Goal: Task Accomplishment & Management: Complete application form

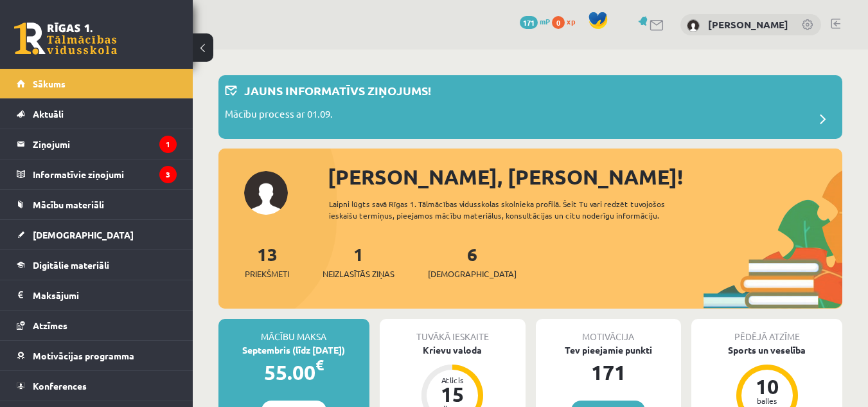
click at [839, 23] on link at bounding box center [836, 24] width 10 height 10
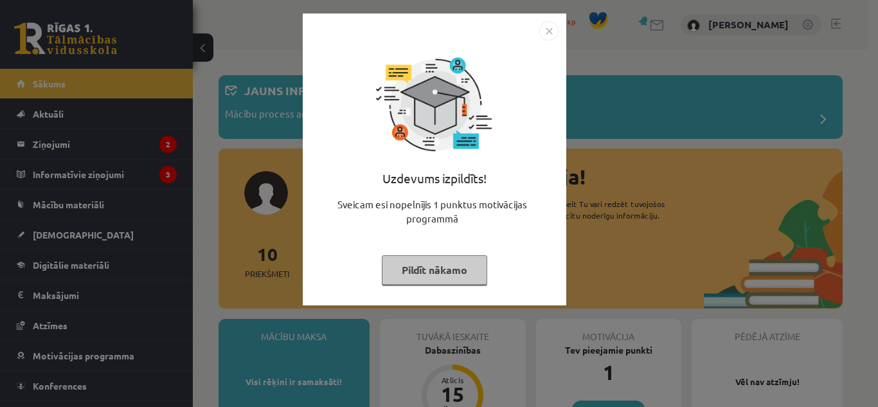
click at [418, 265] on button "Pildīt nākamo" at bounding box center [434, 270] width 105 height 30
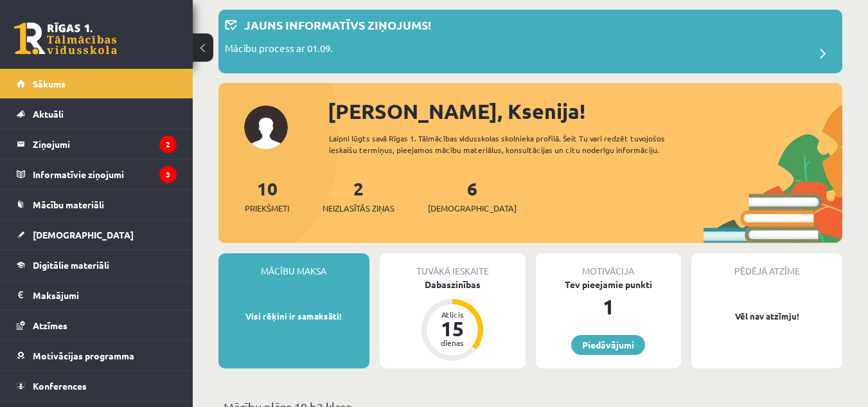
scroll to position [67, 0]
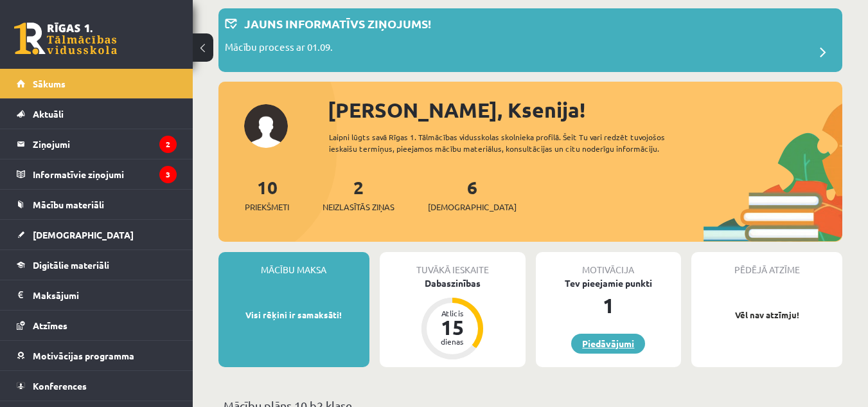
click at [615, 342] on link "Piedāvājumi" at bounding box center [608, 344] width 74 height 20
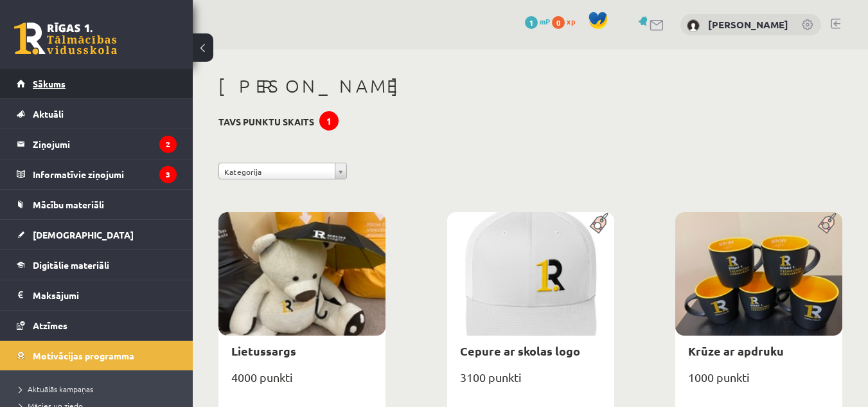
click at [57, 74] on link "Sākums" at bounding box center [97, 84] width 160 height 30
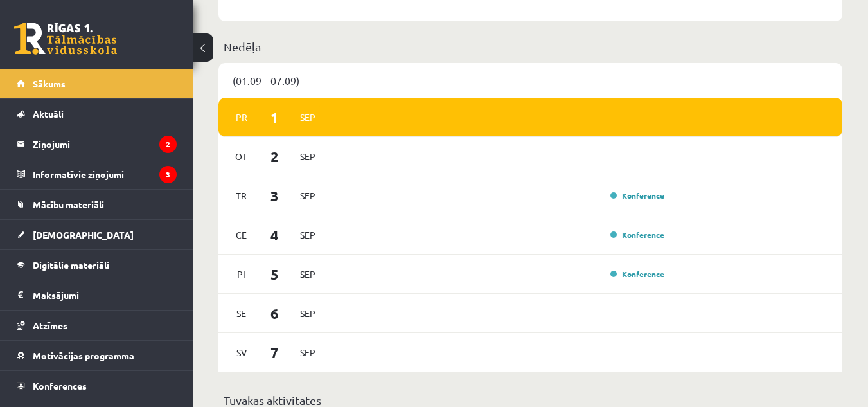
scroll to position [725, 0]
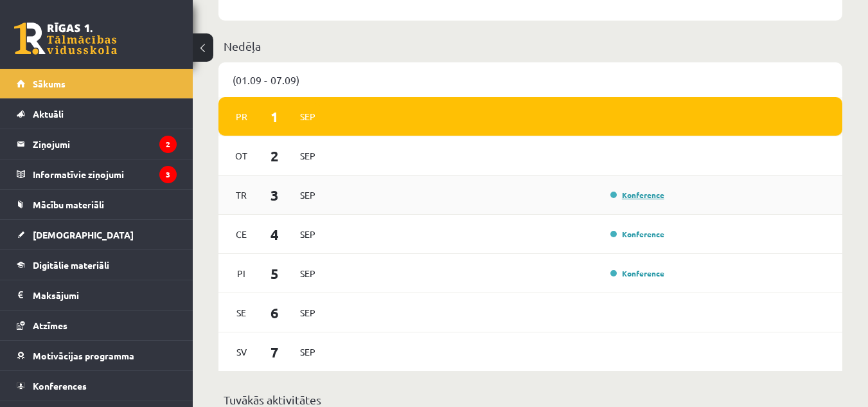
click at [643, 192] on link "Konference" at bounding box center [638, 195] width 54 height 10
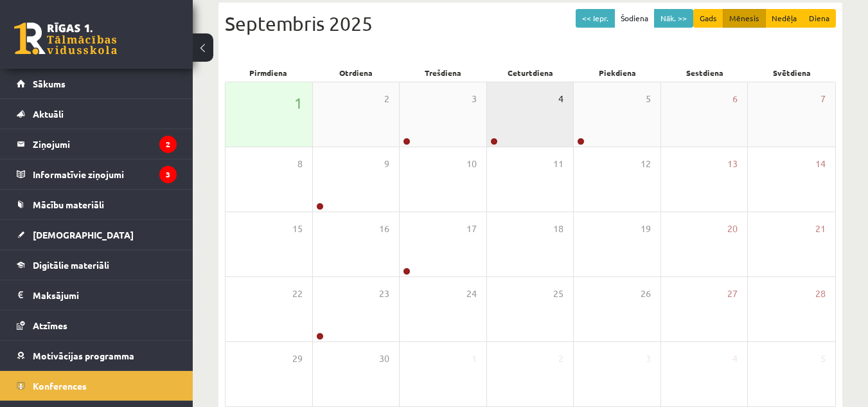
scroll to position [141, 0]
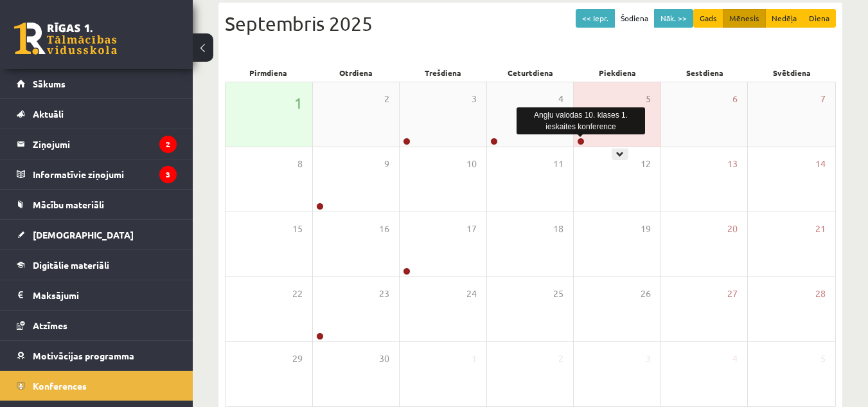
click at [578, 138] on link at bounding box center [581, 142] width 8 height 8
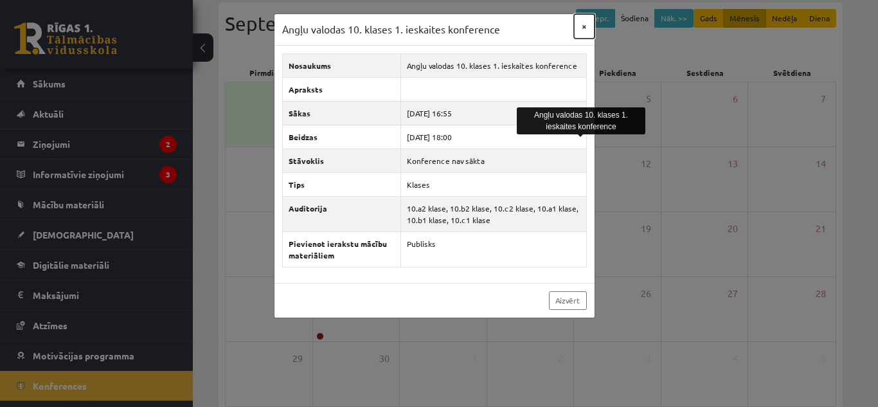
click at [580, 25] on button "×" at bounding box center [584, 26] width 21 height 24
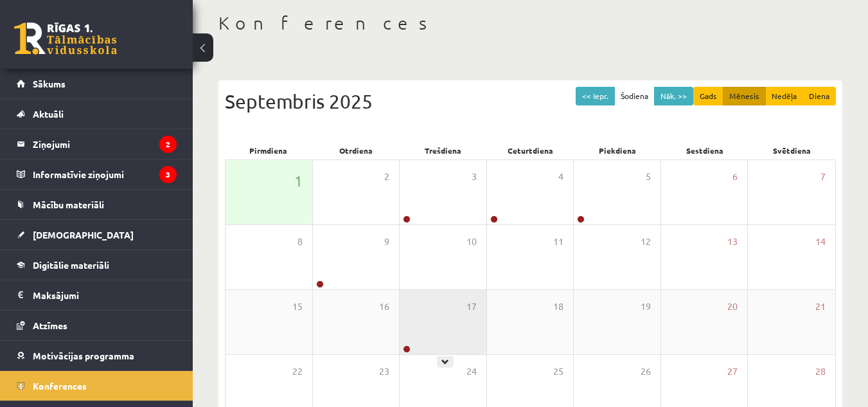
scroll to position [51, 0]
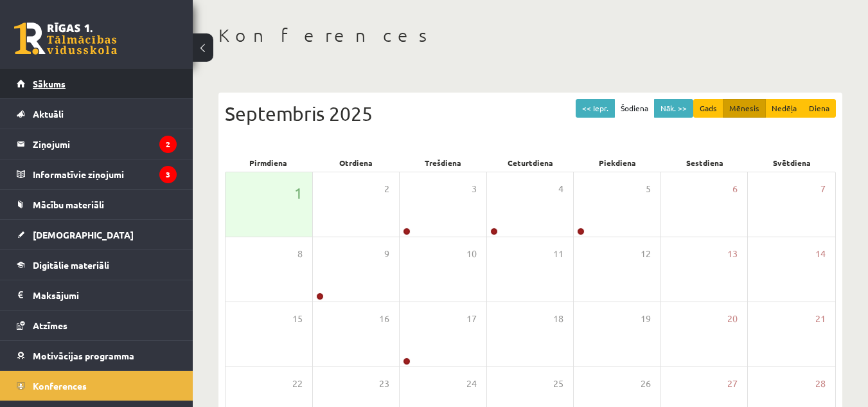
click at [66, 84] on link "Sākums" at bounding box center [97, 84] width 160 height 30
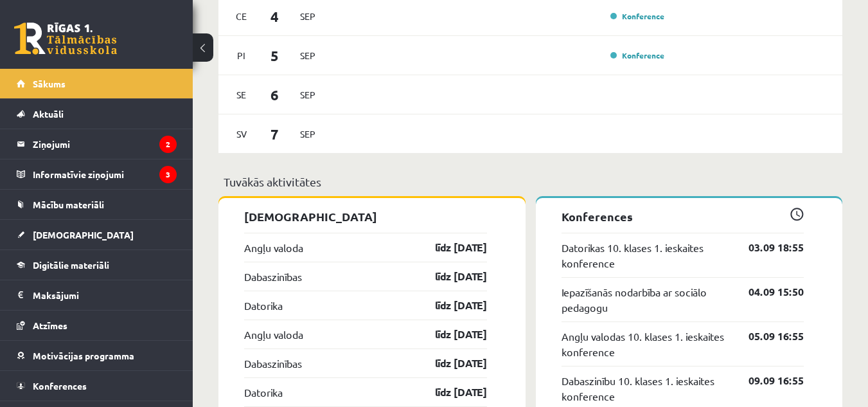
scroll to position [1124, 0]
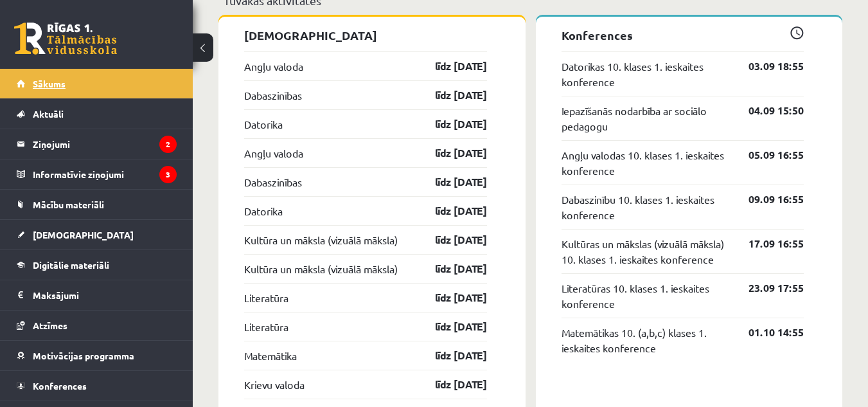
click at [29, 80] on link "Sākums" at bounding box center [97, 84] width 160 height 30
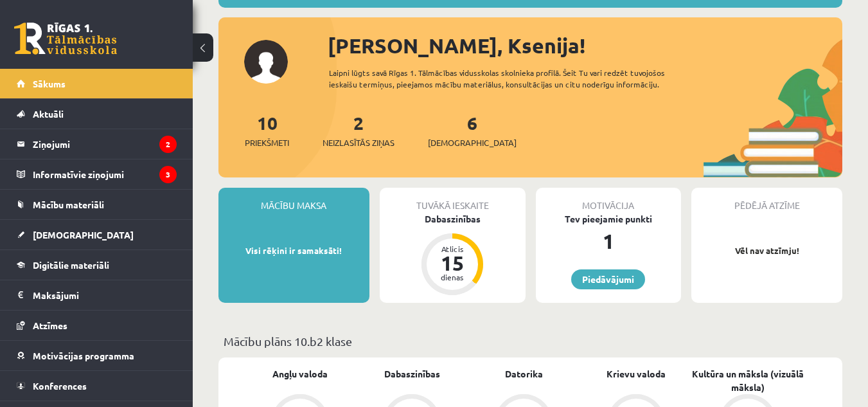
scroll to position [132, 0]
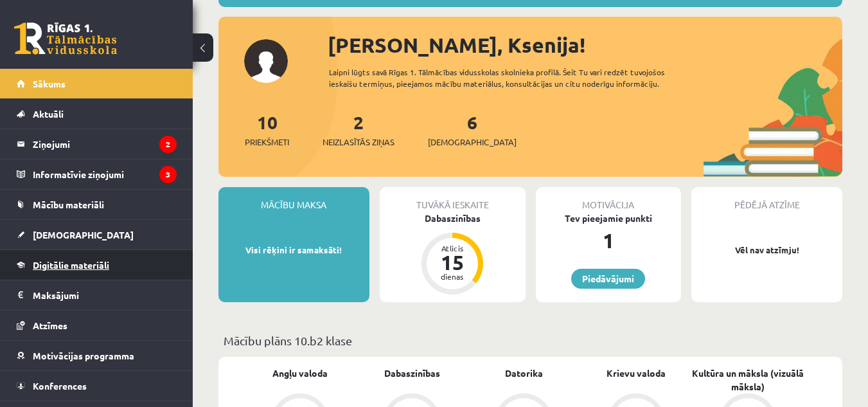
click at [50, 264] on span "Digitālie materiāli" at bounding box center [71, 265] width 76 height 12
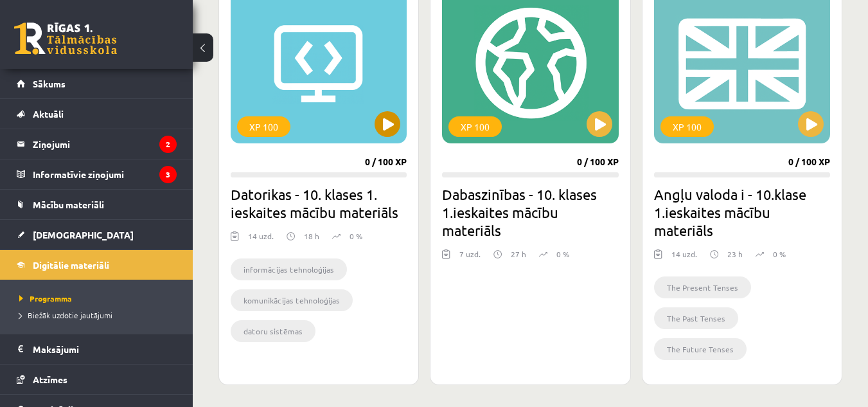
scroll to position [397, 0]
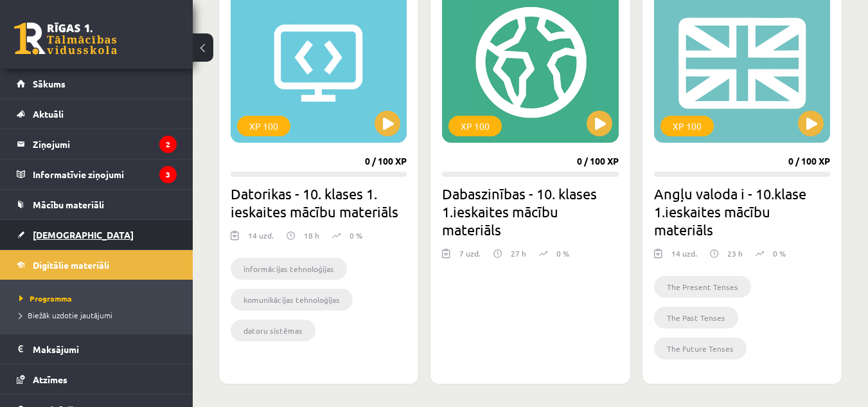
click at [50, 231] on span "[DEMOGRAPHIC_DATA]" at bounding box center [83, 235] width 101 height 12
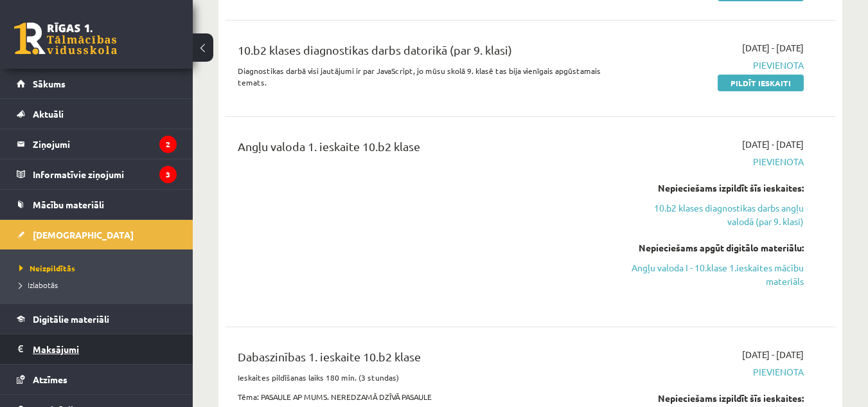
scroll to position [1, 0]
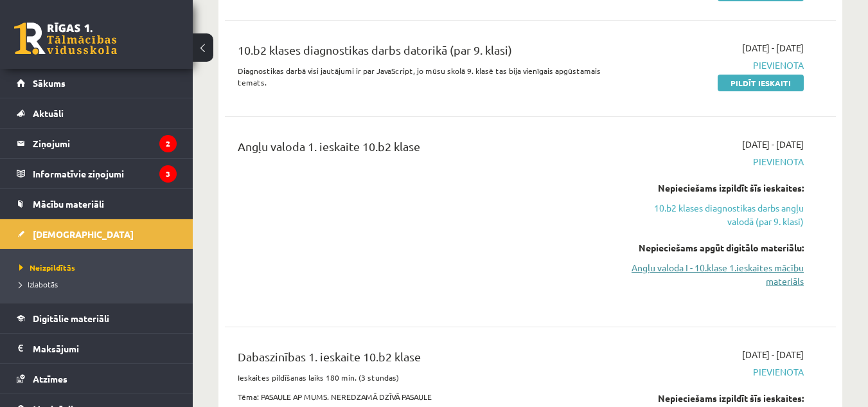
click at [768, 276] on link "Angļu valoda I - 10.klase 1.ieskaites mācību materiāls" at bounding box center [716, 274] width 176 height 27
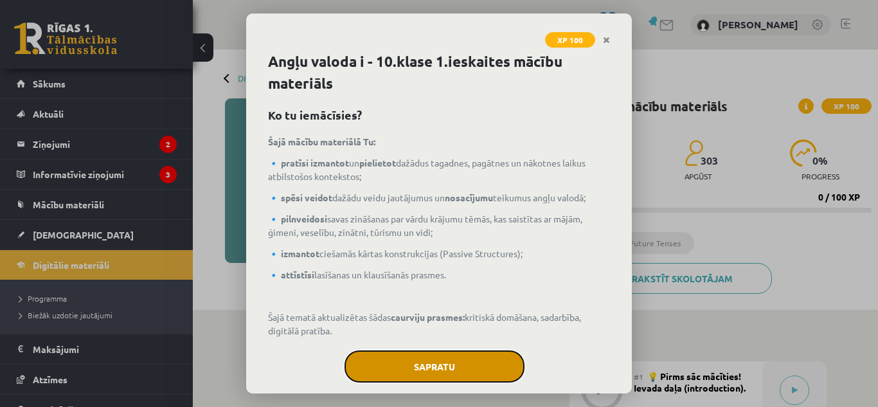
click at [429, 356] on button "Sapratu" at bounding box center [435, 366] width 180 height 32
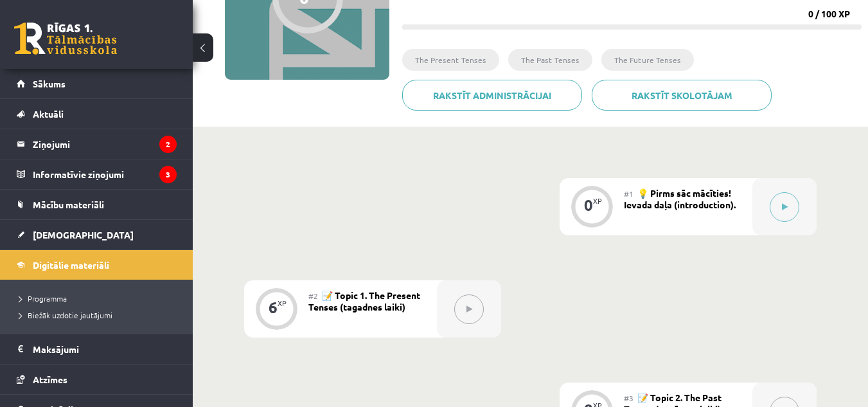
scroll to position [192, 0]
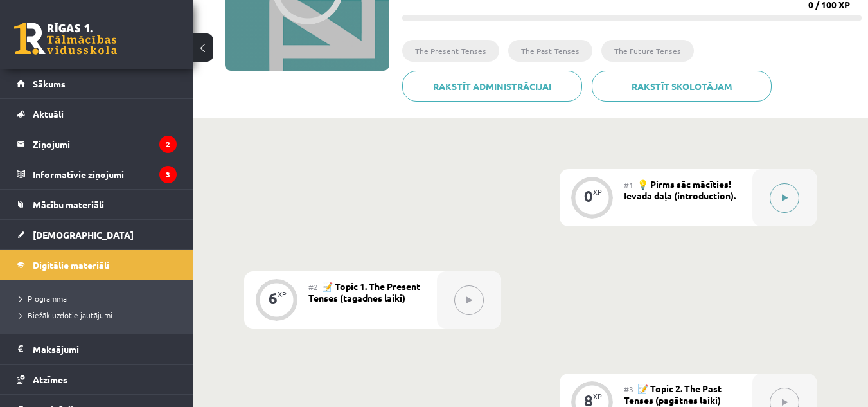
click at [783, 199] on icon at bounding box center [785, 198] width 6 height 8
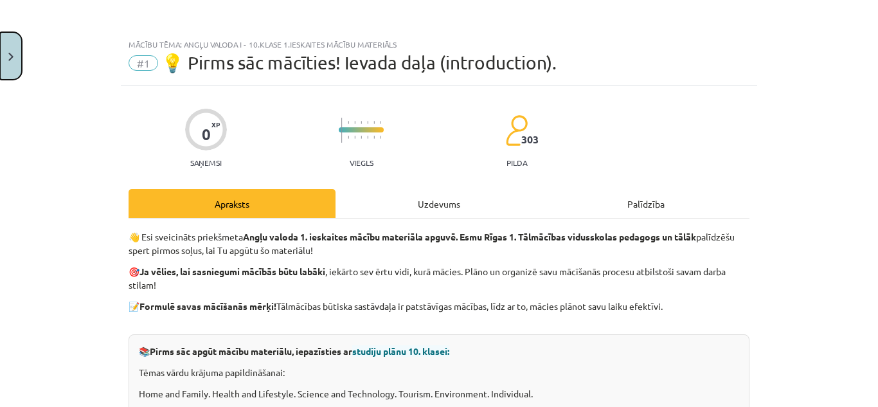
click at [14, 49] on button "Close" at bounding box center [11, 56] width 22 height 48
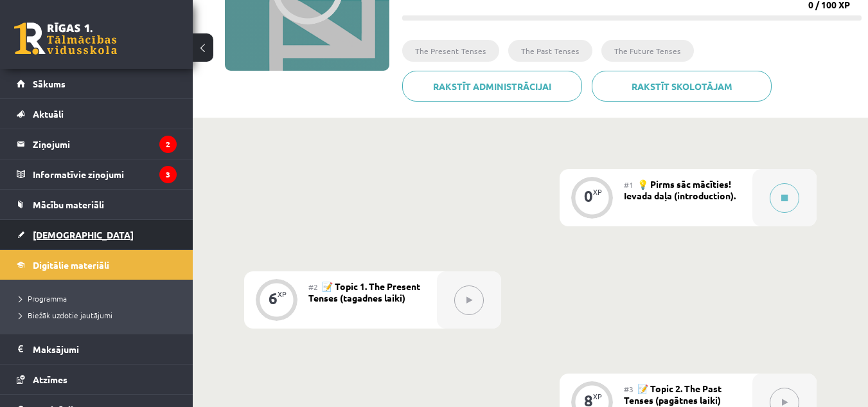
click at [39, 229] on span "[DEMOGRAPHIC_DATA]" at bounding box center [83, 235] width 101 height 12
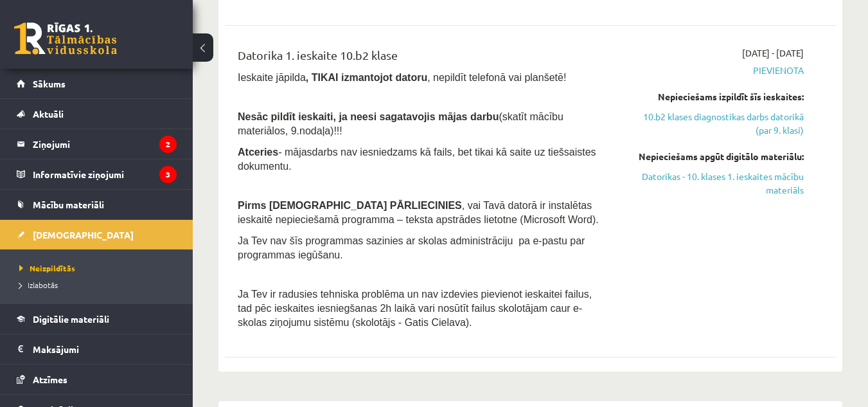
scroll to position [836, 0]
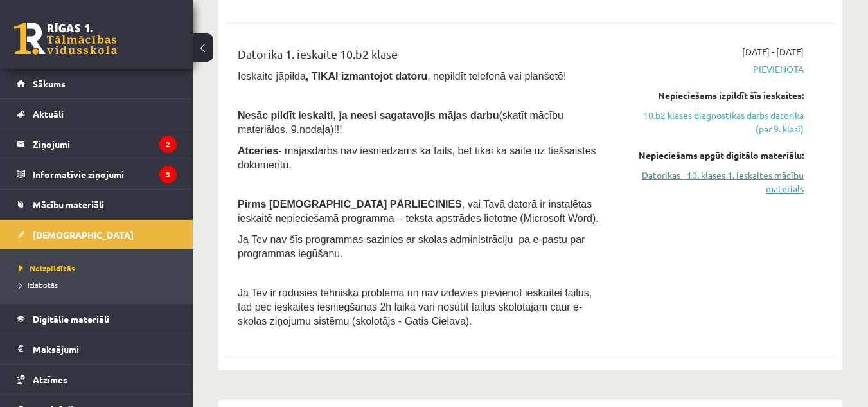
click at [780, 181] on link "Datorikas - 10. klases 1. ieskaites mācību materiāls" at bounding box center [716, 181] width 176 height 27
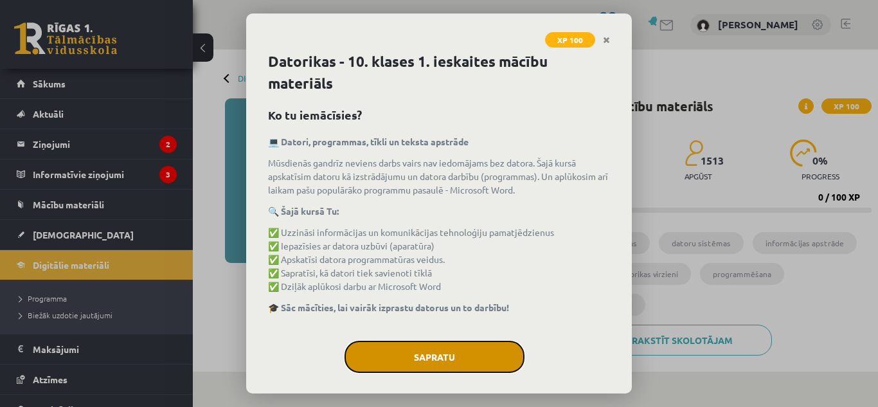
click at [409, 347] on button "Sapratu" at bounding box center [435, 357] width 180 height 32
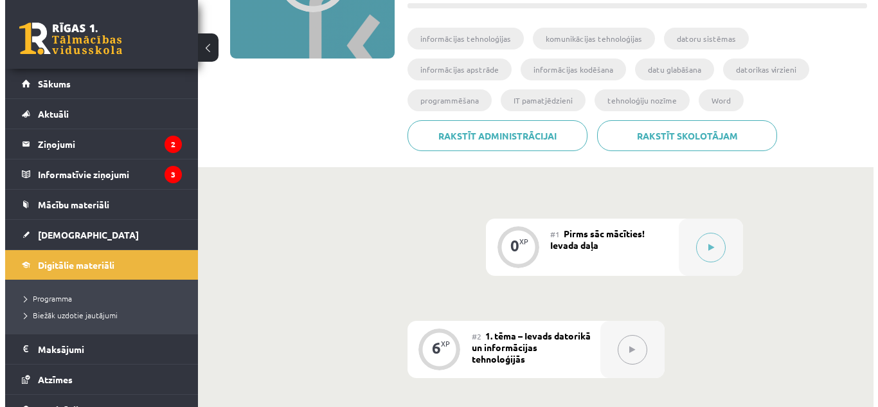
scroll to position [204, 0]
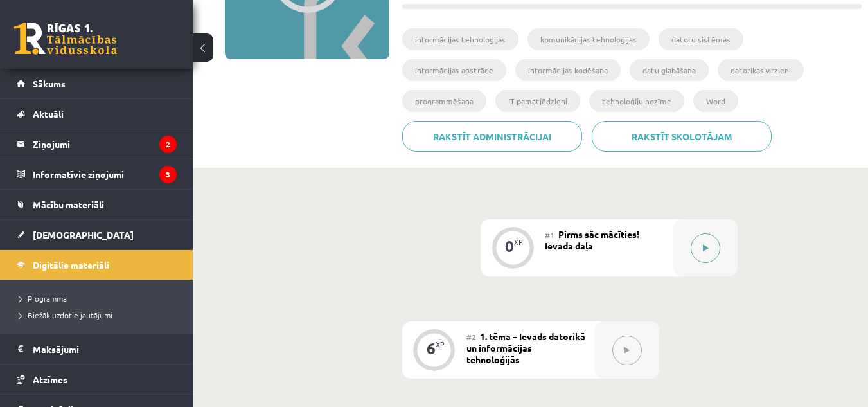
click at [706, 248] on icon at bounding box center [706, 248] width 6 height 8
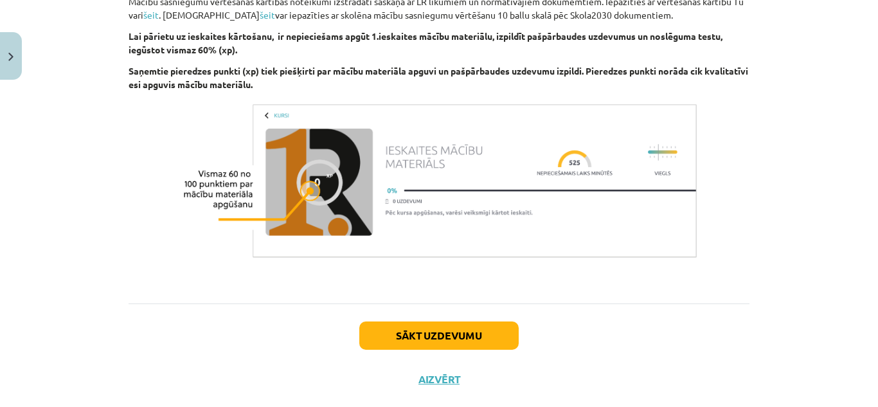
scroll to position [956, 0]
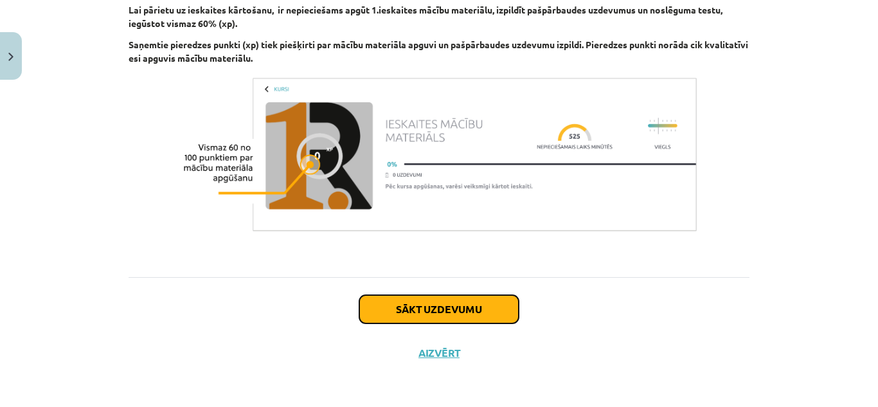
click at [454, 310] on button "Sākt uzdevumu" at bounding box center [438, 309] width 159 height 28
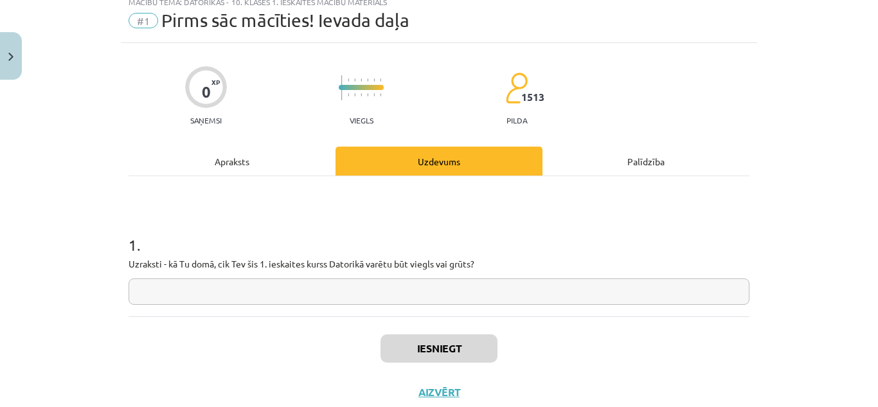
scroll to position [32, 0]
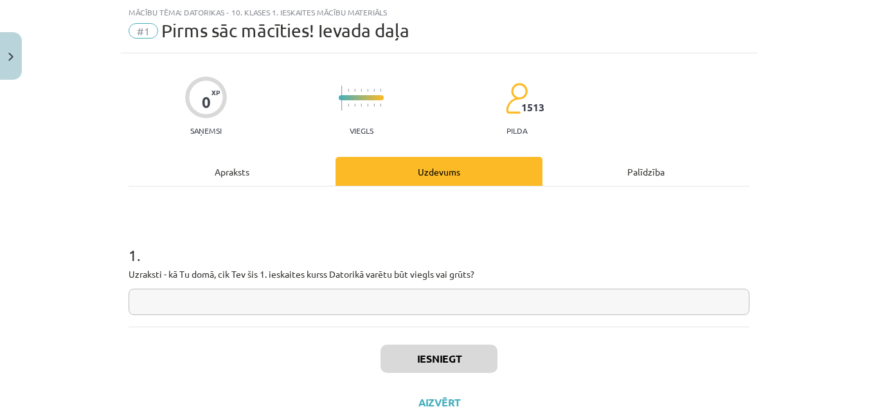
click at [371, 298] on input "text" at bounding box center [439, 302] width 621 height 26
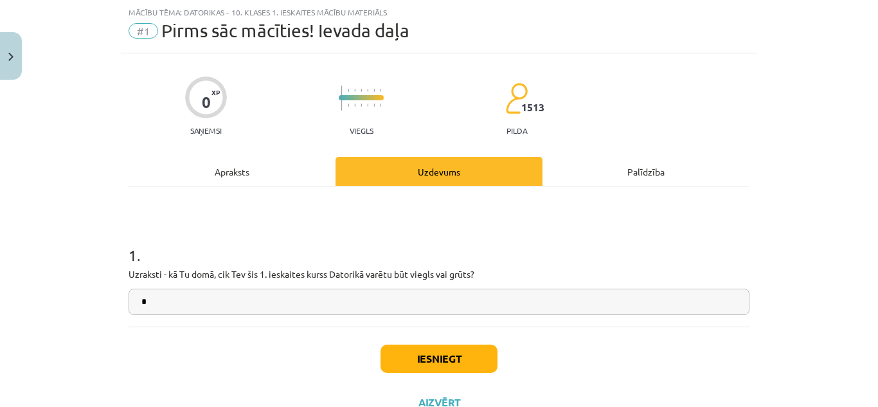
type input "*"
click at [408, 355] on button "Iesniegt" at bounding box center [438, 359] width 117 height 28
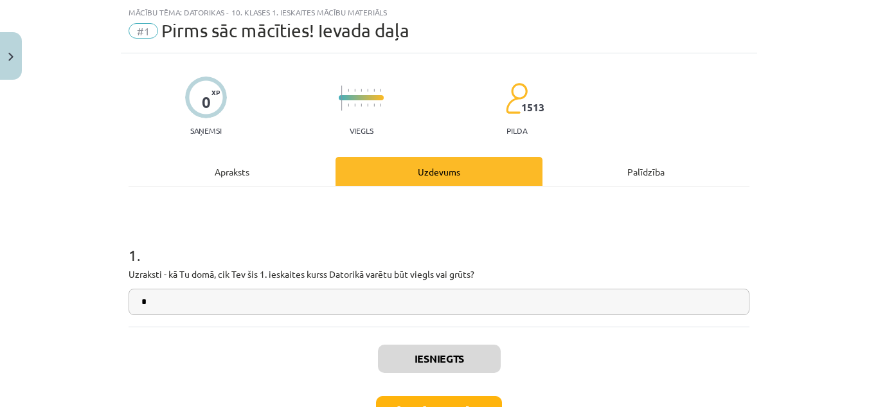
scroll to position [123, 0]
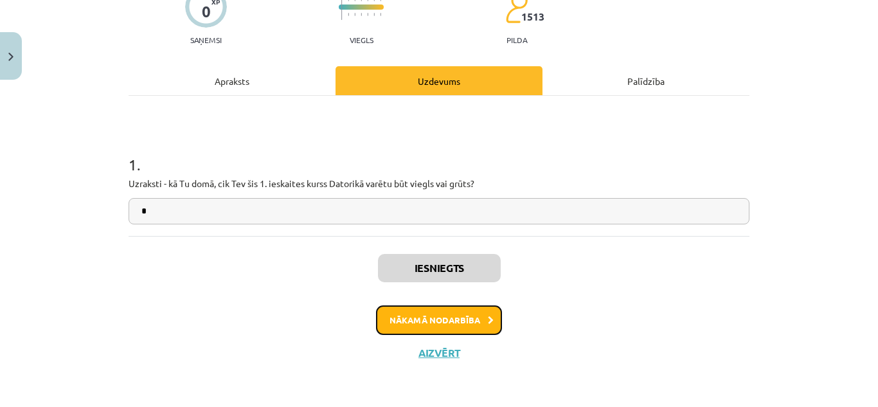
click at [441, 316] on button "Nākamā nodarbība" at bounding box center [439, 320] width 126 height 30
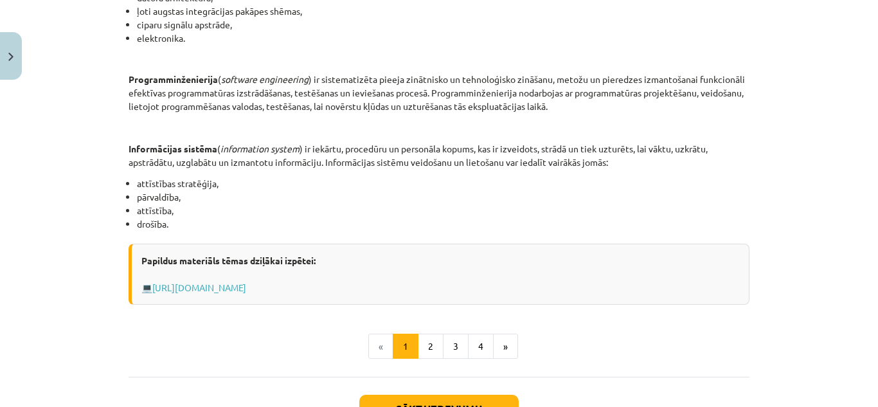
scroll to position [693, 0]
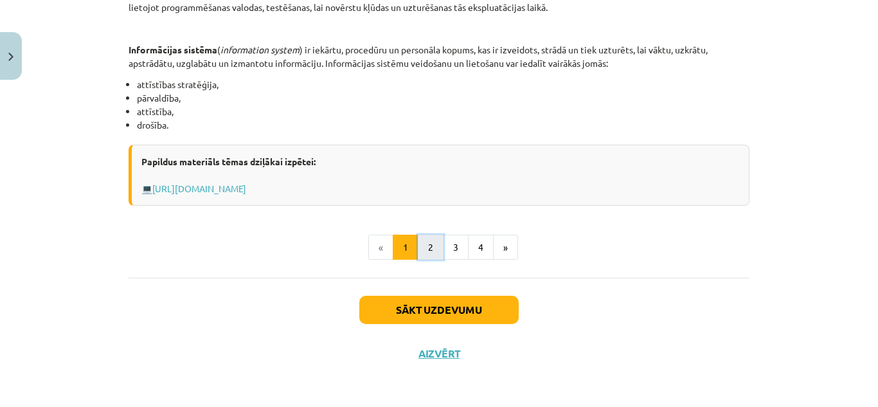
click at [422, 243] on button "2" at bounding box center [431, 248] width 26 height 26
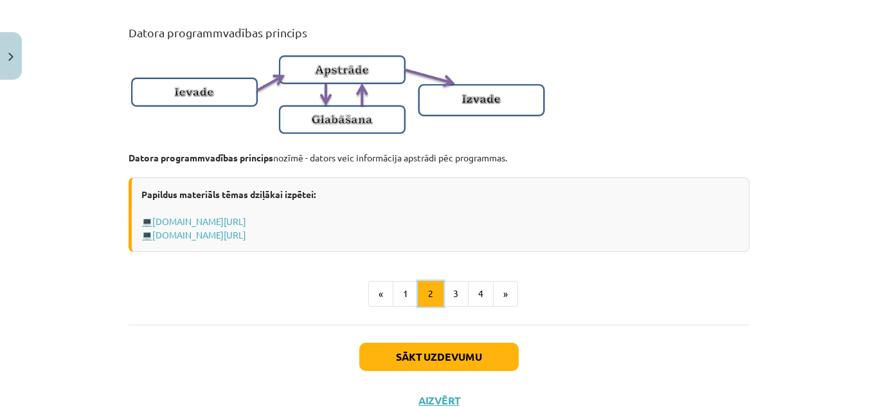
scroll to position [922, 0]
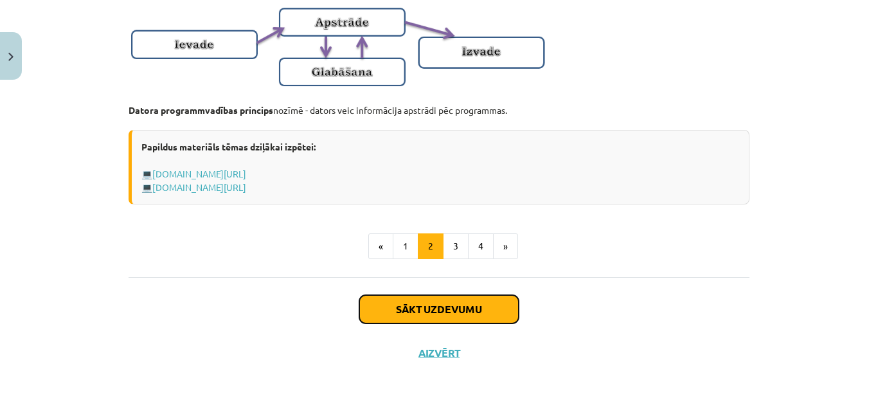
click at [420, 309] on button "Sākt uzdevumu" at bounding box center [438, 309] width 159 height 28
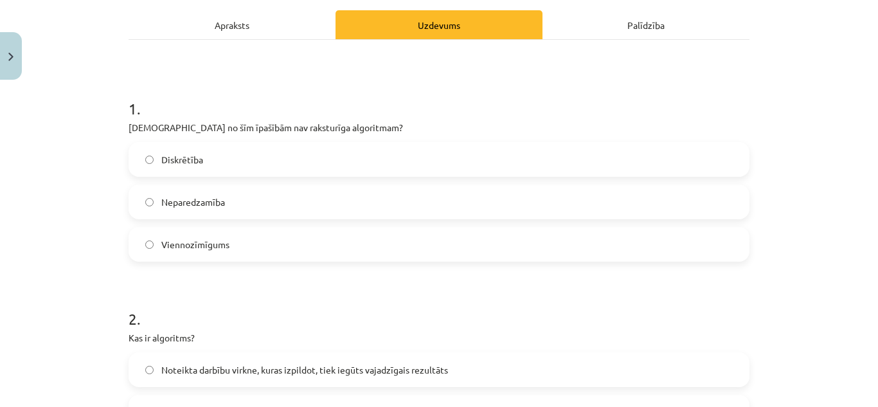
scroll to position [180, 0]
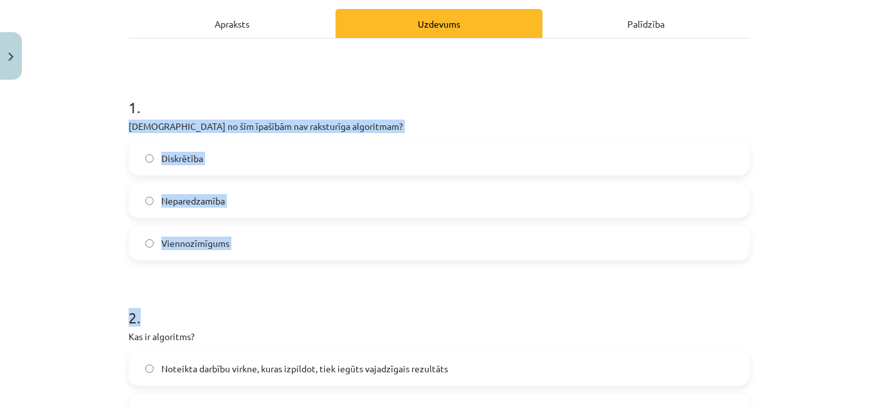
drag, startPoint x: 121, startPoint y: 120, endPoint x: 237, endPoint y: 285, distance: 201.7
copy form "Kura no šīm īpašībām nav raksturīga algoritmam? Diskrētība Neparedzamība Vienno…"
click at [293, 201] on label "Neparedzamība" at bounding box center [439, 200] width 618 height 32
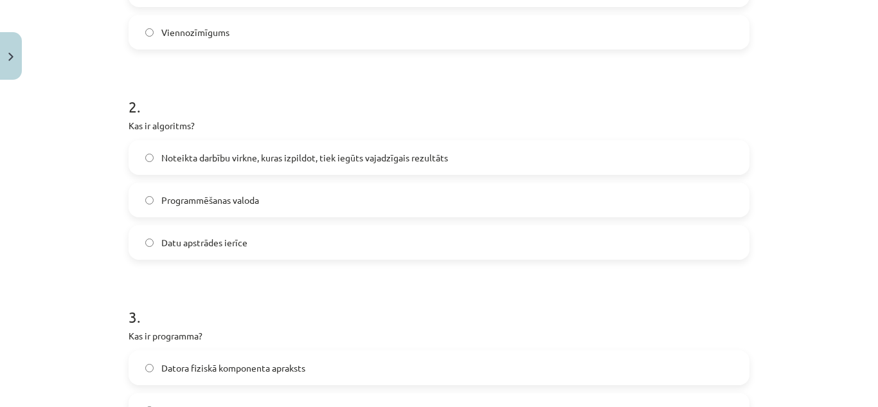
scroll to position [395, 0]
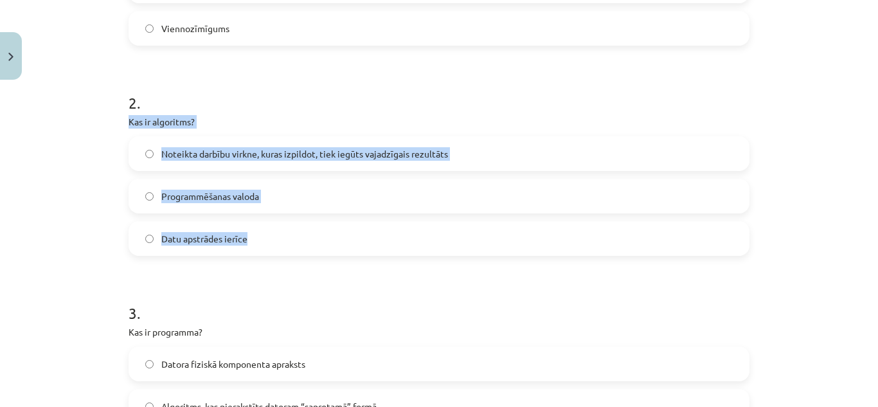
drag, startPoint x: 120, startPoint y: 118, endPoint x: 267, endPoint y: 243, distance: 192.9
copy div "Kas ir algoritms? Noteikta darbību virkne, kuras izpildot, tiek iegūts vajadzīg…"
click at [357, 145] on label "Noteikta darbību virkne, kuras izpildot, tiek iegūts vajadzīgais rezultāts" at bounding box center [439, 154] width 618 height 32
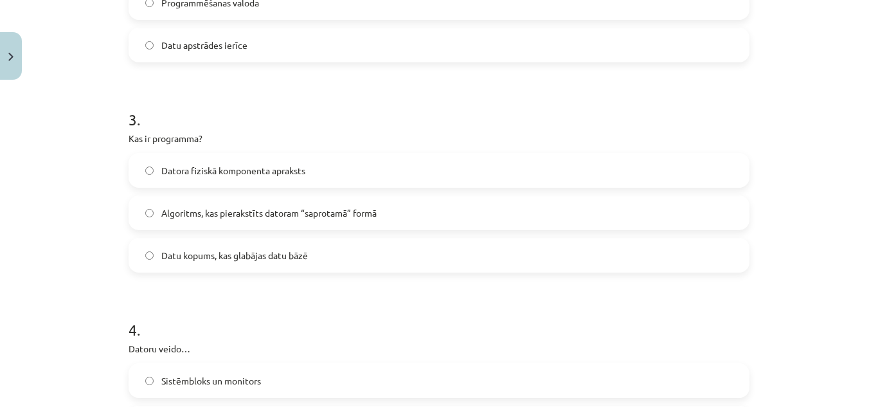
scroll to position [555, 0]
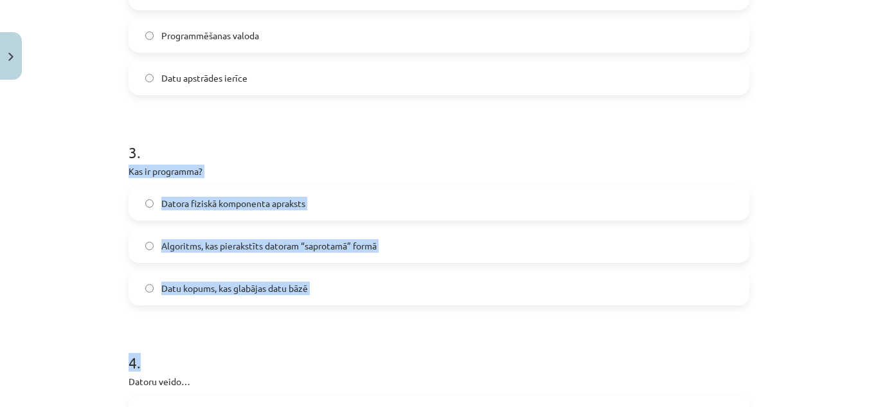
drag, startPoint x: 121, startPoint y: 169, endPoint x: 220, endPoint y: 312, distance: 174.0
click at [220, 312] on div "6 XP Saņemsi Viegls 1513 pilda Apraksts Uzdevums Palīdzība 1 . Kura no šīm īpaš…" at bounding box center [439, 333] width 636 height 1607
copy form "Kas ir programma? Datora fiziskā komponenta apraksts Algoritms, kas pierakstīts…"
click at [229, 243] on span "Algoritms, kas pierakstīts datoram “saprotamā” formā" at bounding box center [268, 245] width 215 height 13
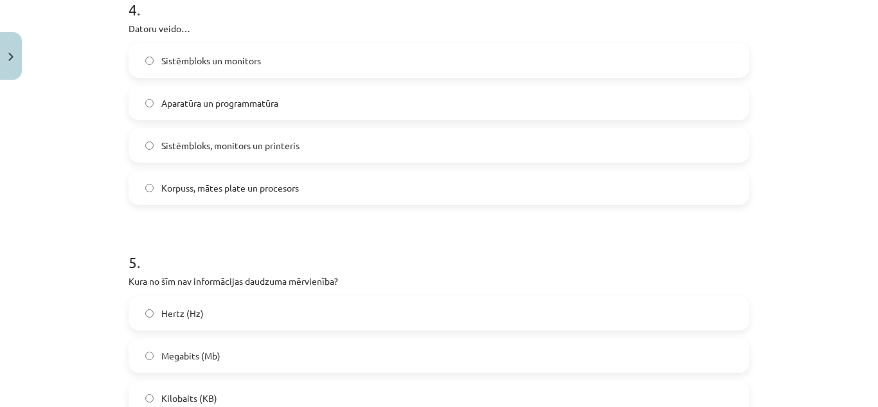
scroll to position [909, 0]
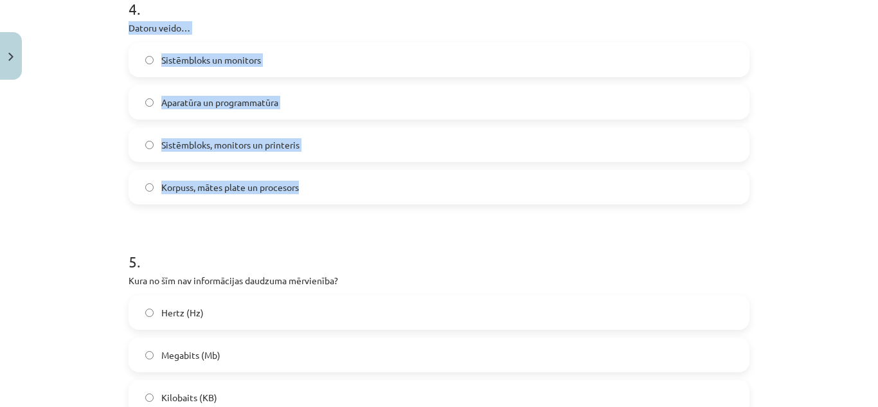
drag, startPoint x: 121, startPoint y: 21, endPoint x: 318, endPoint y: 202, distance: 267.5
copy div "Datoru veido… Sistēmbloks un monitors Aparatūra un programmatūra Sistēmbloks, m…"
click at [306, 96] on label "Aparatūra un programmatūra" at bounding box center [439, 102] width 618 height 32
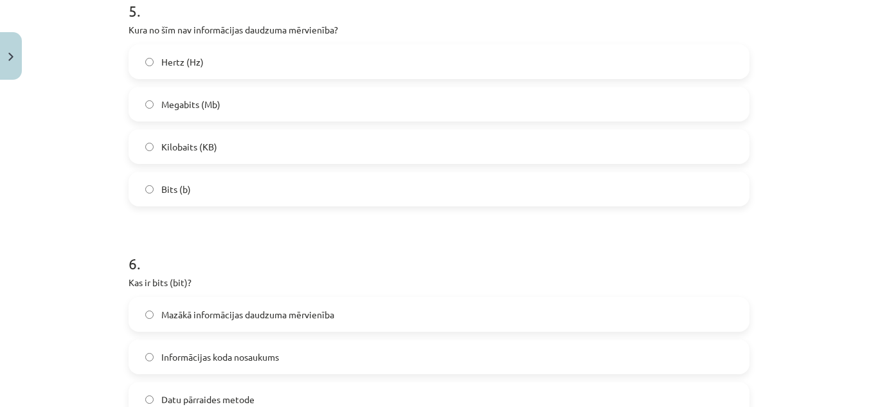
scroll to position [1160, 0]
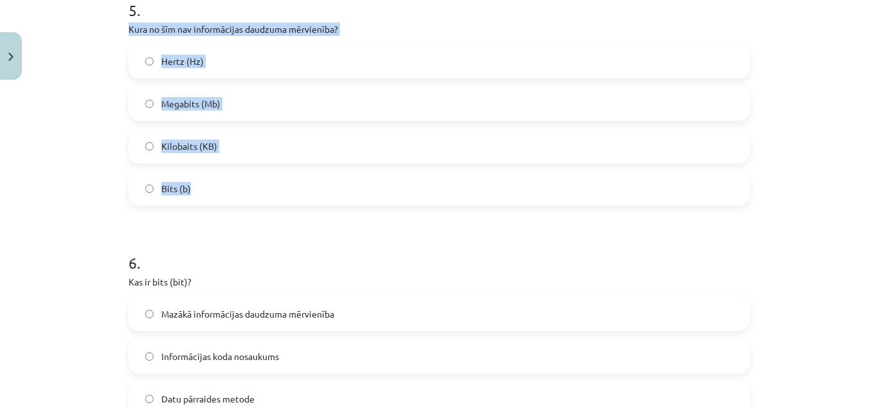
drag, startPoint x: 123, startPoint y: 24, endPoint x: 191, endPoint y: 204, distance: 193.0
copy div "Kura no šīm nav informācijas daudzuma mērvienība? Hertz (Hz) Megabits (Mb) Kilo…"
click at [284, 67] on label "Hertz (Hz)" at bounding box center [439, 61] width 618 height 32
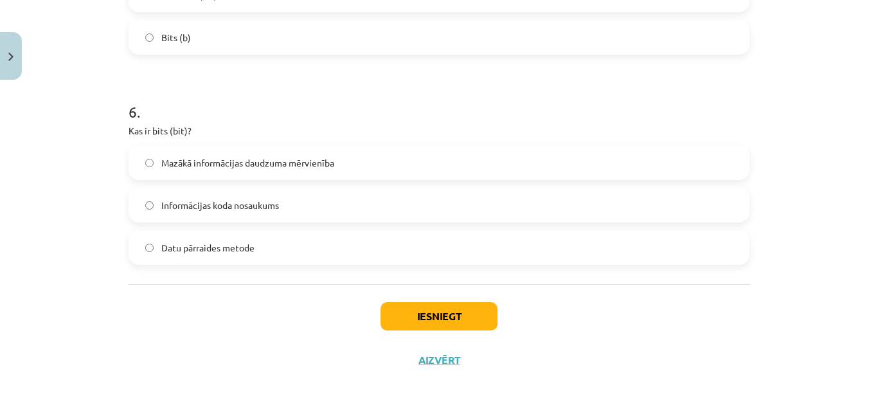
scroll to position [1313, 0]
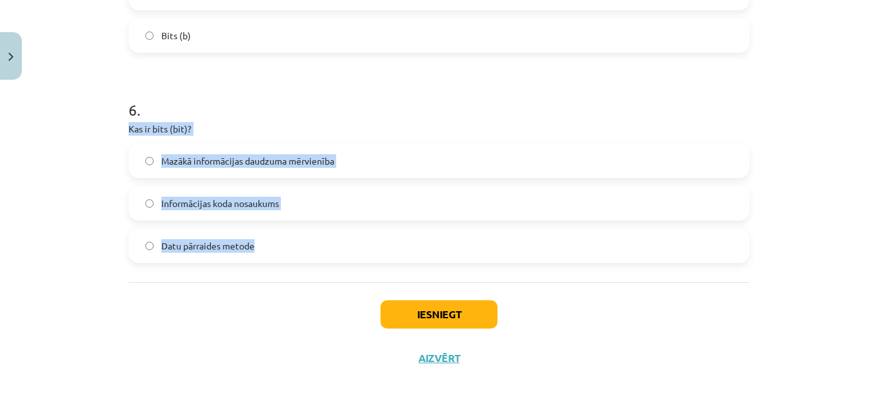
drag, startPoint x: 122, startPoint y: 123, endPoint x: 289, endPoint y: 252, distance: 210.7
copy div "Kas ir bits (bit)? Mazākā informācijas daudzuma mērvienība Informācijas koda no…"
click at [275, 156] on span "Mazākā informācijas daudzuma mērvienība" at bounding box center [247, 160] width 173 height 13
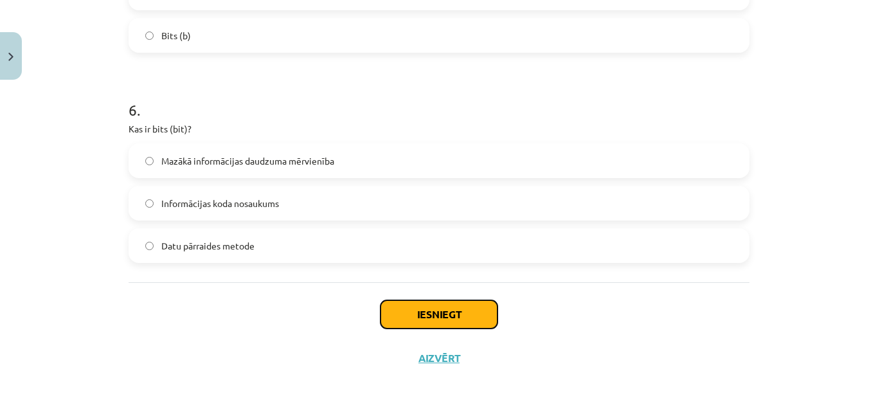
click at [458, 310] on button "Iesniegt" at bounding box center [438, 314] width 117 height 28
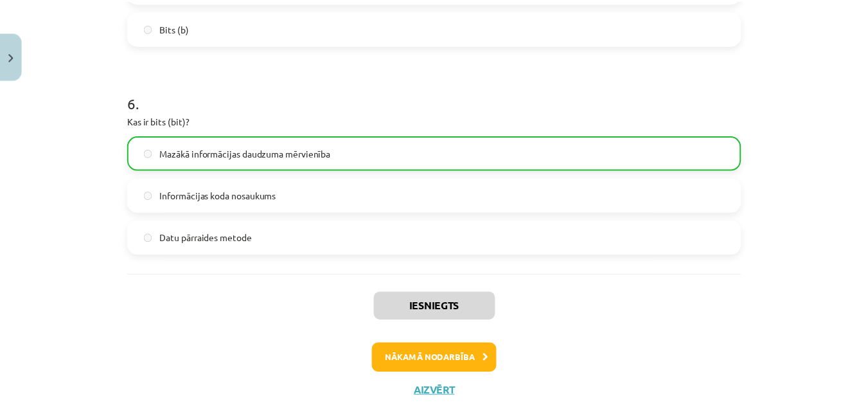
scroll to position [1359, 0]
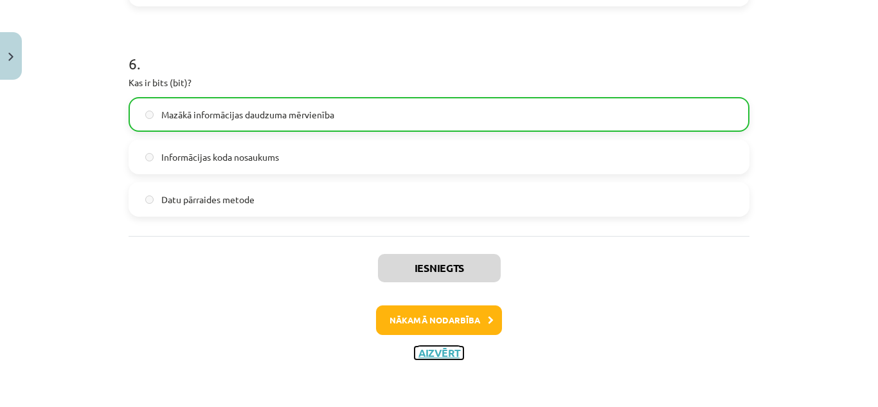
click at [438, 350] on button "Aizvērt" at bounding box center [439, 352] width 49 height 13
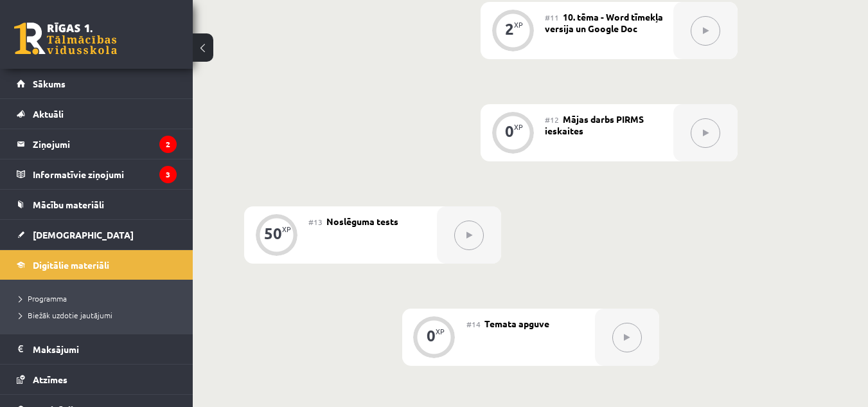
scroll to position [1442, 0]
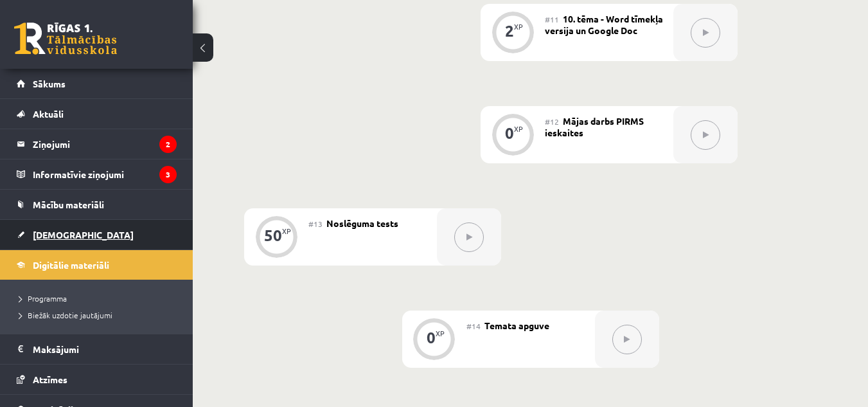
click at [82, 228] on link "[DEMOGRAPHIC_DATA]" at bounding box center [97, 235] width 160 height 30
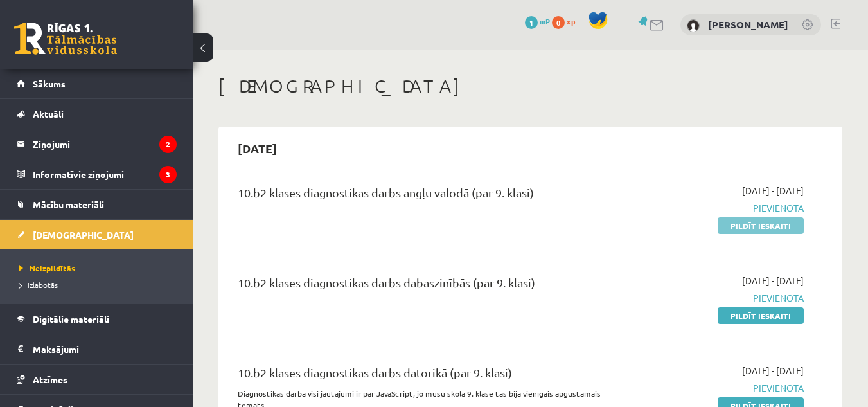
click at [755, 226] on link "Pildīt ieskaiti" at bounding box center [761, 225] width 86 height 17
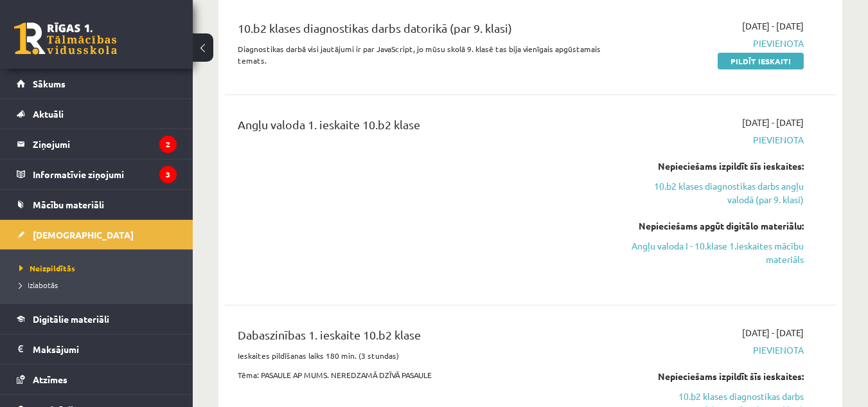
scroll to position [347, 0]
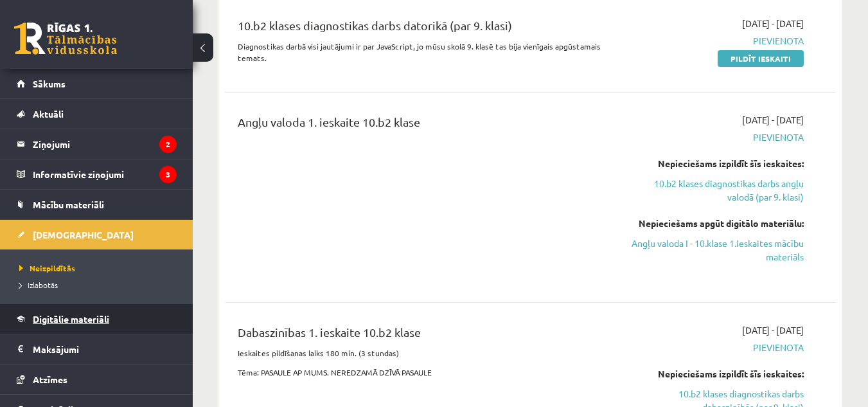
click at [69, 318] on span "Digitālie materiāli" at bounding box center [71, 319] width 76 height 12
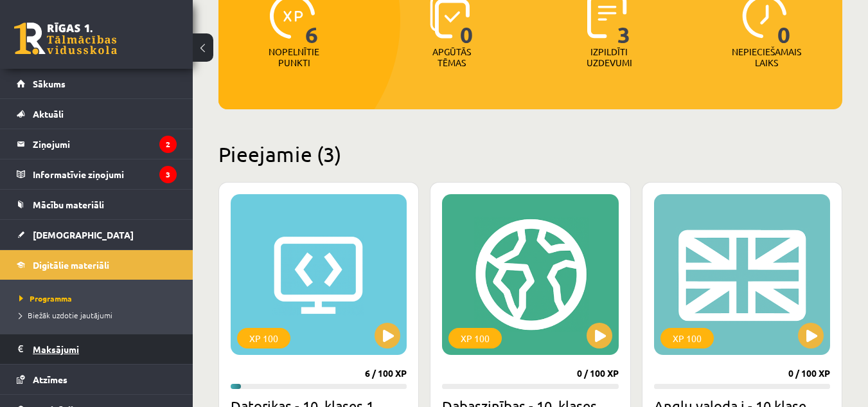
scroll to position [78, 0]
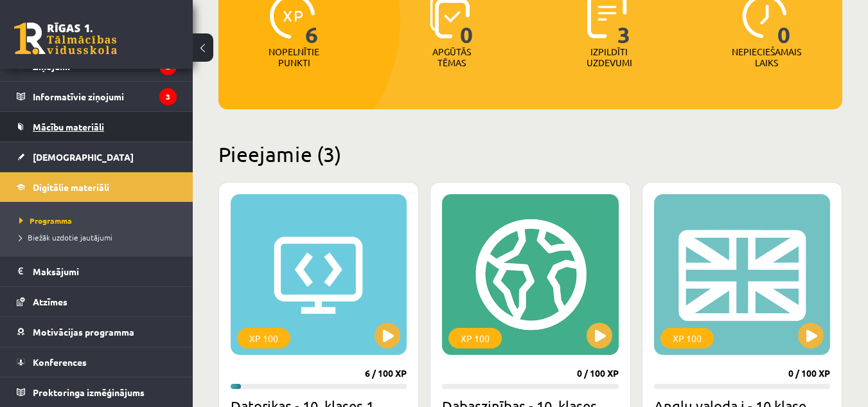
click at [70, 127] on span "Mācību materiāli" at bounding box center [68, 127] width 71 height 12
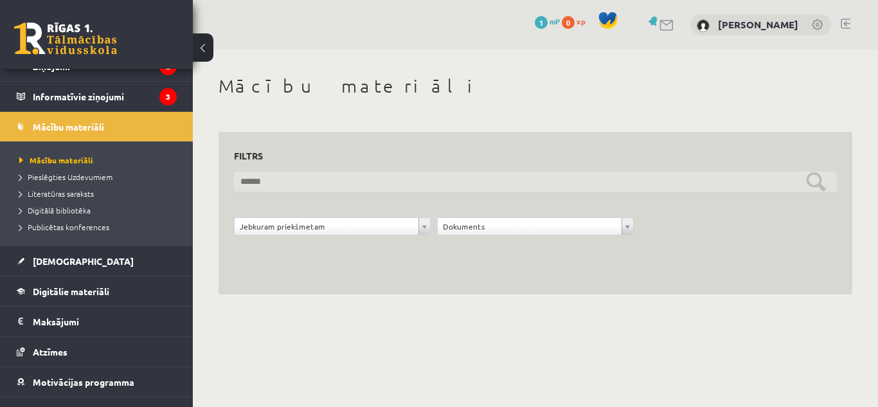
click at [816, 177] on input "text" at bounding box center [535, 182] width 603 height 20
click at [371, 177] on input "text" at bounding box center [535, 182] width 603 height 20
click at [826, 186] on input "*********" at bounding box center [535, 182] width 603 height 20
click at [816, 176] on input "*********" at bounding box center [535, 182] width 603 height 20
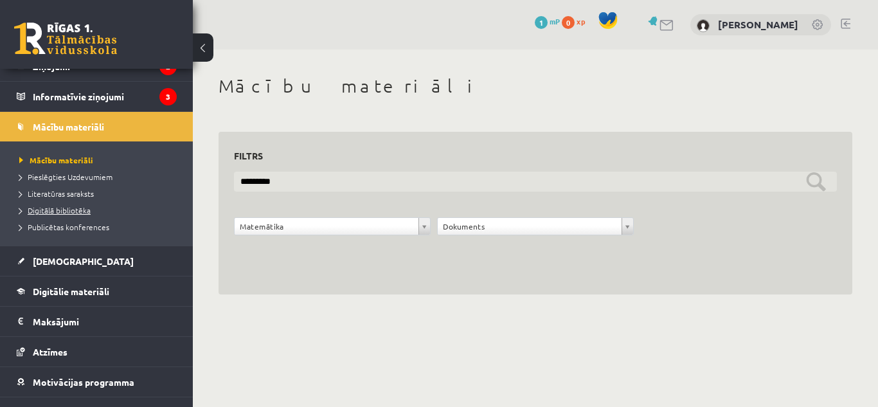
type input "*********"
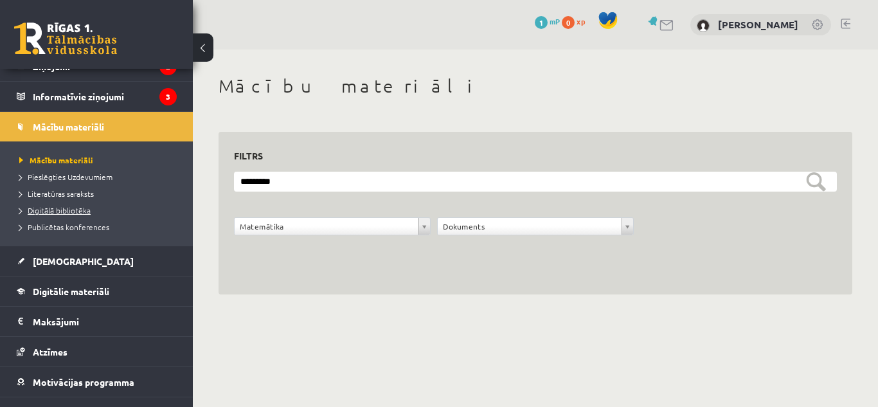
click at [45, 207] on span "Digitālā bibliotēka" at bounding box center [54, 210] width 71 height 10
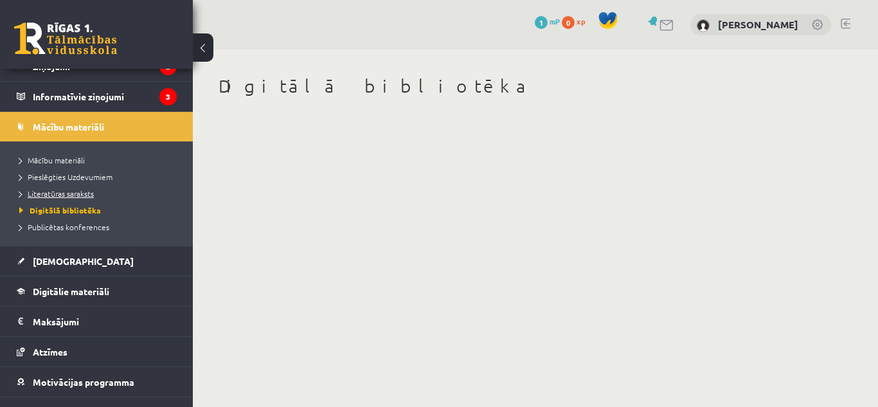
click at [46, 192] on span "Literatūras saraksts" at bounding box center [56, 193] width 75 height 10
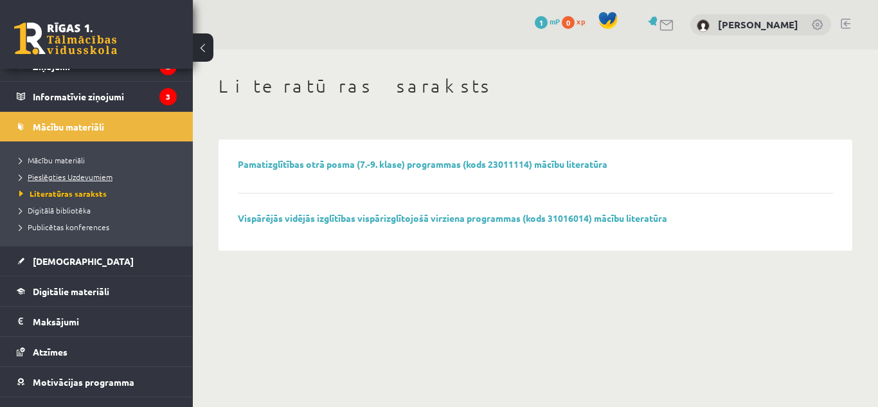
click at [50, 175] on span "Pieslēgties Uzdevumiem" at bounding box center [65, 177] width 93 height 10
click at [72, 156] on span "Mācību materiāli" at bounding box center [52, 160] width 66 height 10
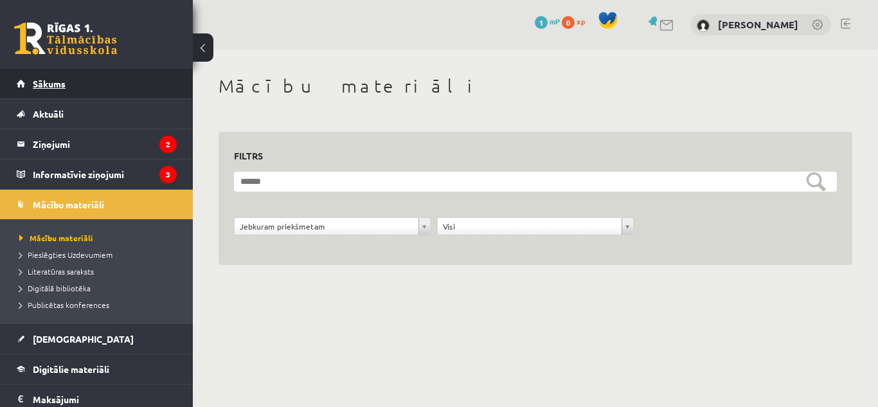
click at [60, 82] on span "Sākums" at bounding box center [49, 84] width 33 height 12
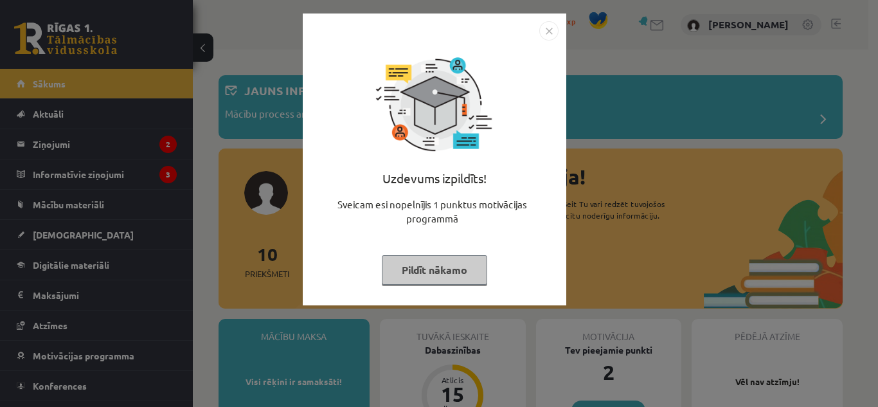
click at [415, 274] on button "Pildīt nākamo" at bounding box center [434, 270] width 105 height 30
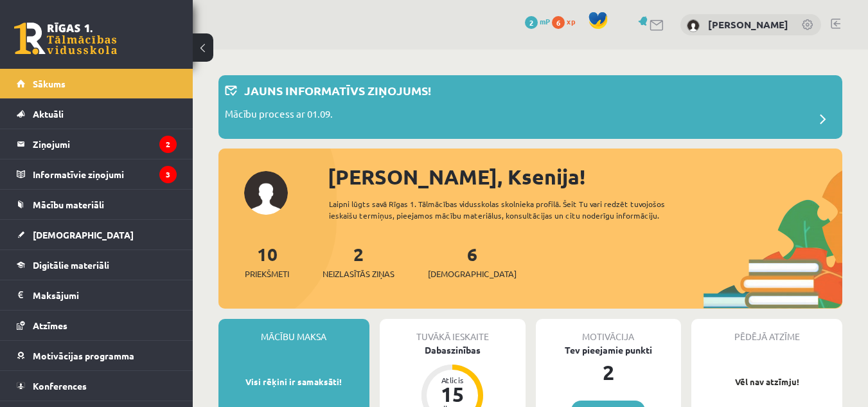
click at [835, 19] on link at bounding box center [836, 24] width 10 height 10
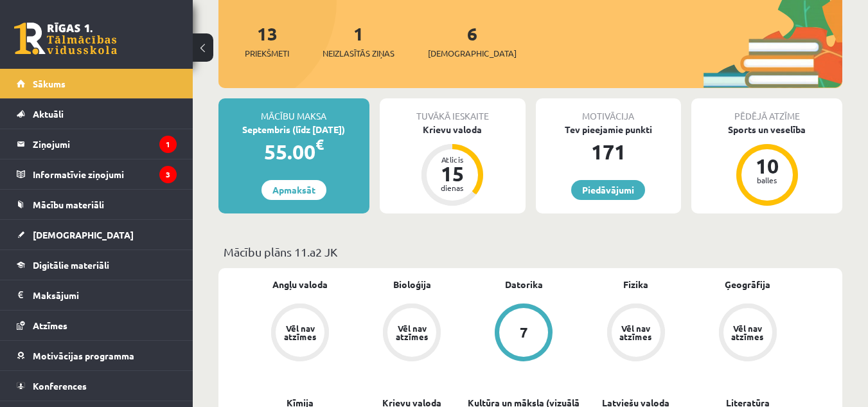
scroll to position [236, 0]
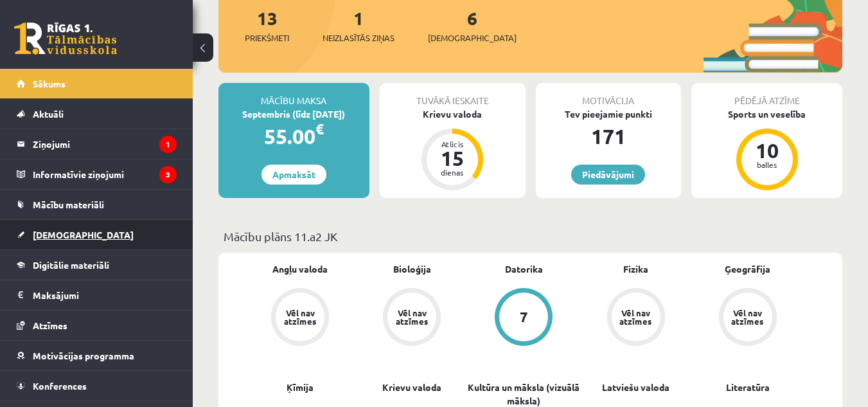
click at [57, 229] on link "[DEMOGRAPHIC_DATA]" at bounding box center [97, 235] width 160 height 30
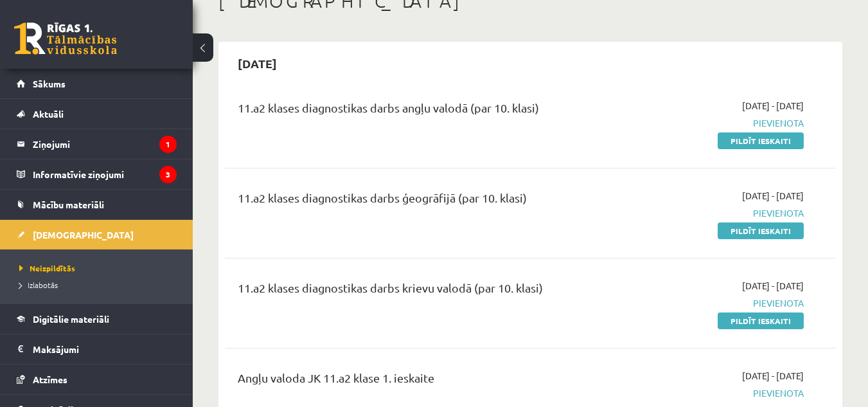
scroll to position [84, 0]
click at [763, 323] on link "Pildīt ieskaiti" at bounding box center [761, 321] width 86 height 17
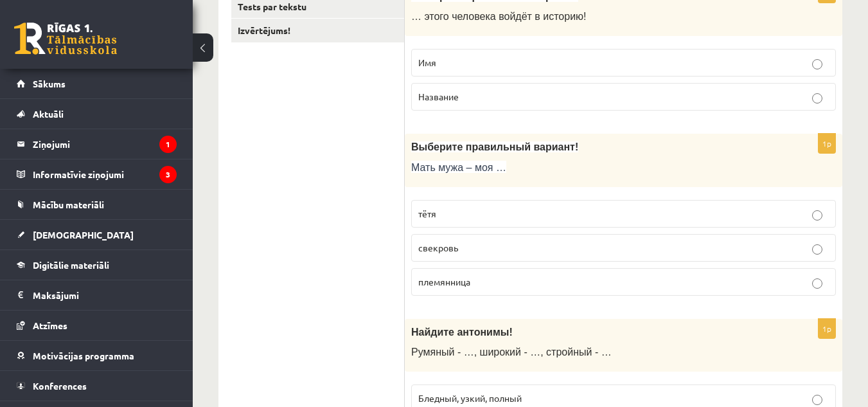
scroll to position [208, 0]
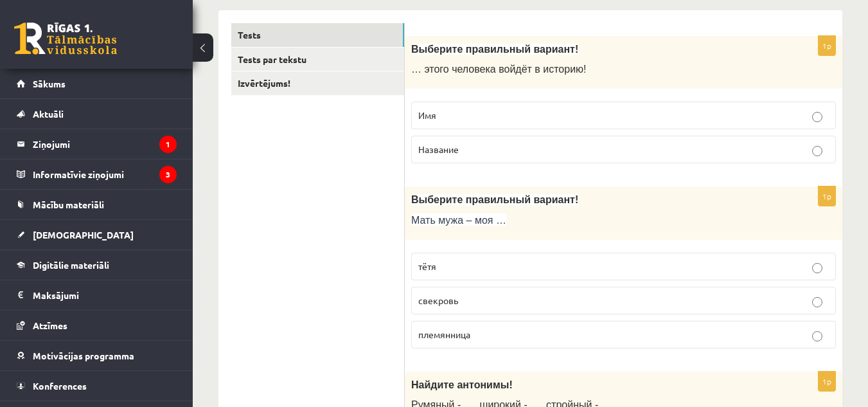
click at [436, 104] on label "Имя" at bounding box center [623, 116] width 425 height 28
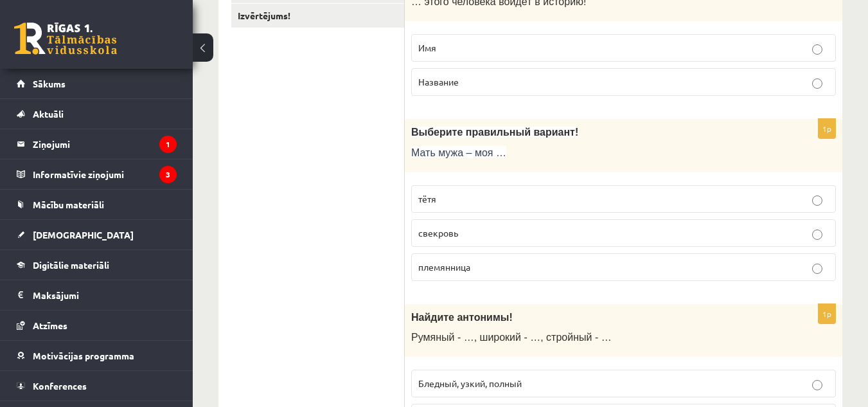
scroll to position [276, 0]
click at [507, 232] on p "свекровь" at bounding box center [623, 231] width 411 height 13
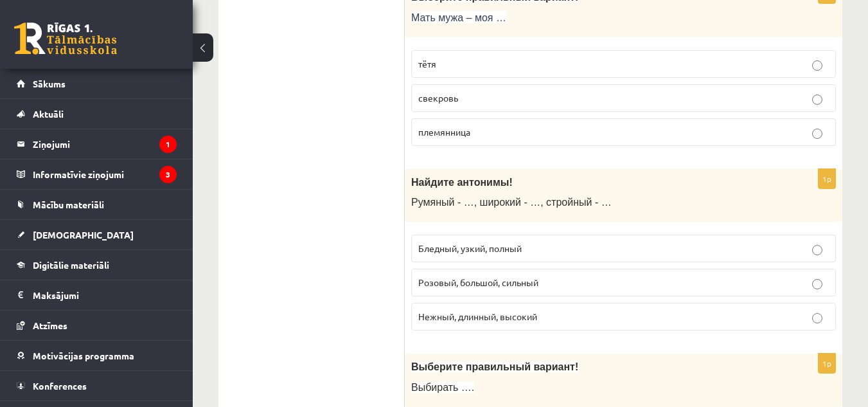
scroll to position [414, 0]
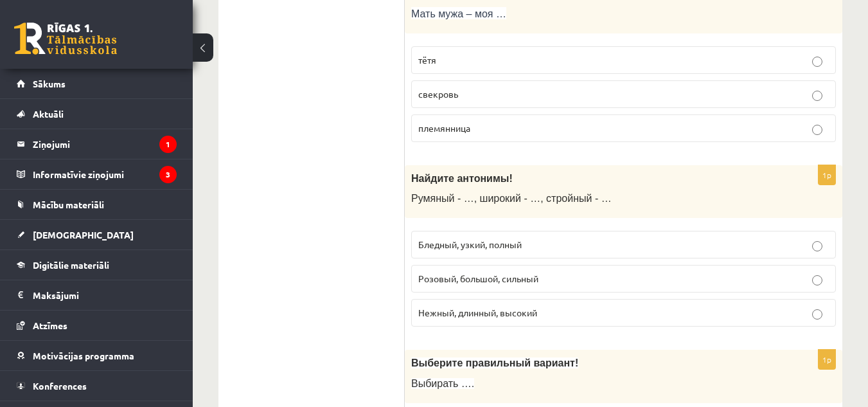
click at [442, 246] on span "Бледный, узкий, полный" at bounding box center [469, 244] width 103 height 12
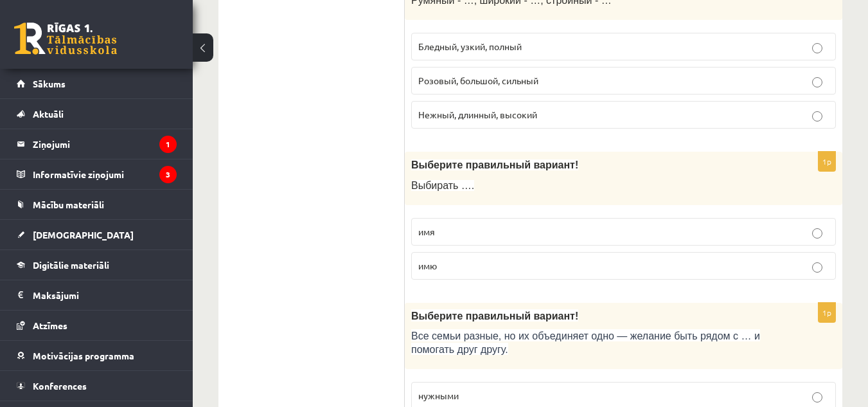
scroll to position [613, 0]
click at [445, 229] on p "имя" at bounding box center [623, 230] width 411 height 13
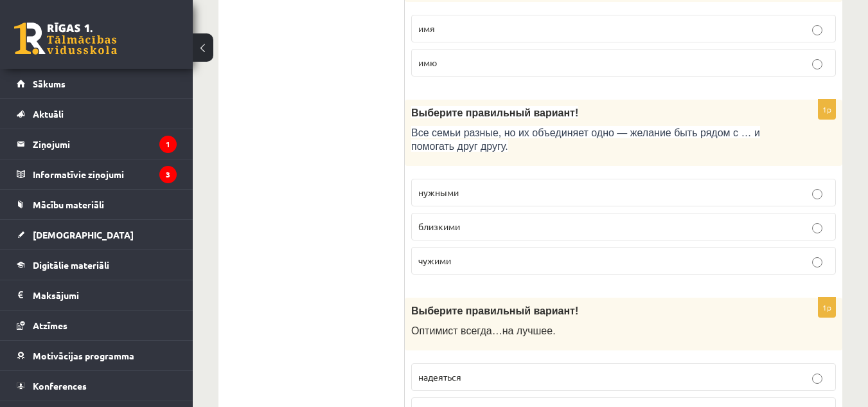
scroll to position [816, 0]
click at [471, 224] on p "близкими" at bounding box center [623, 225] width 411 height 13
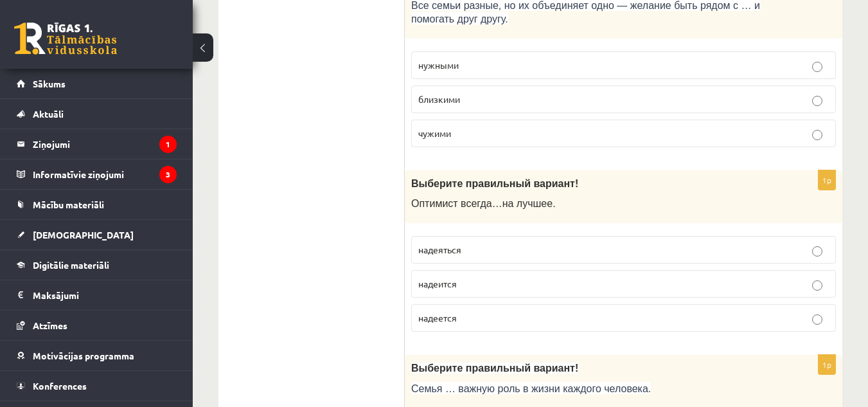
scroll to position [945, 0]
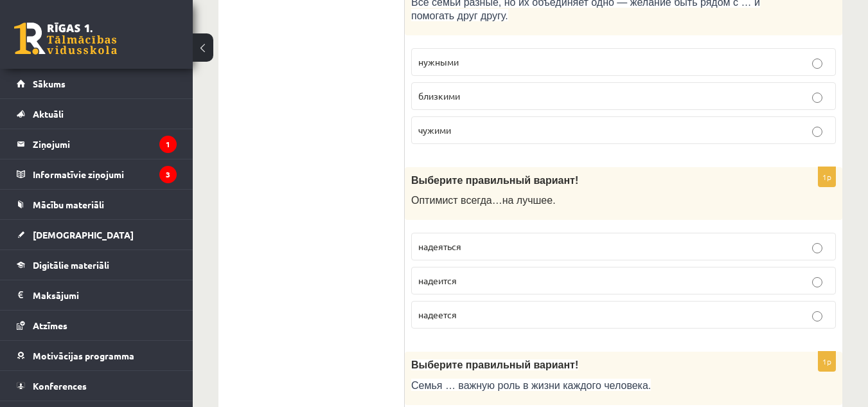
click at [472, 244] on p "надеяться" at bounding box center [623, 246] width 411 height 13
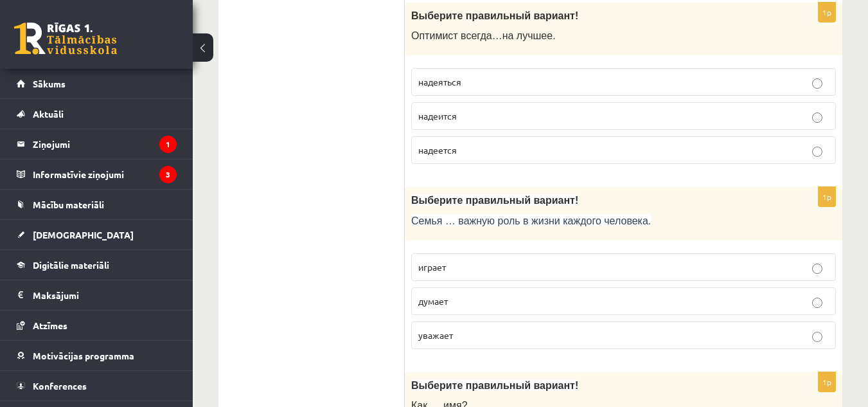
scroll to position [1116, 0]
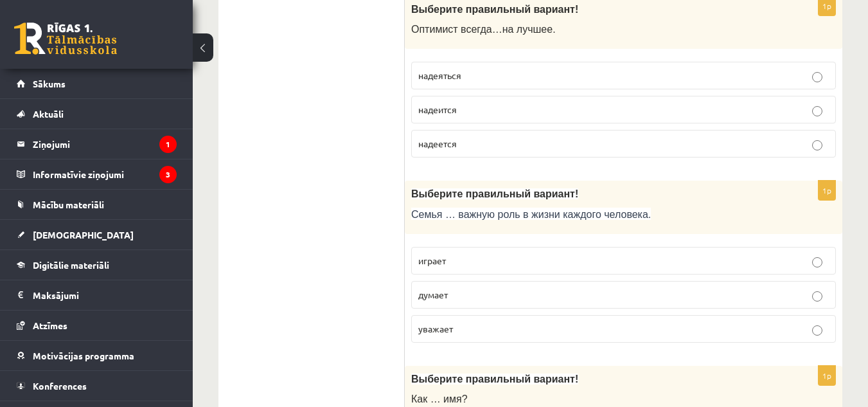
click at [481, 257] on p "играет" at bounding box center [623, 260] width 411 height 13
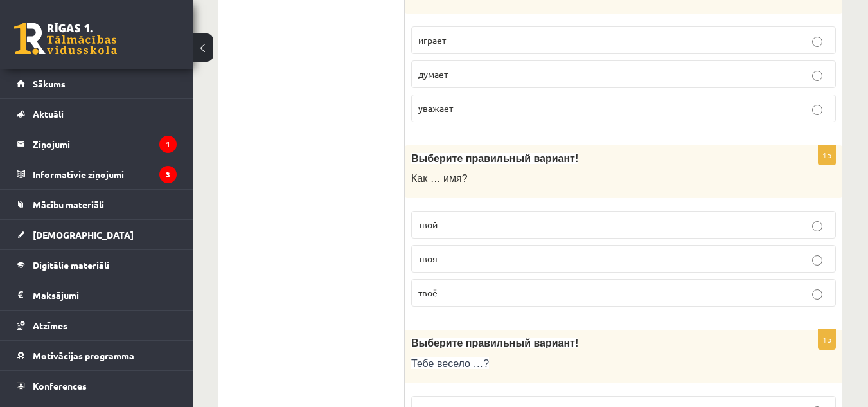
scroll to position [1338, 0]
click at [447, 291] on p "твоё" at bounding box center [623, 291] width 411 height 13
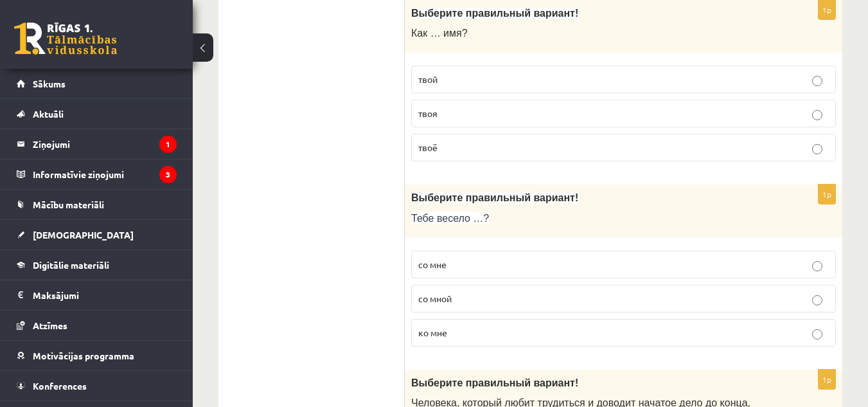
scroll to position [1489, 0]
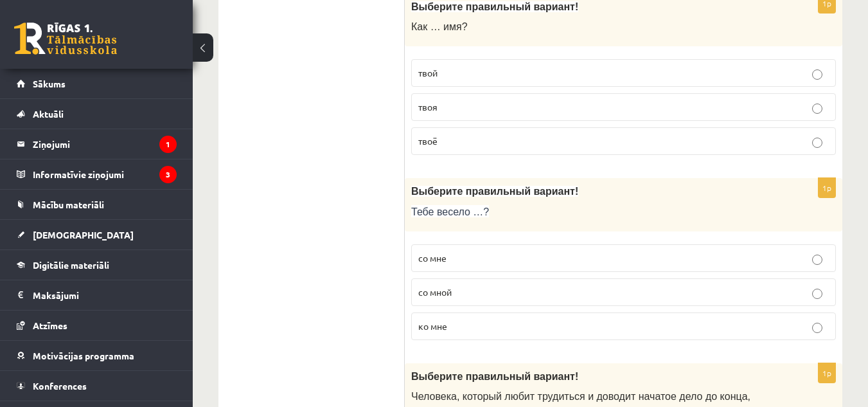
click at [463, 293] on p "со мной" at bounding box center [623, 291] width 411 height 13
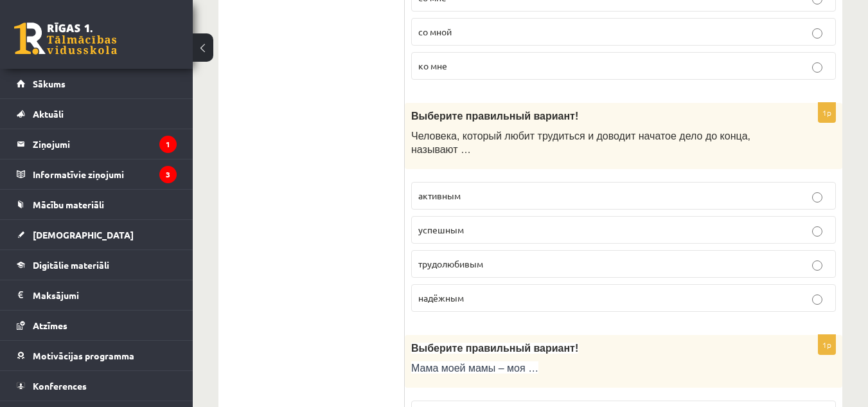
scroll to position [1750, 0]
click at [464, 259] on span "трудолюбивым" at bounding box center [450, 263] width 65 height 12
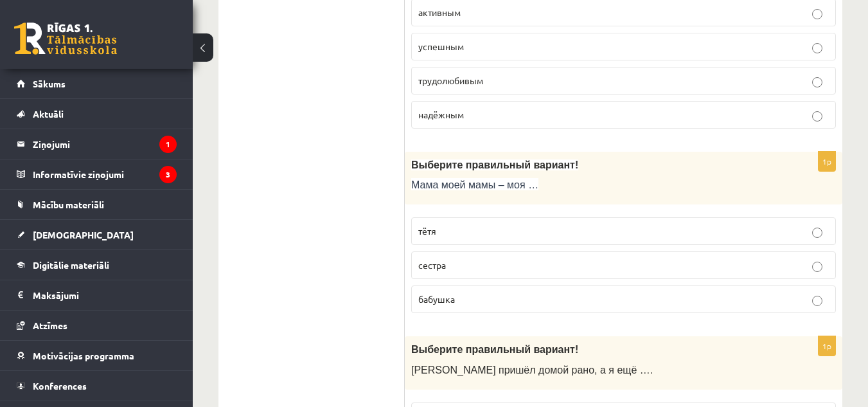
scroll to position [1933, 0]
click at [461, 294] on p "бабушка" at bounding box center [623, 298] width 411 height 13
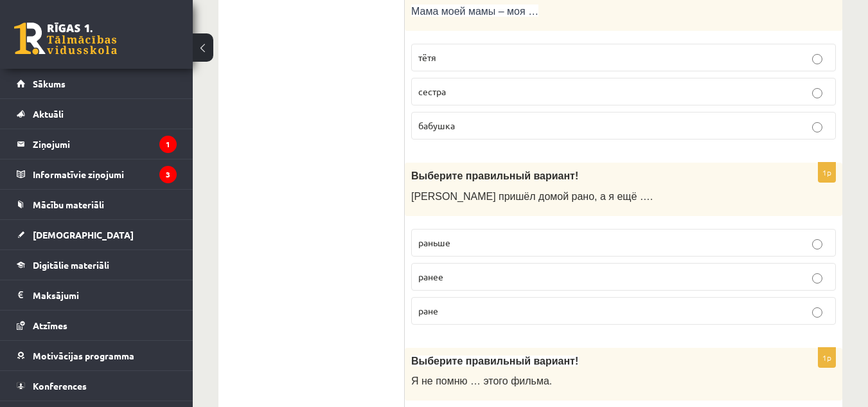
scroll to position [2106, 0]
click at [458, 238] on p "раньше" at bounding box center [623, 241] width 411 height 13
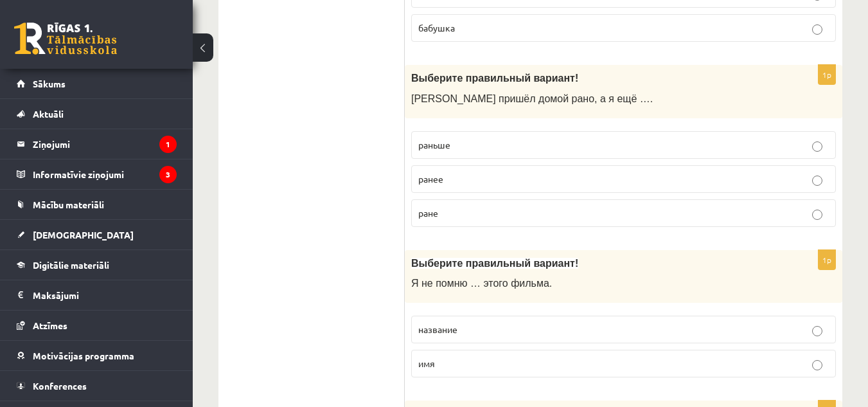
scroll to position [2268, 0]
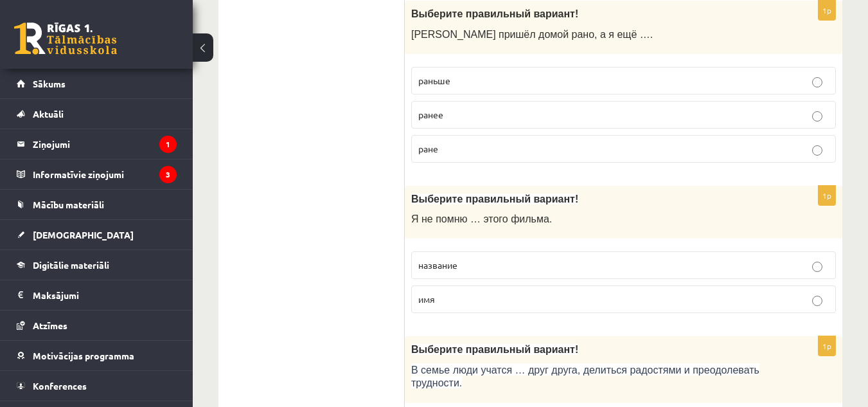
click at [459, 258] on label "название" at bounding box center [623, 265] width 425 height 28
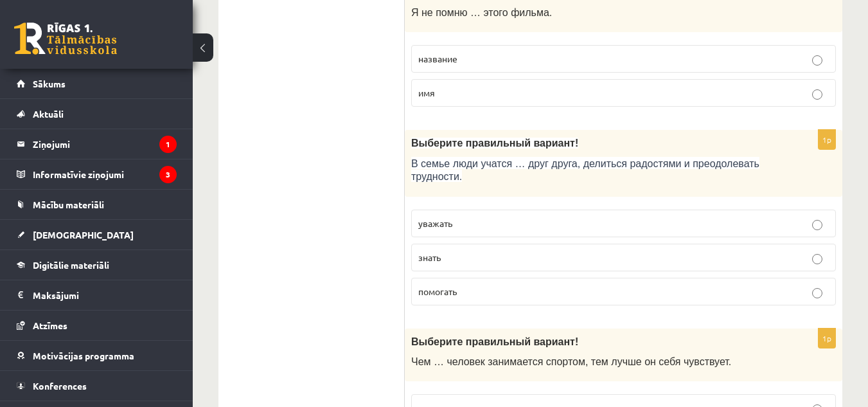
scroll to position [2475, 0]
click at [472, 219] on p "уважать" at bounding box center [623, 221] width 411 height 13
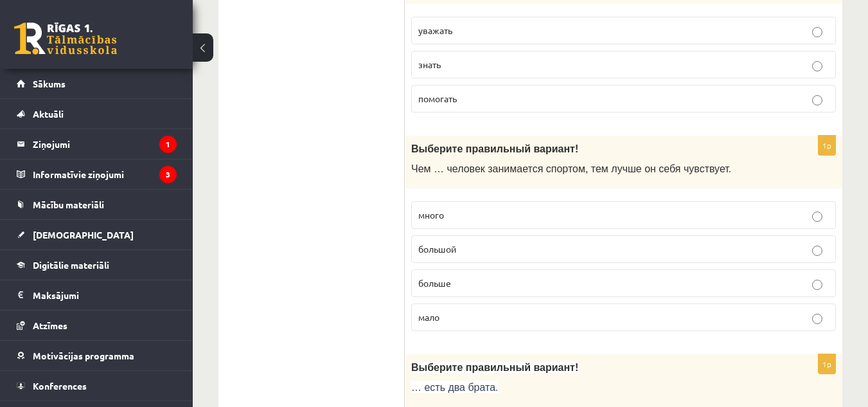
scroll to position [2678, 0]
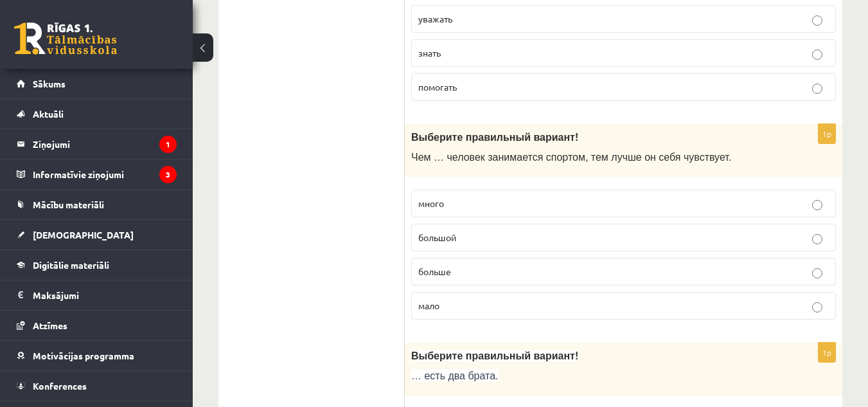
click at [461, 272] on p "больше" at bounding box center [623, 271] width 411 height 13
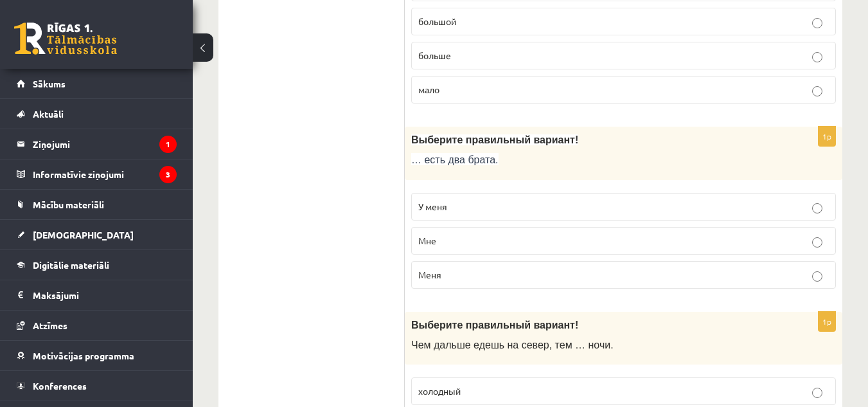
scroll to position [2896, 0]
click at [443, 201] on span "У меня" at bounding box center [432, 205] width 29 height 12
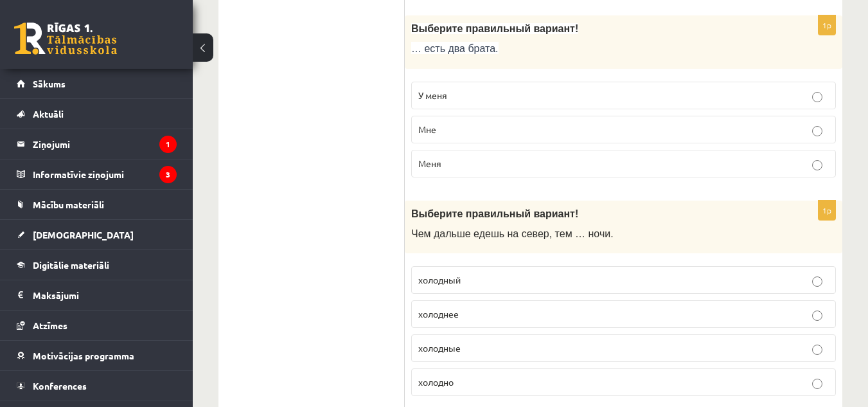
scroll to position [3016, 0]
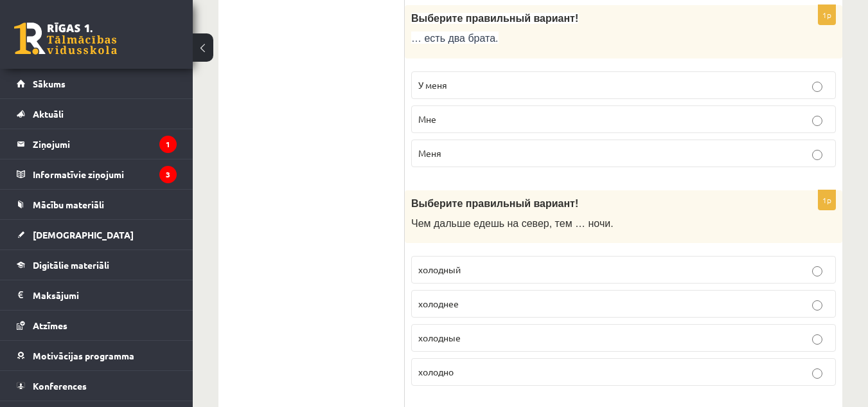
click at [472, 300] on p "холоднее" at bounding box center [623, 303] width 411 height 13
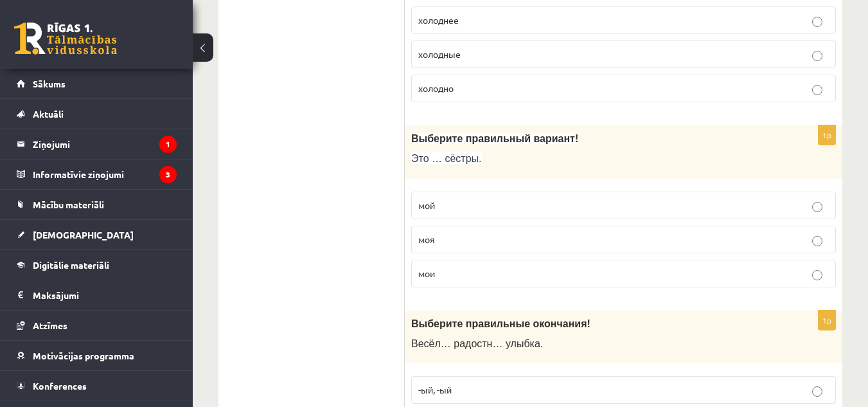
scroll to position [3300, 0]
click at [460, 274] on p "мои" at bounding box center [623, 271] width 411 height 13
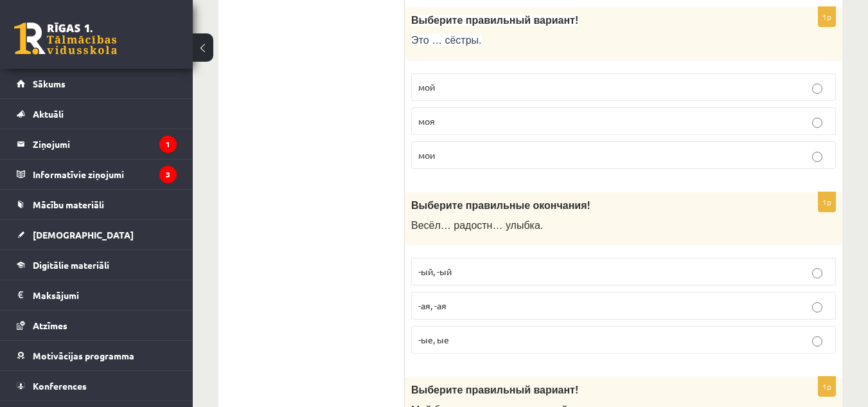
scroll to position [3418, 0]
click at [476, 301] on p "-ая, -ая" at bounding box center [623, 304] width 411 height 13
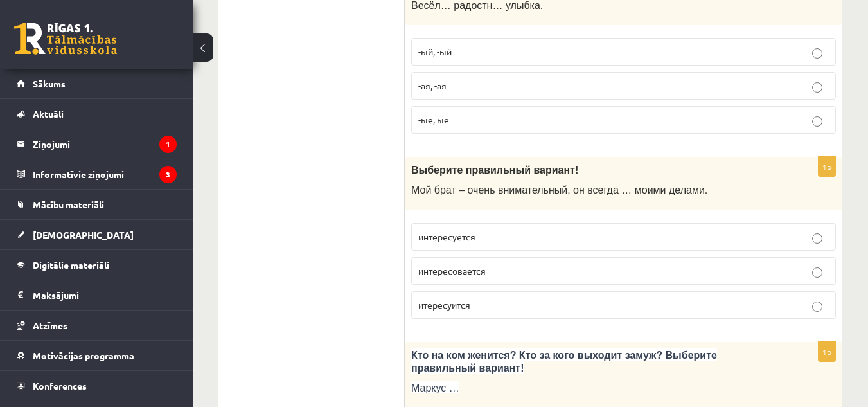
scroll to position [3640, 0]
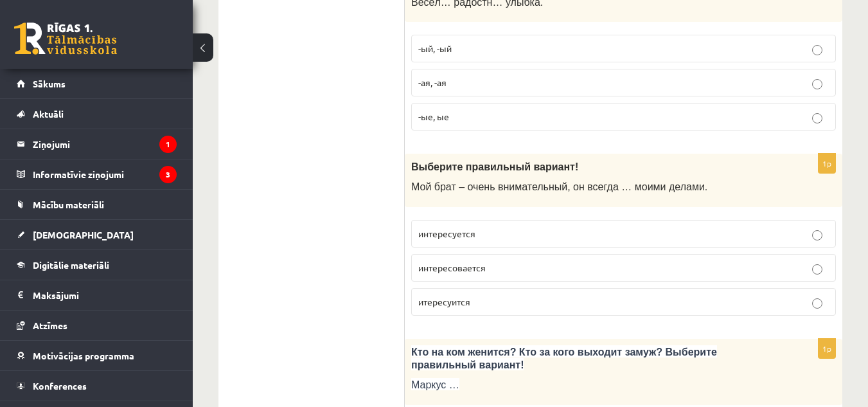
click at [481, 227] on p "интересуется" at bounding box center [623, 233] width 411 height 13
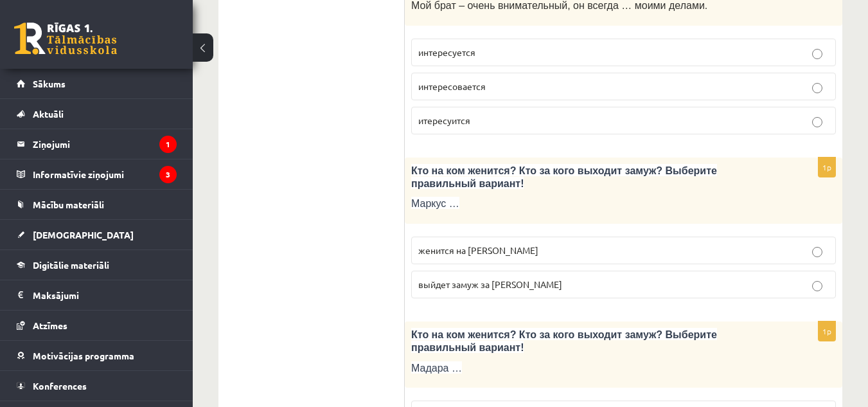
scroll to position [3825, 0]
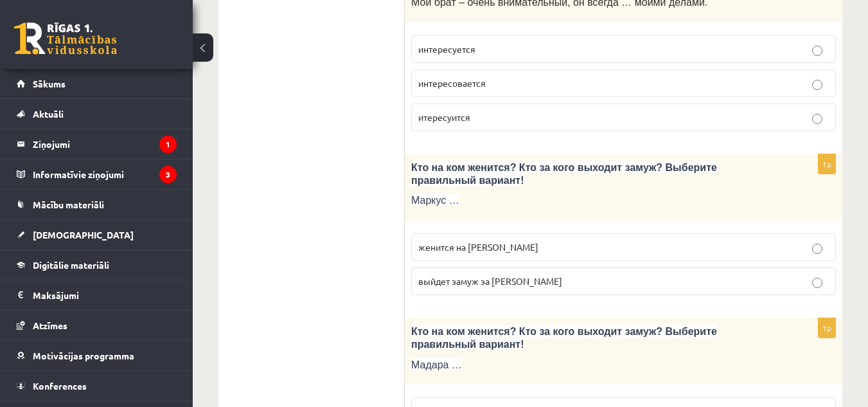
click at [462, 247] on span "женится на Агнии" at bounding box center [478, 247] width 120 height 12
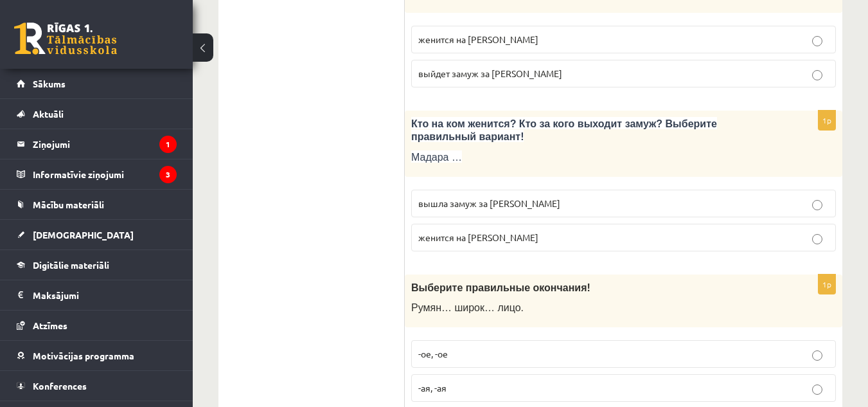
scroll to position [4036, 0]
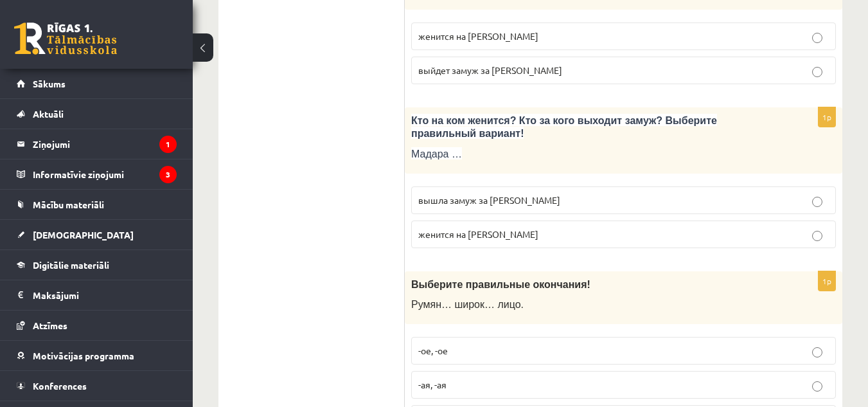
click at [472, 195] on span "вышла замуж за Марка" at bounding box center [489, 200] width 142 height 12
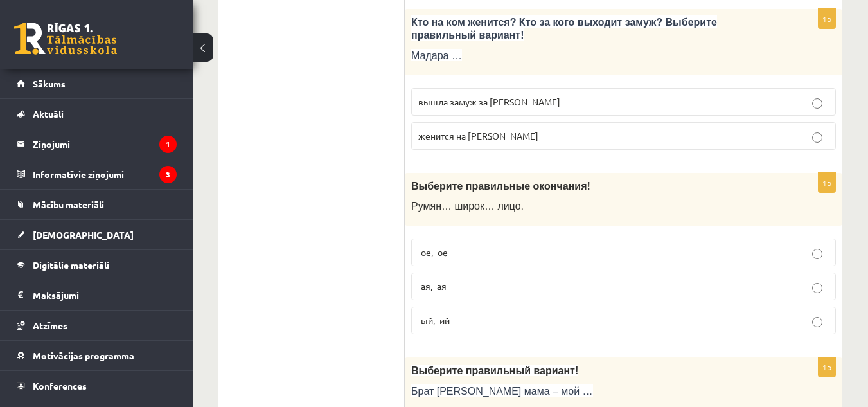
scroll to position [4136, 0]
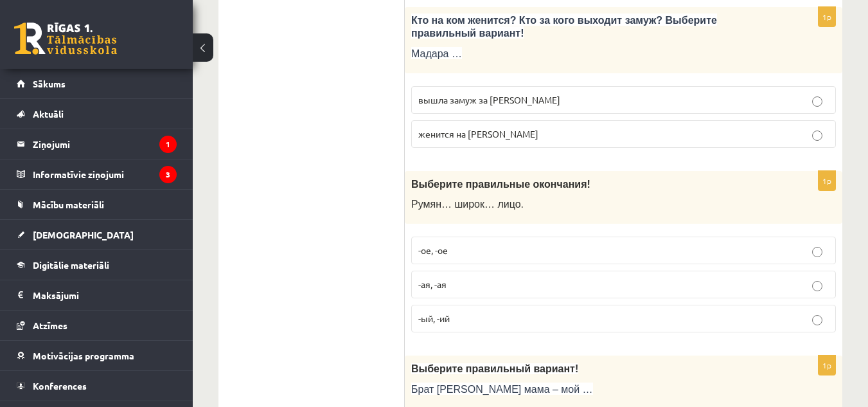
click at [469, 251] on p "-ое, -ое" at bounding box center [623, 250] width 411 height 13
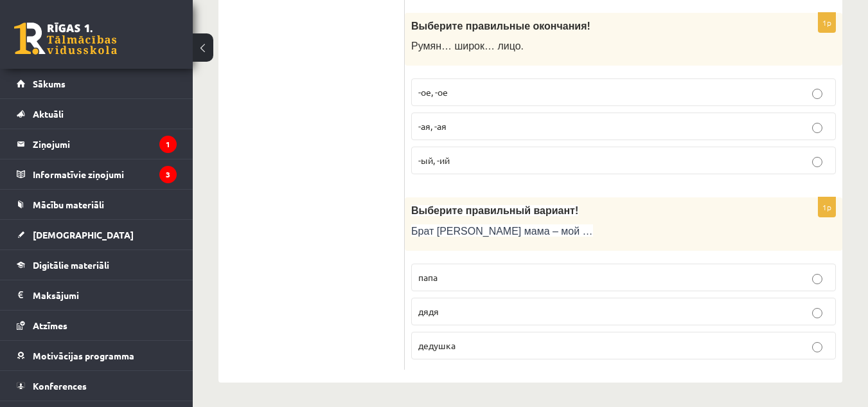
scroll to position [4296, 0]
click at [449, 311] on p "дядя" at bounding box center [623, 309] width 411 height 13
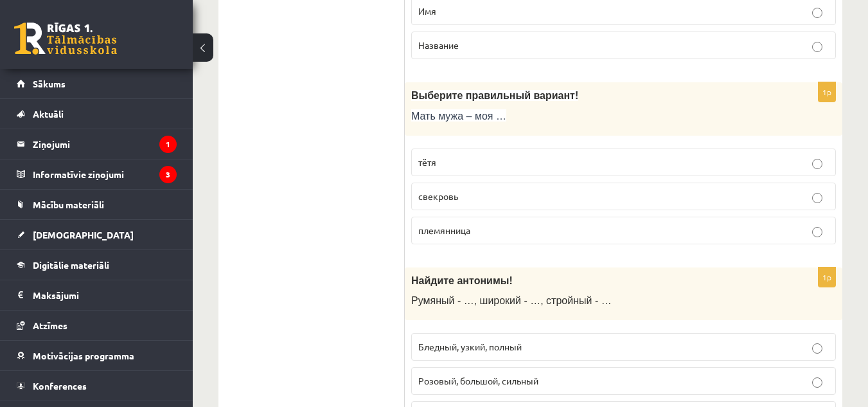
scroll to position [0, 0]
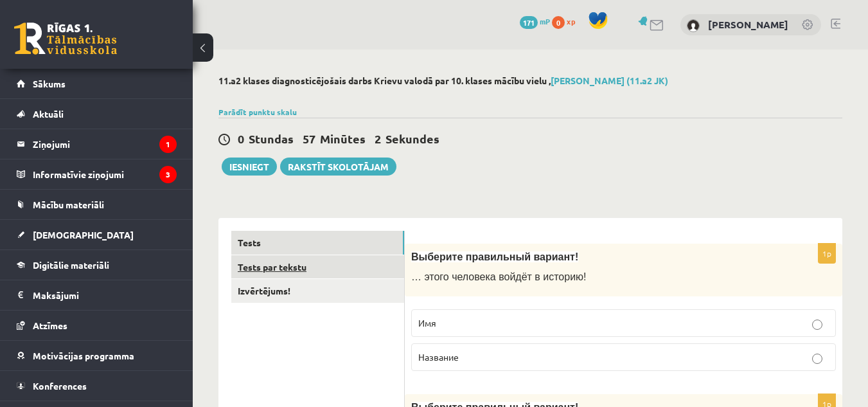
click at [288, 267] on link "Tests par tekstu" at bounding box center [317, 267] width 173 height 24
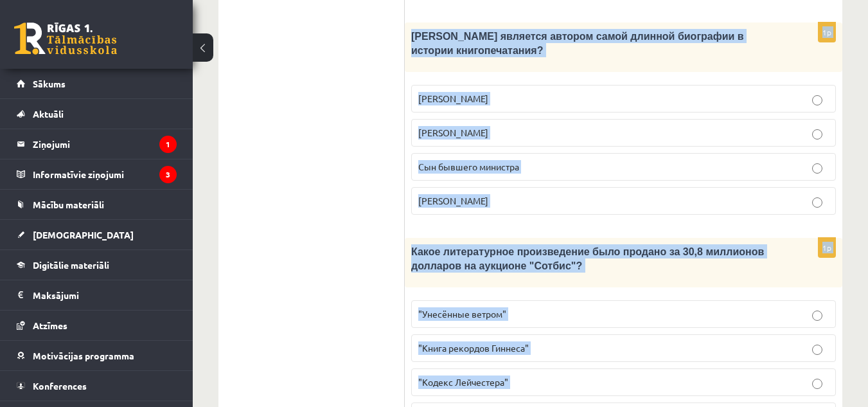
scroll to position [1442, 0]
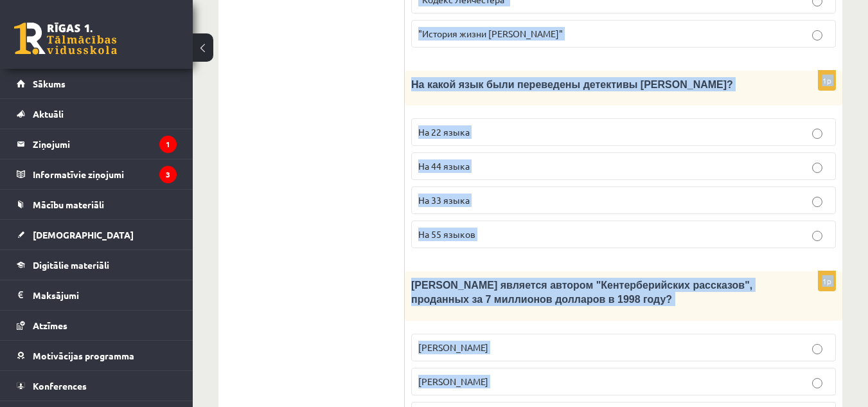
drag, startPoint x: 417, startPoint y: 72, endPoint x: 521, endPoint y: 386, distance: 331.1
copy form "Прочитайте текст «Интересные факты о книгах», выберите правильный вариант! Инте…"
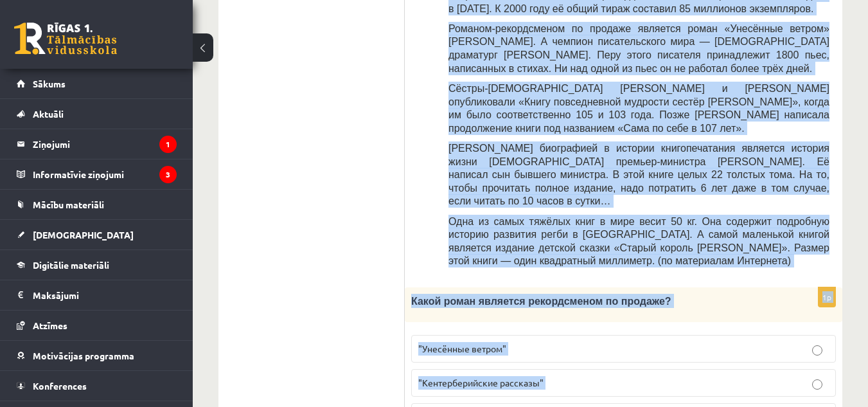
scroll to position [640, 0]
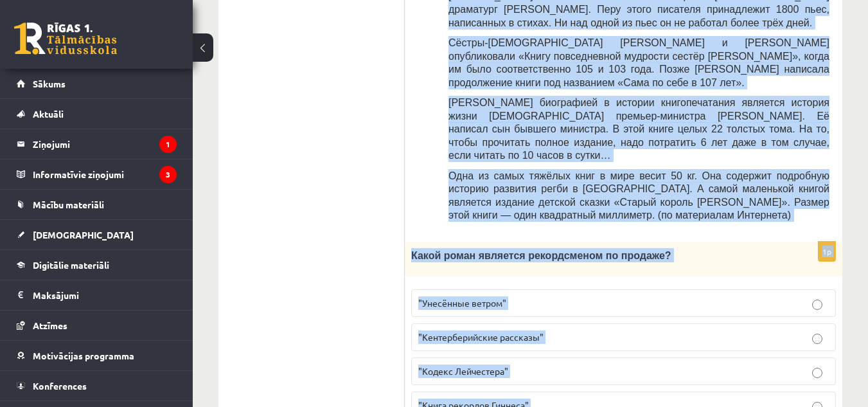
click at [541, 289] on label ""Унесённые ветром"" at bounding box center [623, 303] width 425 height 28
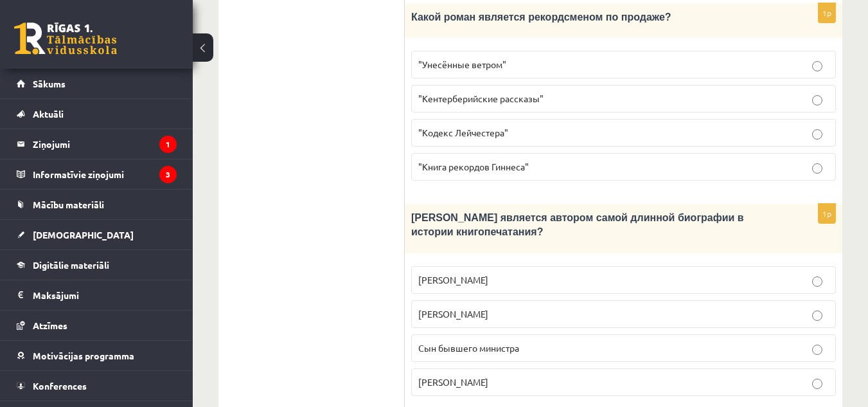
scroll to position [895, 0]
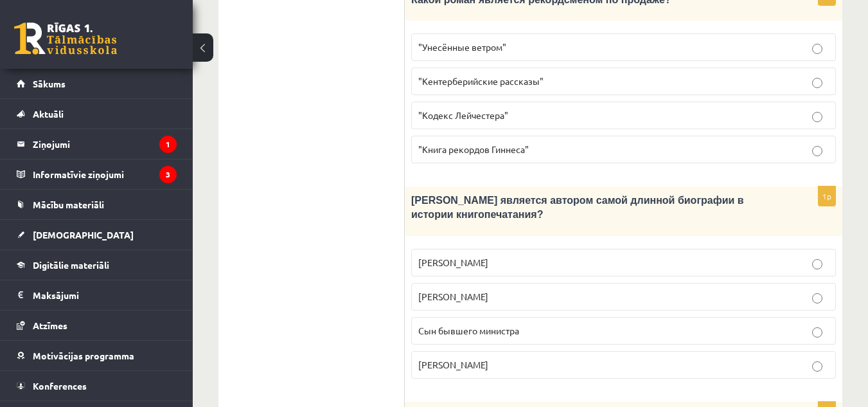
click at [523, 324] on p "Сын бывшего министра" at bounding box center [623, 330] width 411 height 13
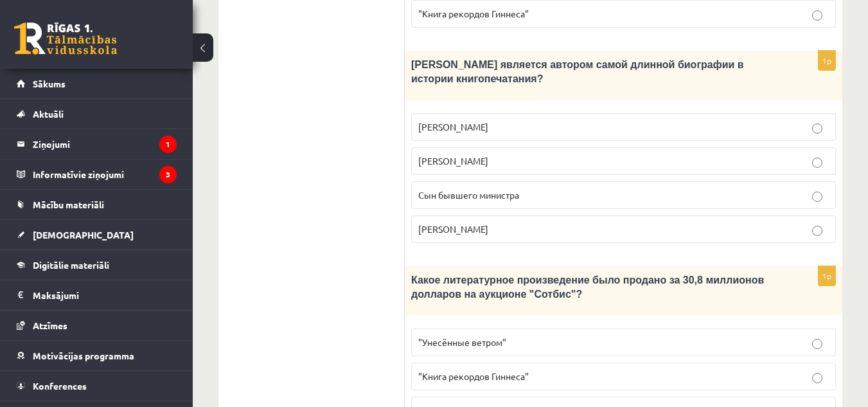
scroll to position [1113, 0]
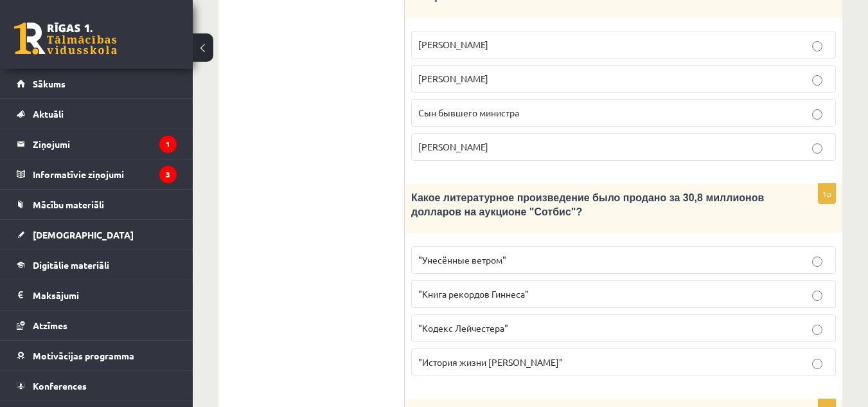
click at [523, 321] on p ""Кодекс Лейчестера"" at bounding box center [623, 327] width 411 height 13
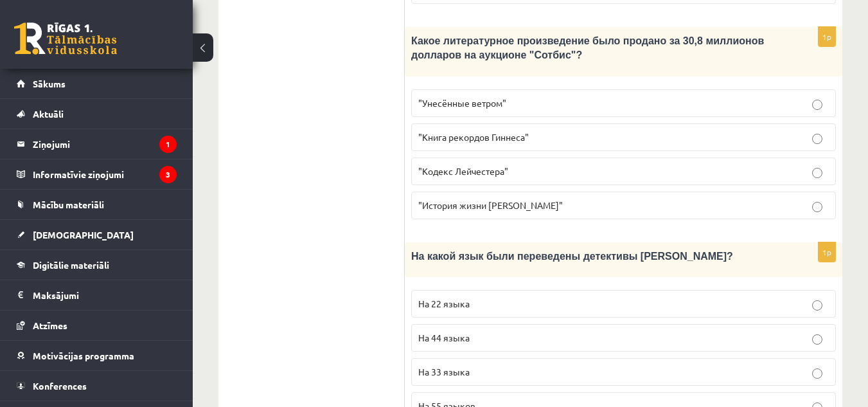
scroll to position [1271, 0]
click at [488, 330] on p "На 44 языка" at bounding box center [623, 336] width 411 height 13
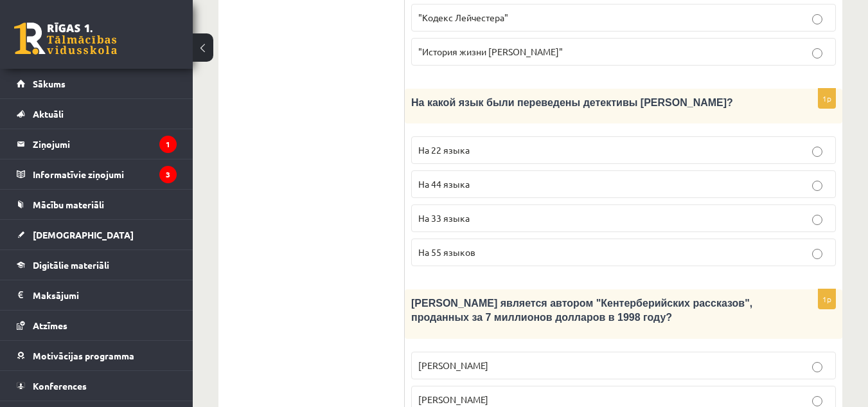
scroll to position [1442, 0]
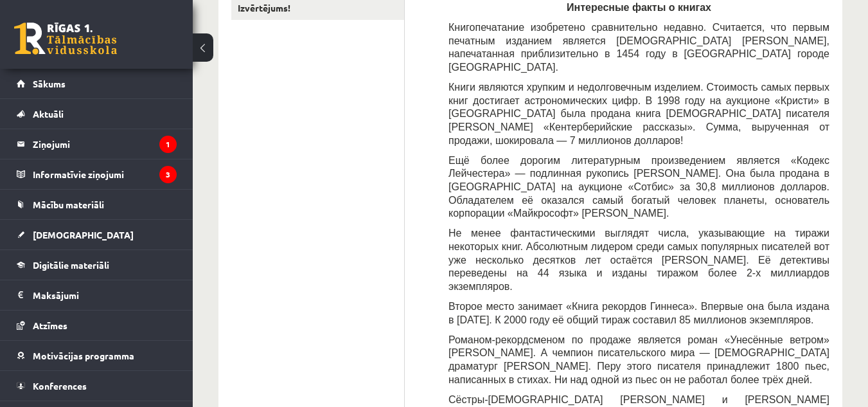
scroll to position [0, 0]
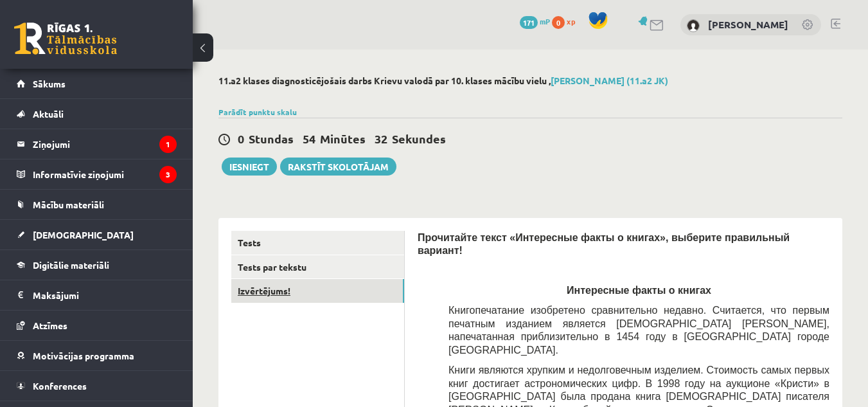
click at [289, 291] on link "Izvērtējums!" at bounding box center [317, 291] width 173 height 24
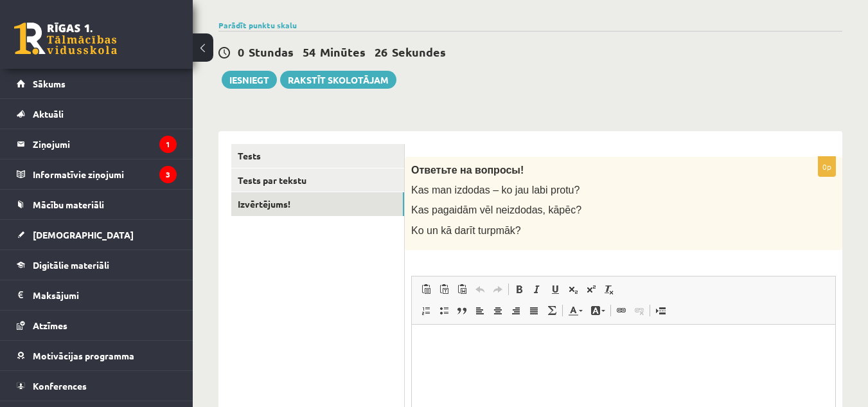
scroll to position [87, 0]
click at [300, 152] on link "Tests" at bounding box center [317, 155] width 173 height 24
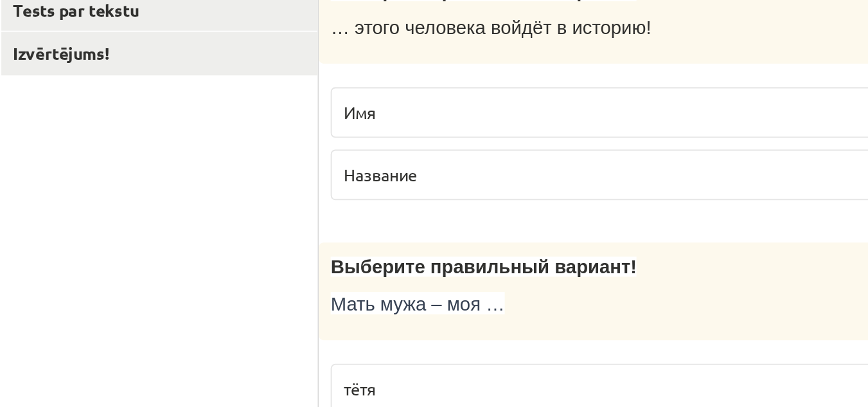
scroll to position [76, 0]
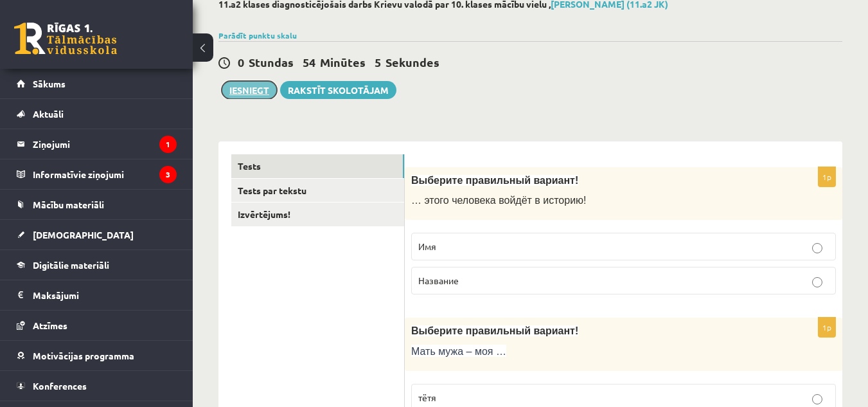
click at [239, 84] on button "Iesniegt" at bounding box center [249, 90] width 55 height 18
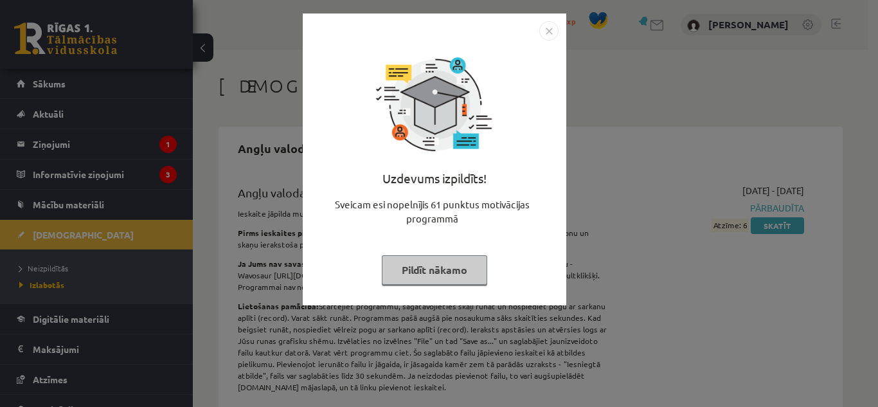
click at [429, 267] on button "Pildīt nākamo" at bounding box center [434, 270] width 105 height 30
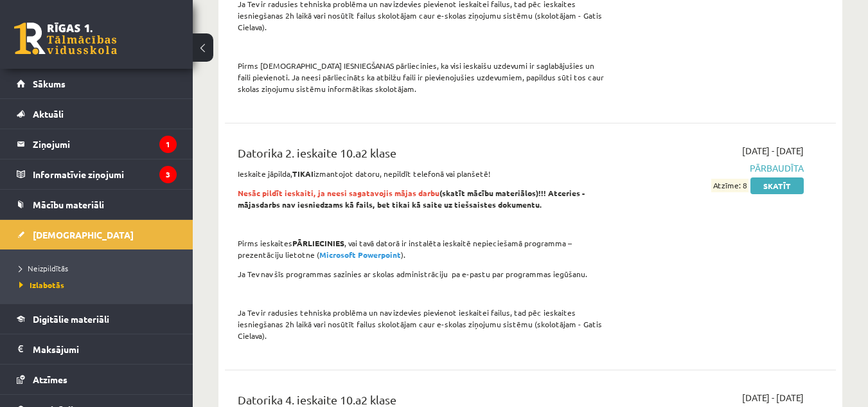
scroll to position [1080, 0]
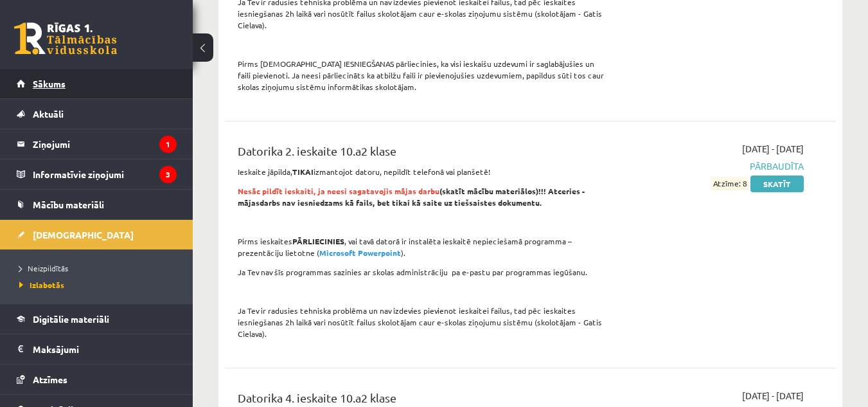
click at [40, 84] on span "Sākums" at bounding box center [49, 84] width 33 height 12
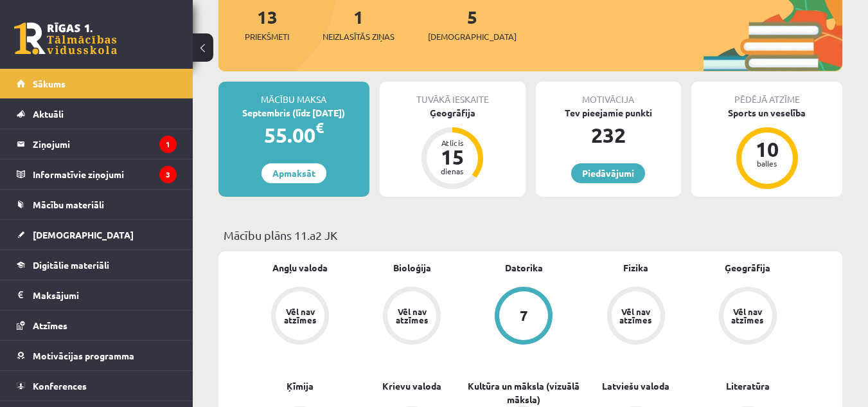
scroll to position [233, 0]
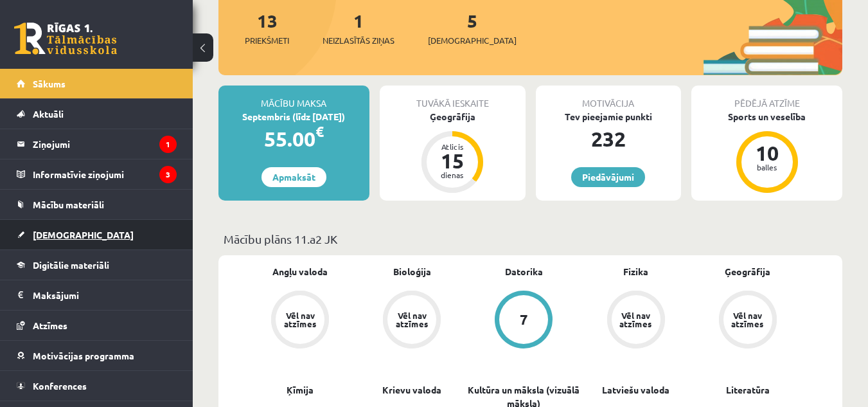
click at [62, 226] on link "[DEMOGRAPHIC_DATA]" at bounding box center [97, 235] width 160 height 30
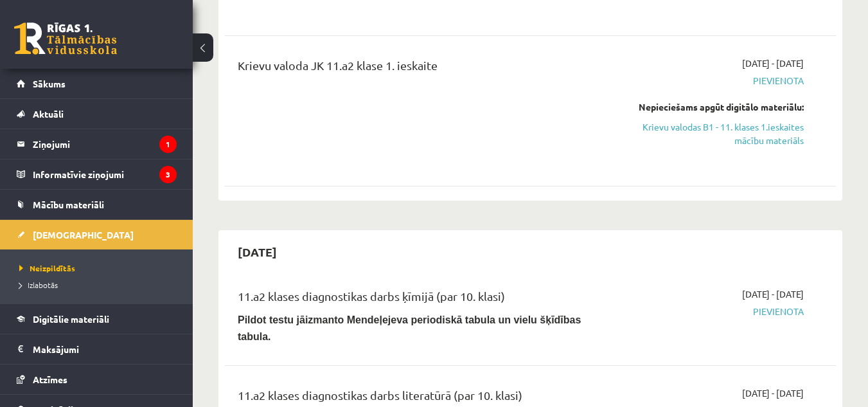
scroll to position [727, 0]
click at [40, 87] on span "Sākums" at bounding box center [49, 84] width 33 height 12
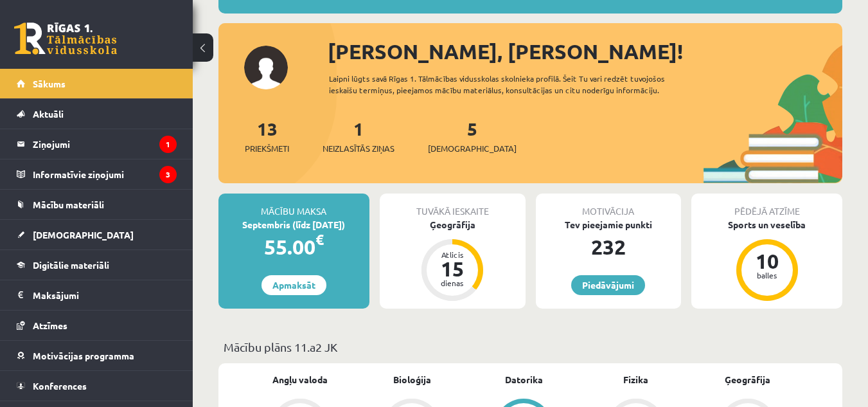
scroll to position [125, 0]
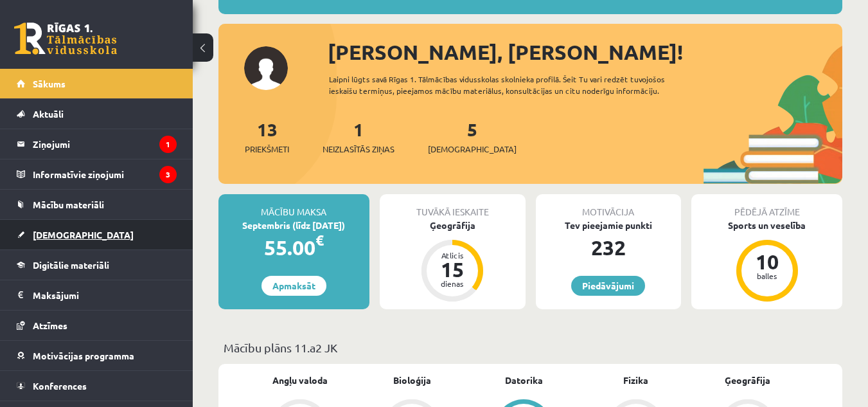
click at [23, 225] on link "[DEMOGRAPHIC_DATA]" at bounding box center [97, 235] width 160 height 30
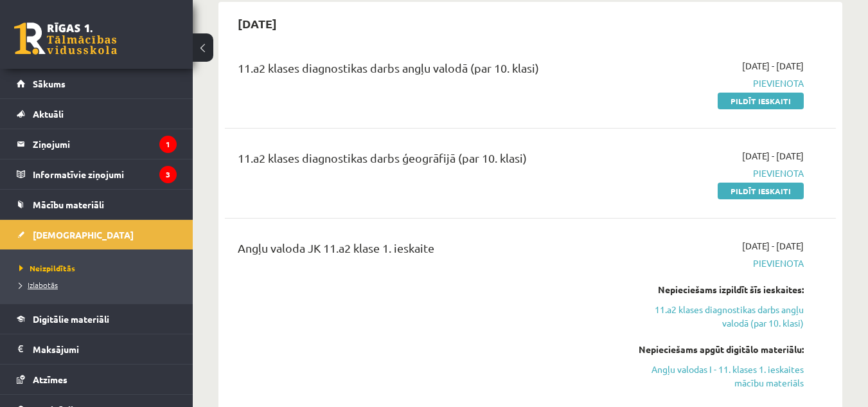
click at [38, 285] on span "Izlabotās" at bounding box center [38, 285] width 39 height 10
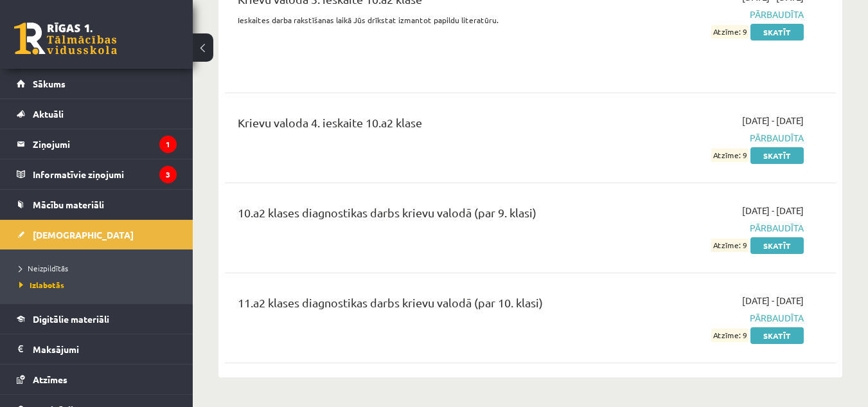
scroll to position [3937, 0]
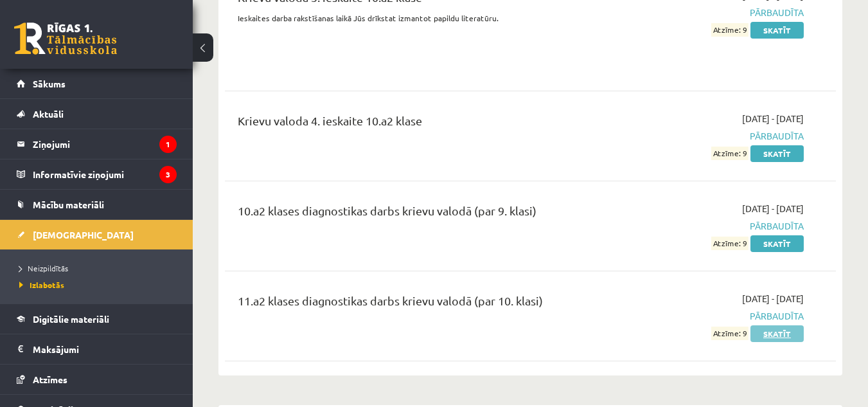
click at [785, 325] on link "Skatīt" at bounding box center [777, 333] width 53 height 17
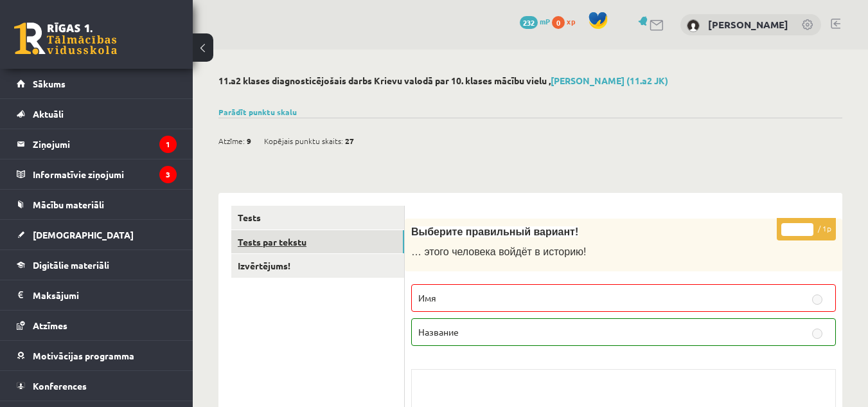
click at [308, 237] on link "Tests par tekstu" at bounding box center [317, 242] width 173 height 24
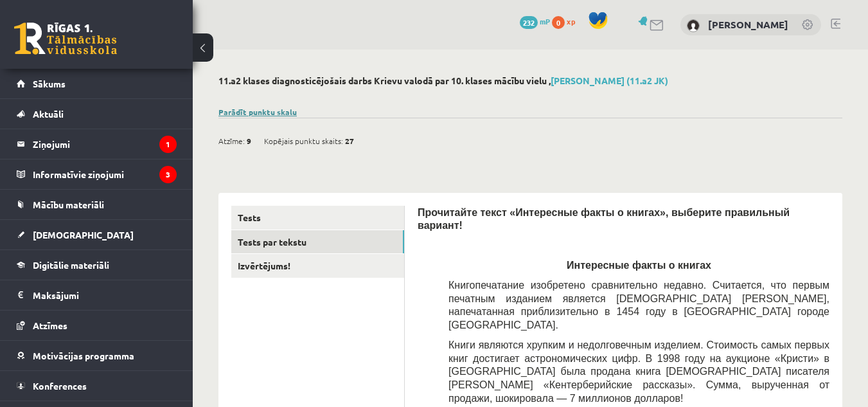
click at [264, 114] on link "Parādīt punktu skalu" at bounding box center [258, 112] width 78 height 10
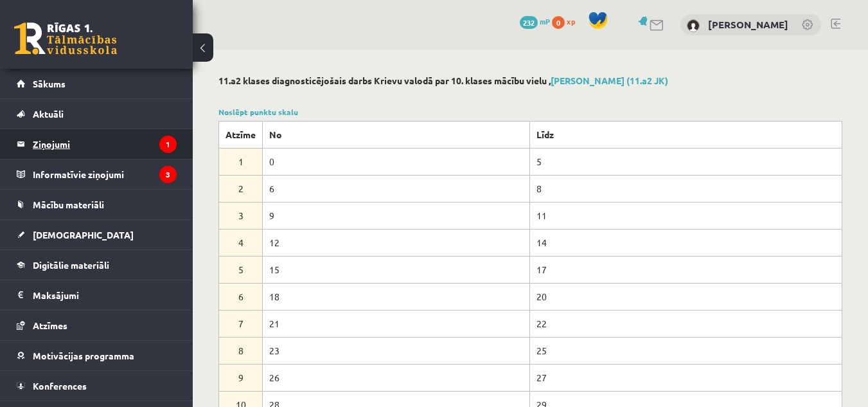
click at [58, 143] on legend "Ziņojumi 1" at bounding box center [105, 144] width 144 height 30
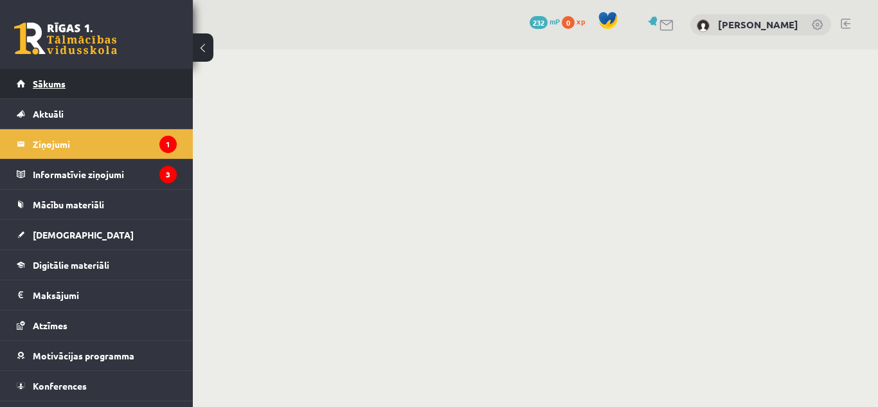
click at [48, 89] on link "Sākums" at bounding box center [97, 84] width 160 height 30
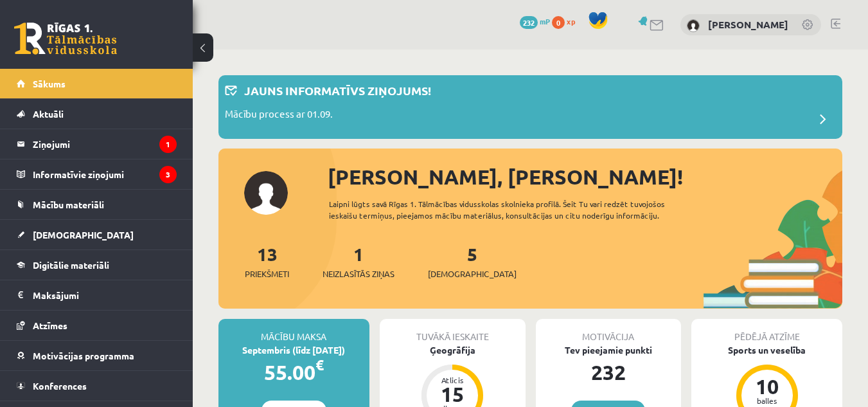
click at [836, 19] on link at bounding box center [836, 24] width 10 height 10
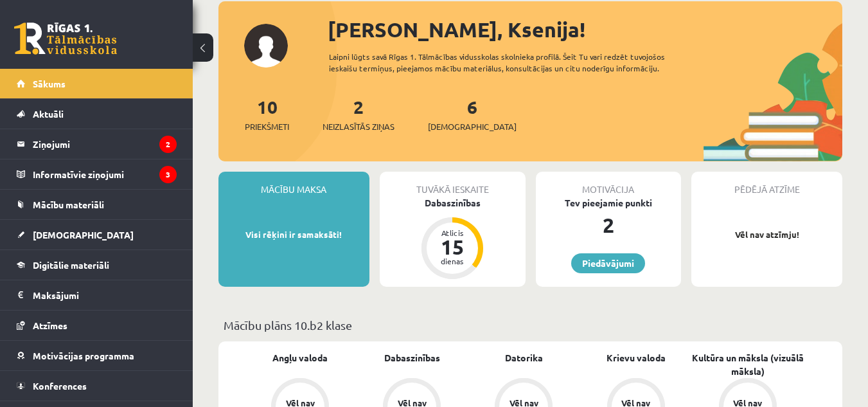
scroll to position [151, 0]
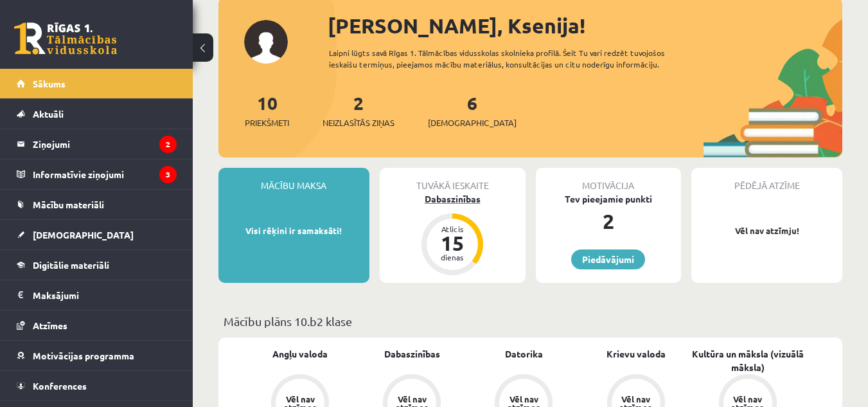
click at [452, 197] on div "Dabaszinības" at bounding box center [453, 198] width 146 height 13
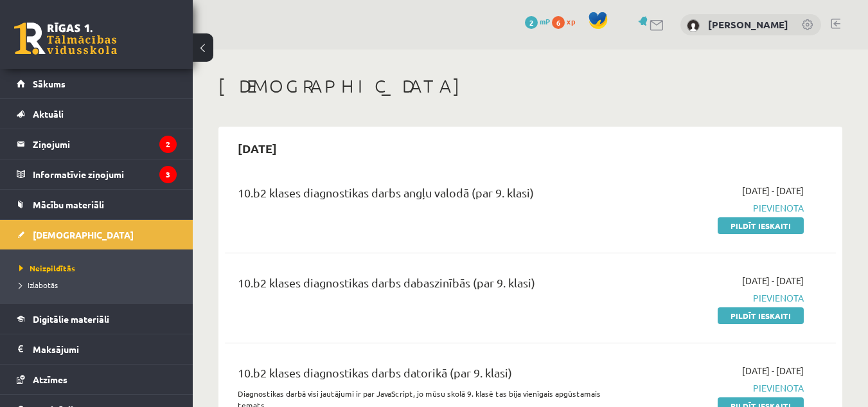
scroll to position [105, 0]
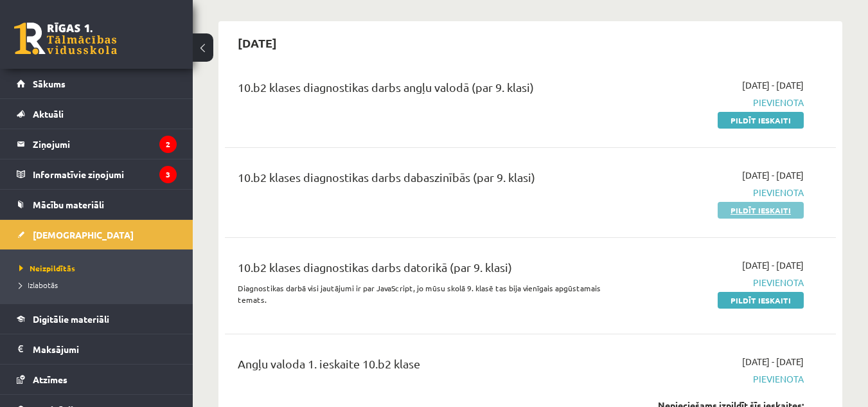
click at [749, 206] on link "Pildīt ieskaiti" at bounding box center [761, 210] width 86 height 17
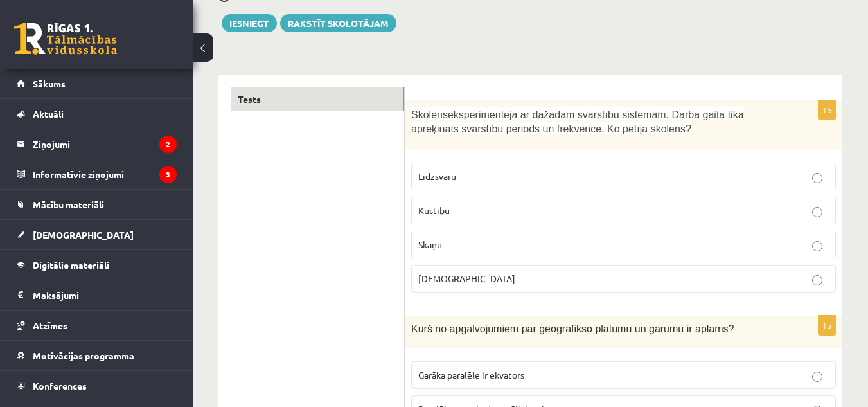
scroll to position [211, 0]
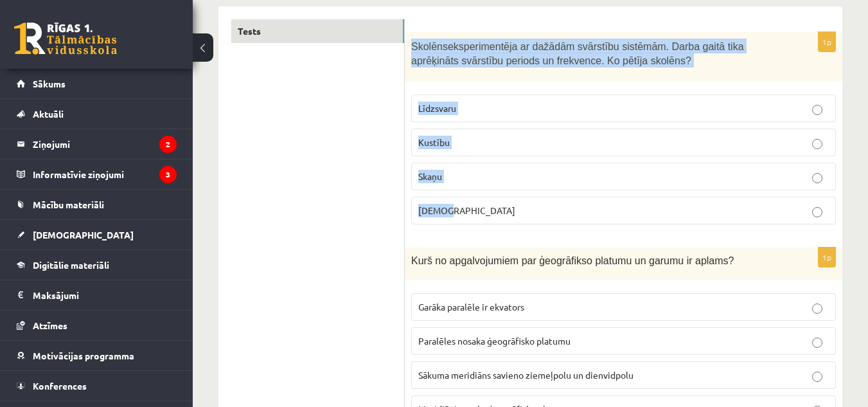
drag, startPoint x: 407, startPoint y: 45, endPoint x: 514, endPoint y: 220, distance: 204.8
click at [514, 220] on div "1p Skolēns eksperimentēja ar dažādām svārstību sistēmām. Darba gaitā tika aprēķ…" at bounding box center [624, 133] width 438 height 202
copy div "Skolēns eksperimentēja ar dažādām svārstību sistēmām. Darba gaitā tika aprēķinā…"
click at [474, 145] on p "Kustību" at bounding box center [623, 142] width 411 height 13
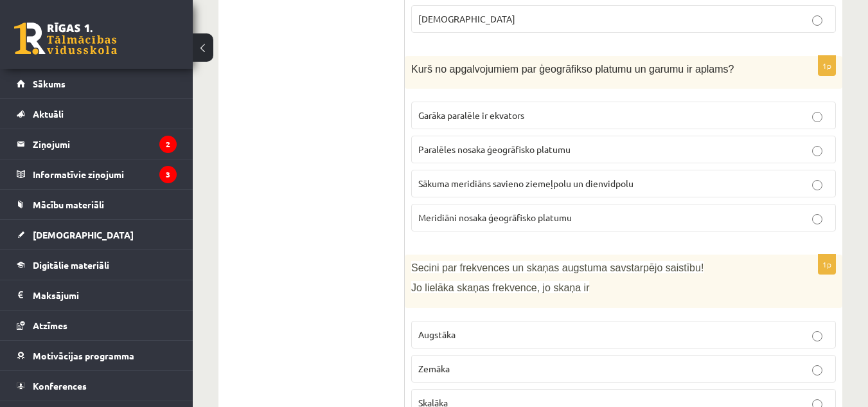
scroll to position [404, 0]
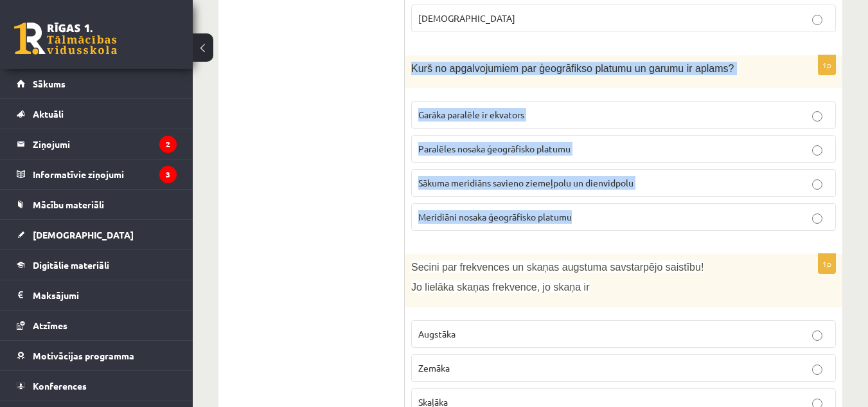
drag, startPoint x: 407, startPoint y: 62, endPoint x: 584, endPoint y: 219, distance: 236.4
click at [584, 219] on div "1p Kurš no apgalvojumiem par ģeogrāfikso platumu un garumu ir aplams? Garāka pa…" at bounding box center [624, 148] width 438 height 186
copy div "Kurš no apgalvojumiem par ģeogrāfikso platumu un garumu ir aplams? Garāka paral…"
click at [533, 213] on span "Meridiāni nosaka ģeogrāfisko platumu" at bounding box center [495, 217] width 154 height 12
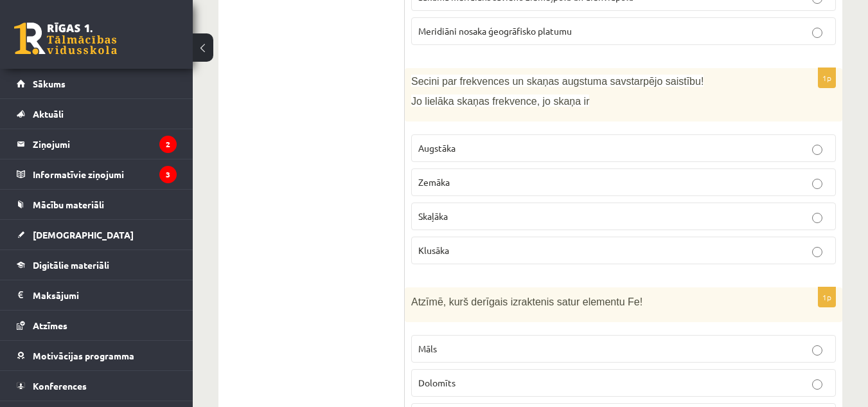
scroll to position [590, 0]
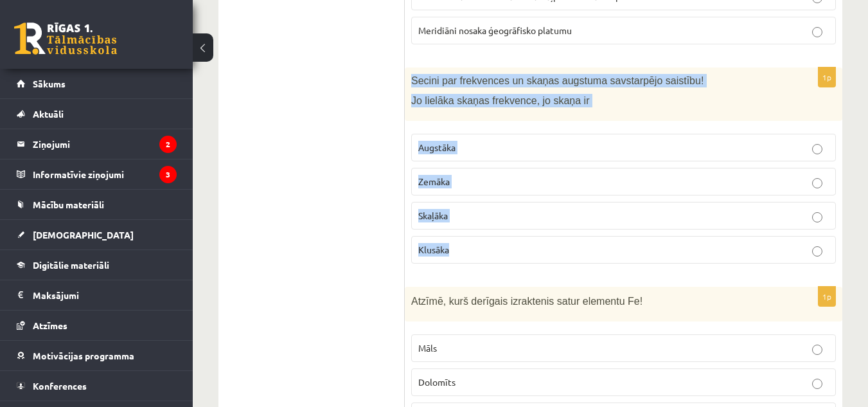
drag, startPoint x: 409, startPoint y: 78, endPoint x: 481, endPoint y: 261, distance: 196.2
click at [481, 261] on div "1p Secini par frekvences un skaņas augstuma savstarpējo saistību! Jo lielāka sk…" at bounding box center [624, 170] width 438 height 206
copy div "Secini par frekvences un skaņas augstuma savstarpējo saistību! Jo lielāka skaņa…"
click at [529, 147] on p "Augstāka" at bounding box center [623, 147] width 411 height 13
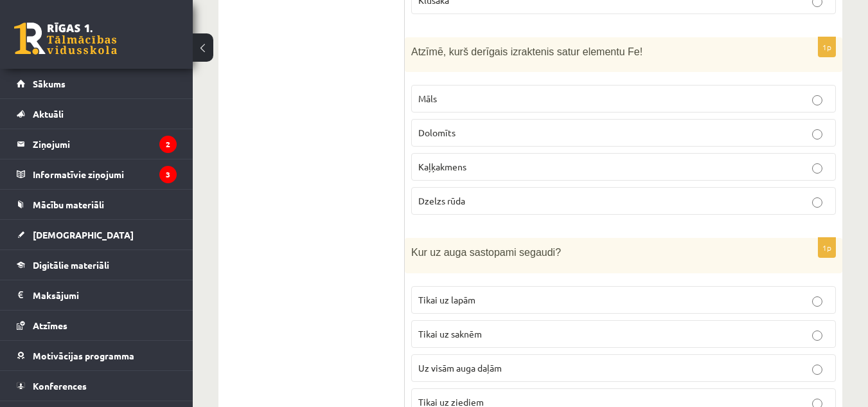
scroll to position [840, 0]
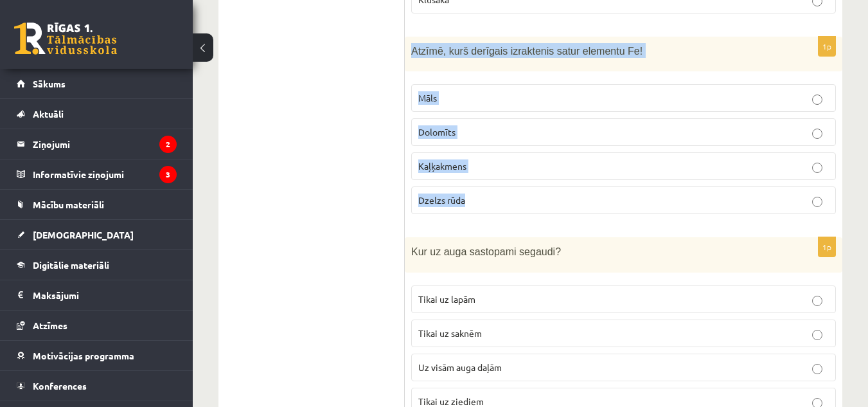
drag, startPoint x: 405, startPoint y: 44, endPoint x: 491, endPoint y: 204, distance: 181.7
click at [491, 204] on div "1p Atzīmē, kurš derīgais izraktenis satur elementu Fe! Māls Dolomīts Kaļķakmens…" at bounding box center [624, 131] width 438 height 188
copy div "Atzīmē, kurš derīgais izraktenis satur elementu Fe! Māls Dolomīts Kaļķakmens Dz…"
click at [535, 199] on p "Dzelzs rūda" at bounding box center [623, 199] width 411 height 13
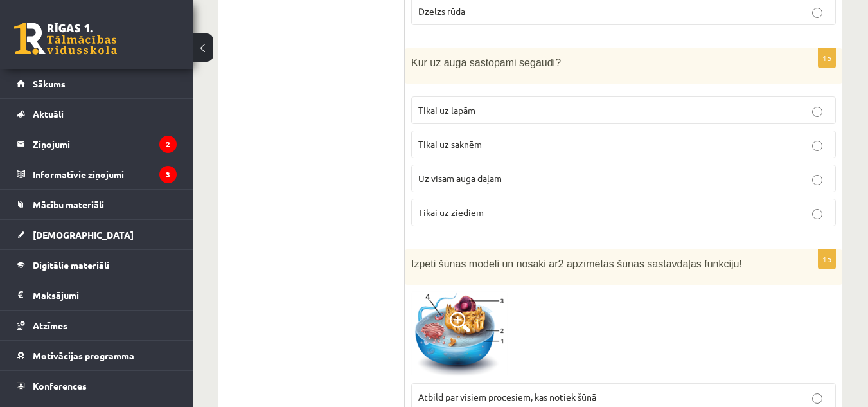
scroll to position [1030, 0]
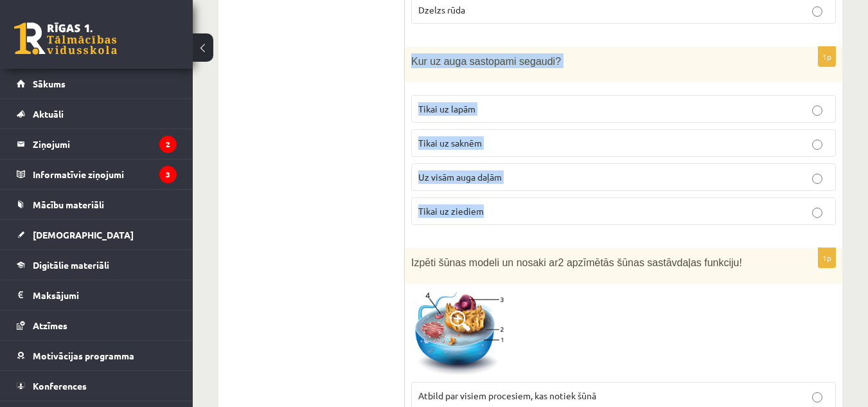
drag, startPoint x: 407, startPoint y: 58, endPoint x: 523, endPoint y: 221, distance: 199.7
click at [523, 221] on div "1p Kur uz auga sastopami segaudi? Tikai uz lapām Tikai uz saknēm Uz visām auga …" at bounding box center [624, 141] width 438 height 188
copy div "Kur uz auga sastopami segaudi? Tikai uz lapām Tikai uz saknēm Uz visām auga daļ…"
click at [561, 171] on p "Uz visām auga daļām" at bounding box center [623, 176] width 411 height 13
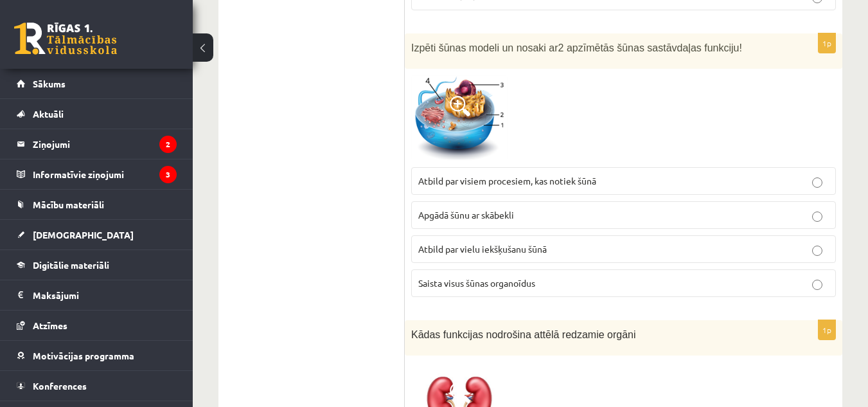
scroll to position [1246, 0]
click at [465, 100] on span at bounding box center [460, 104] width 21 height 21
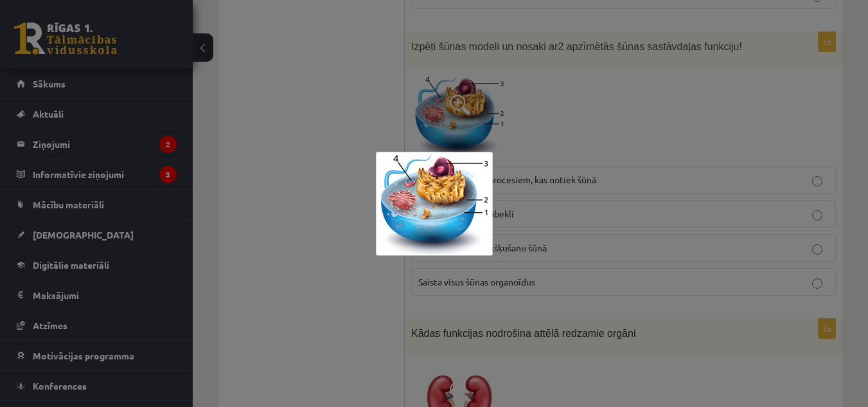
click at [573, 129] on div at bounding box center [434, 203] width 868 height 407
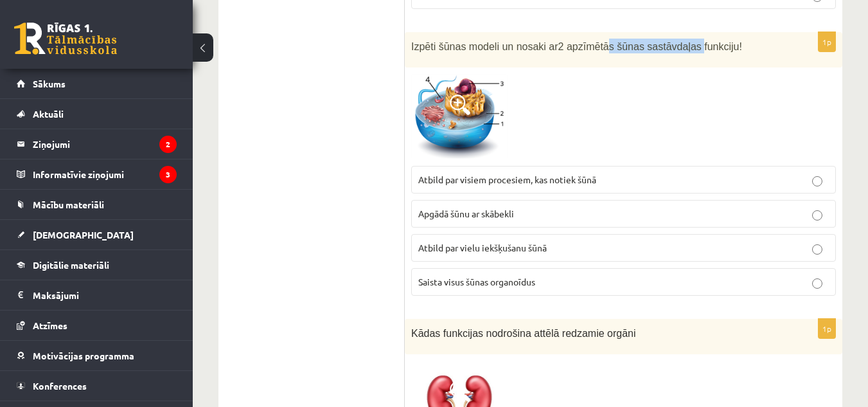
drag, startPoint x: 593, startPoint y: 46, endPoint x: 676, endPoint y: 44, distance: 82.3
click at [676, 44] on span "2 apzīmētās šūnas sastāvdaļas funkciju!" at bounding box center [651, 46] width 184 height 11
copy span "s šūnas sastāvdaļas"
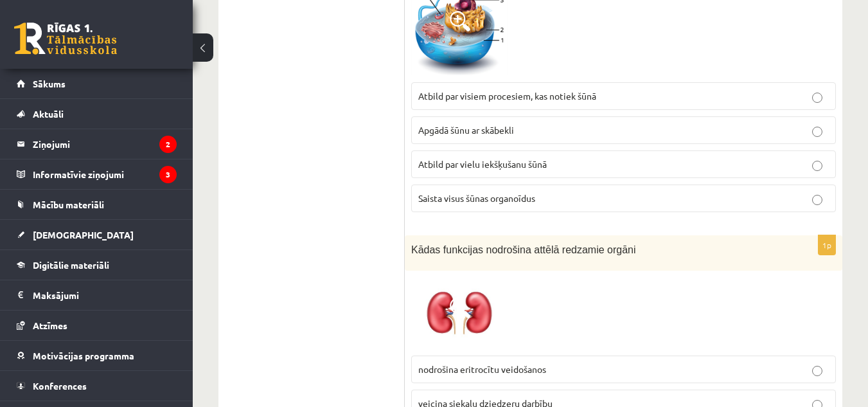
scroll to position [1332, 0]
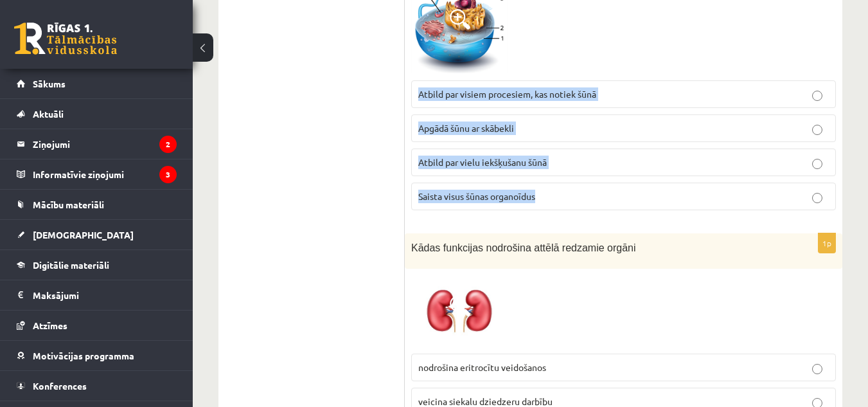
drag, startPoint x: 417, startPoint y: 89, endPoint x: 566, endPoint y: 208, distance: 190.7
click at [566, 208] on fieldset "Atbild par visiem procesiem, kas notiek šūnā Apgādā šūnu ar skābekli Atbild par…" at bounding box center [623, 144] width 425 height 140
copy fieldset "Atbild par visiem procesiem, kas notiek šūnā Apgādā šūnu ar skābekli Atbild par…"
click at [510, 163] on span "Atbild par vielu iekšķušanu šūnā" at bounding box center [482, 162] width 129 height 12
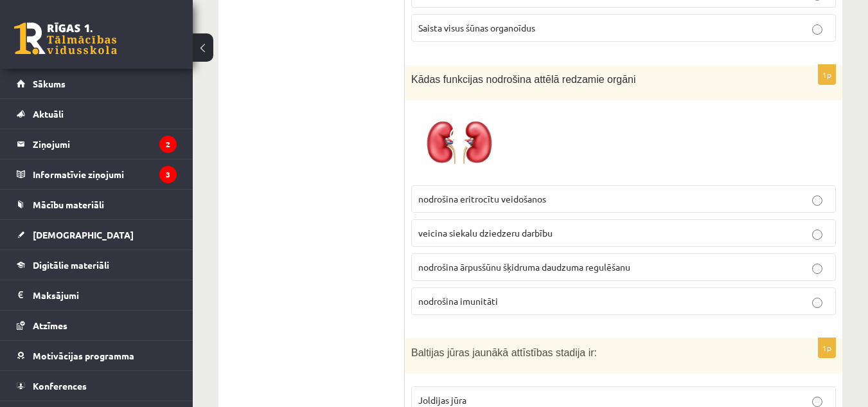
scroll to position [1501, 0]
click at [468, 123] on img at bounding box center [459, 142] width 96 height 73
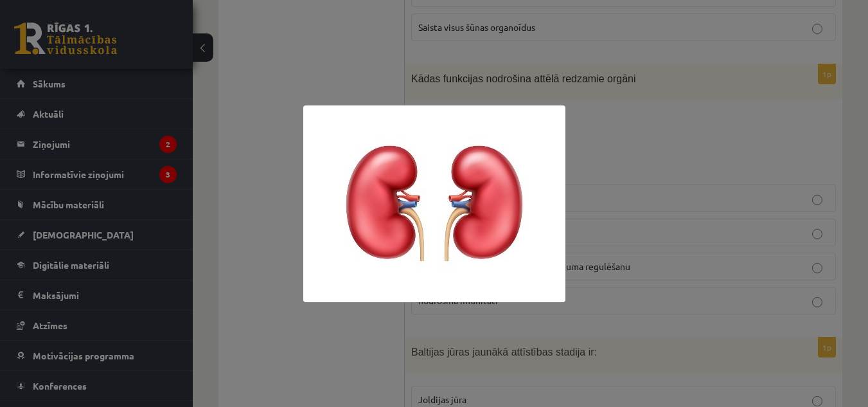
click at [695, 167] on div at bounding box center [434, 203] width 868 height 407
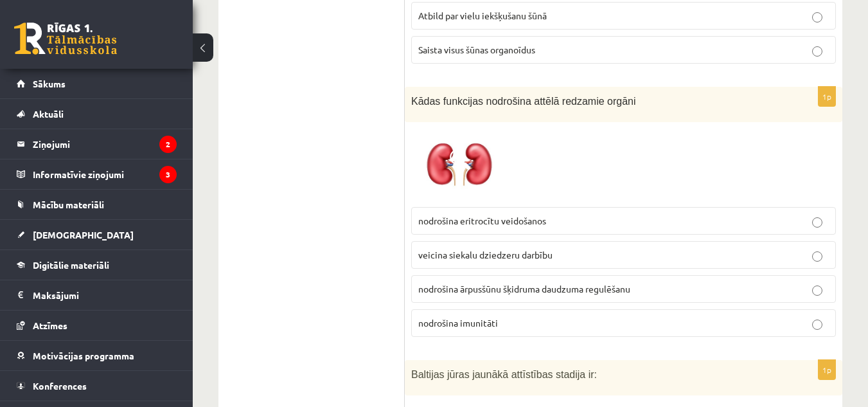
scroll to position [1506, 0]
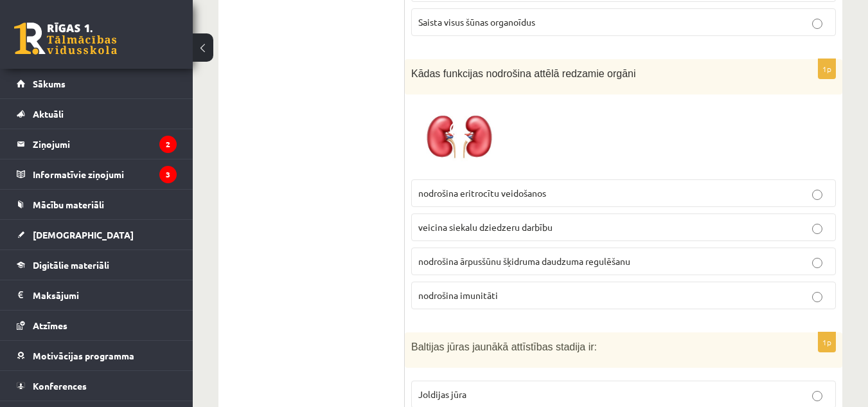
click at [574, 261] on span "nodrošina ārpusšūnu šķidruma daudzuma regulēšanu" at bounding box center [524, 261] width 212 height 12
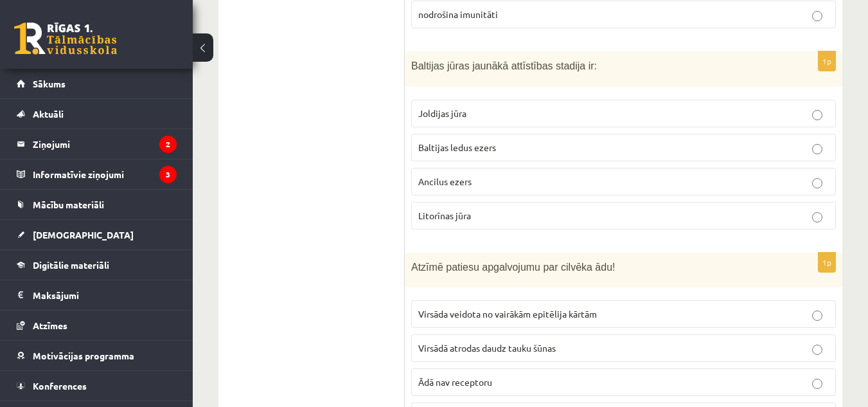
scroll to position [1789, 0]
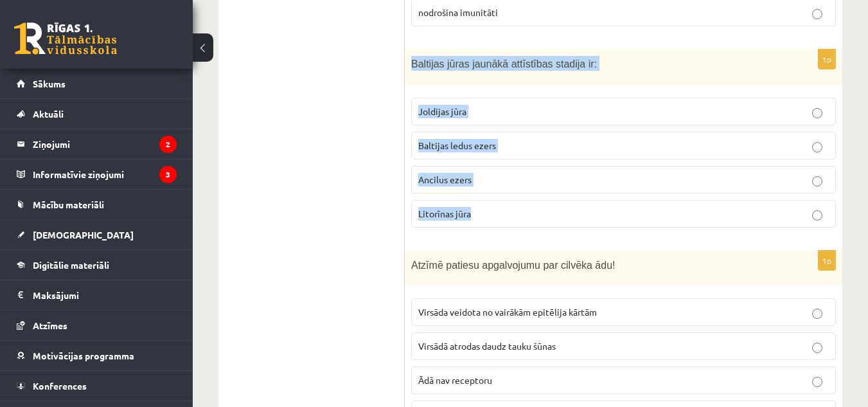
drag, startPoint x: 409, startPoint y: 58, endPoint x: 530, endPoint y: 215, distance: 198.1
click at [530, 215] on div "1p Baltijas jūras jaunākā attīstības stadija ir: Joldijas jūra Baltijas ledus e…" at bounding box center [624, 143] width 438 height 188
copy div "Baltijas jūras jaunākā attīstības stadija ir: Joldijas jūra Baltijas ledus ezer…"
click at [517, 212] on p "Litorīnas jūra" at bounding box center [623, 213] width 411 height 13
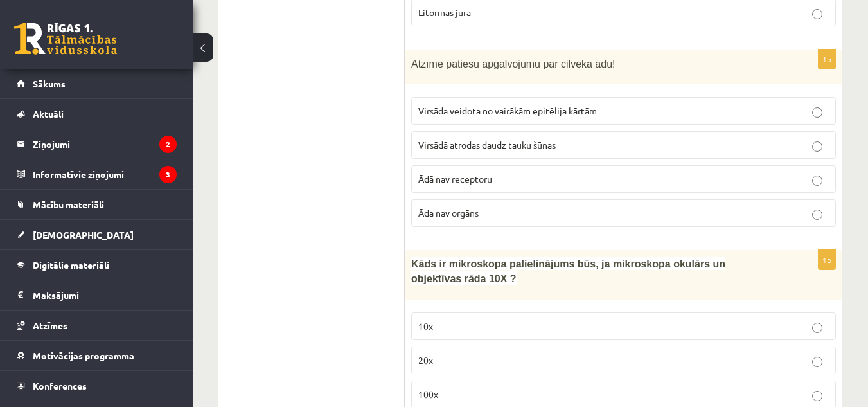
scroll to position [1992, 0]
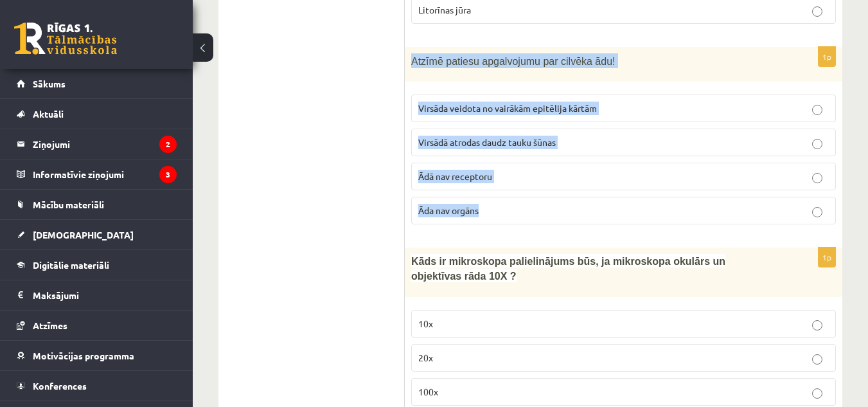
drag, startPoint x: 407, startPoint y: 62, endPoint x: 509, endPoint y: 220, distance: 188.8
click at [509, 220] on div "1p Atzīmē patiesu apgalvojumu par cilvēka ādu! Virsāda veidota no vairākām epit…" at bounding box center [624, 141] width 438 height 188
copy div "Atzīmē patiesu apgalvojumu par cilvēka ādu! Virsāda veidota no vairākām epitēli…"
click at [582, 111] on span "Virsāda veidota no vairākām epitēlija kārtām" at bounding box center [507, 108] width 179 height 12
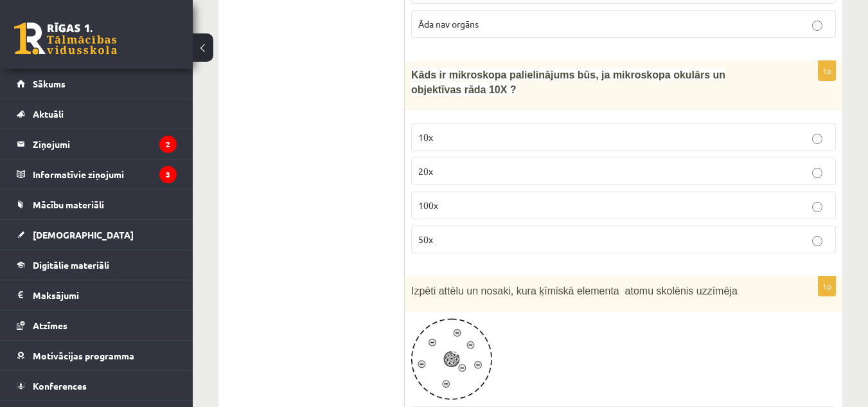
scroll to position [2180, 0]
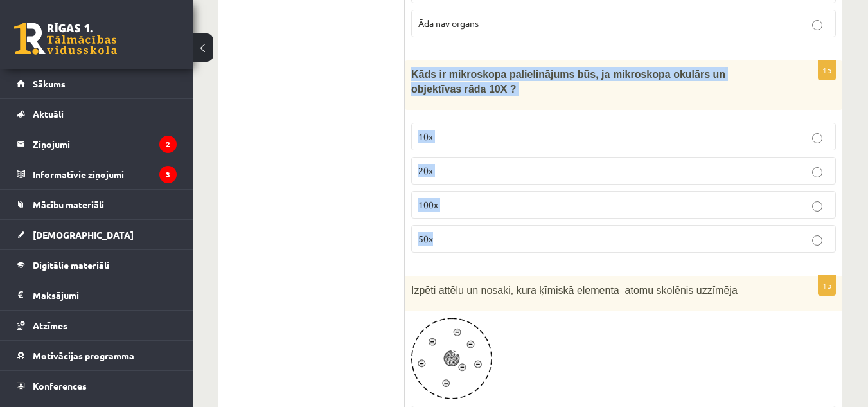
drag, startPoint x: 407, startPoint y: 71, endPoint x: 525, endPoint y: 251, distance: 214.8
click at [525, 251] on div "1p Kāds ir mikroskopa palielinājums būs, ja mikroskopa okulārs un objektīvas rā…" at bounding box center [624, 161] width 438 height 202
copy div "Kāds ir mikroskopa palielinājums būs, ja mikroskopa okulārs un objektīvas rāda …"
click at [535, 204] on p "100x" at bounding box center [623, 204] width 411 height 13
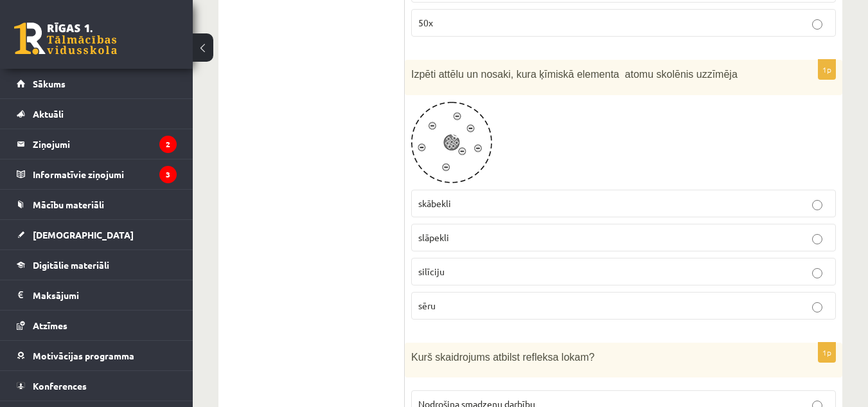
scroll to position [2396, 0]
click at [452, 136] on span at bounding box center [460, 131] width 21 height 21
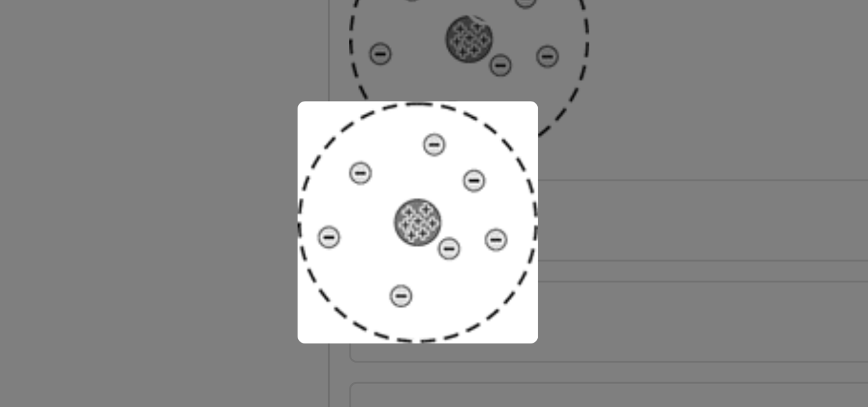
click at [492, 179] on div at bounding box center [434, 203] width 868 height 407
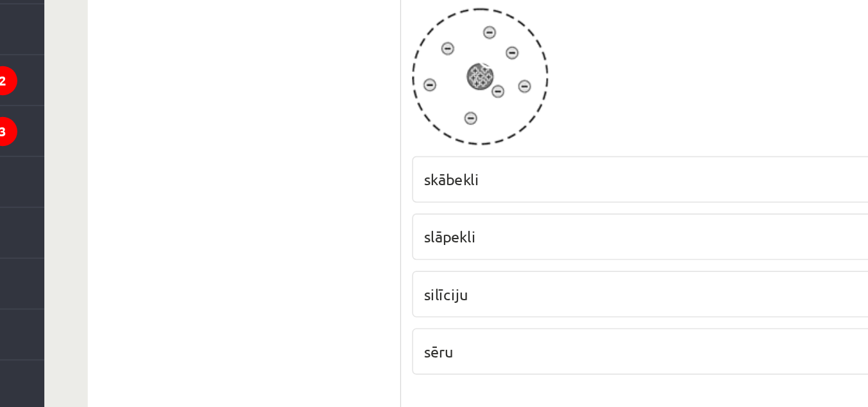
click at [465, 240] on p "slāpekli" at bounding box center [623, 236] width 411 height 13
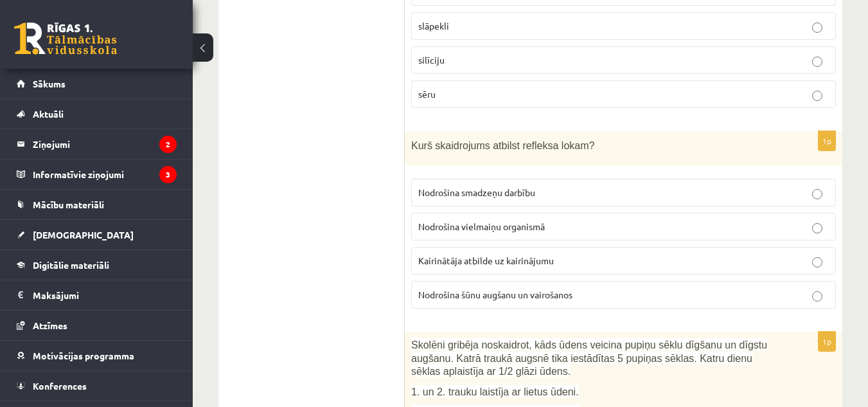
scroll to position [2624, 0]
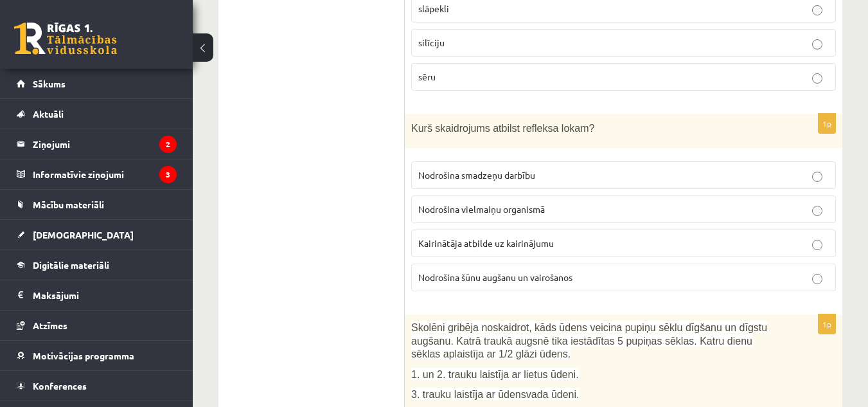
drag, startPoint x: 404, startPoint y: 121, endPoint x: 579, endPoint y: 274, distance: 232.4
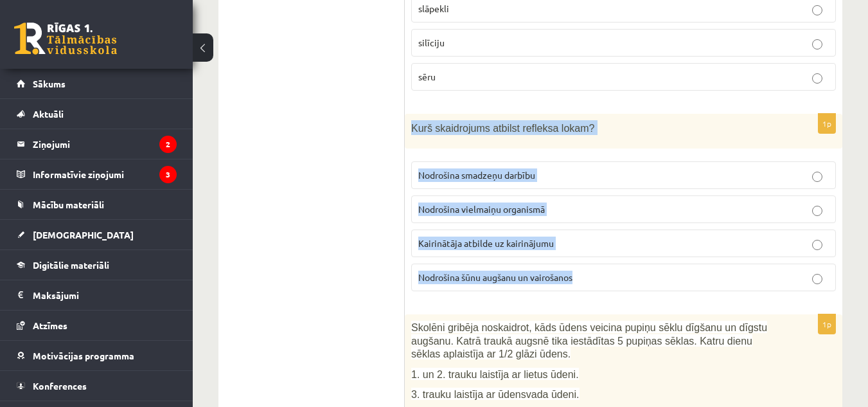
drag, startPoint x: 412, startPoint y: 124, endPoint x: 622, endPoint y: 294, distance: 269.6
click at [622, 294] on div "1p Kurš skaidrojums atbilst refleksa lokam? Nodrošina smadzeņu darbību Nodrošin…" at bounding box center [624, 208] width 438 height 188
click at [511, 245] on span "Kairinātāja atbilde uz kairinājumu" at bounding box center [486, 243] width 136 height 12
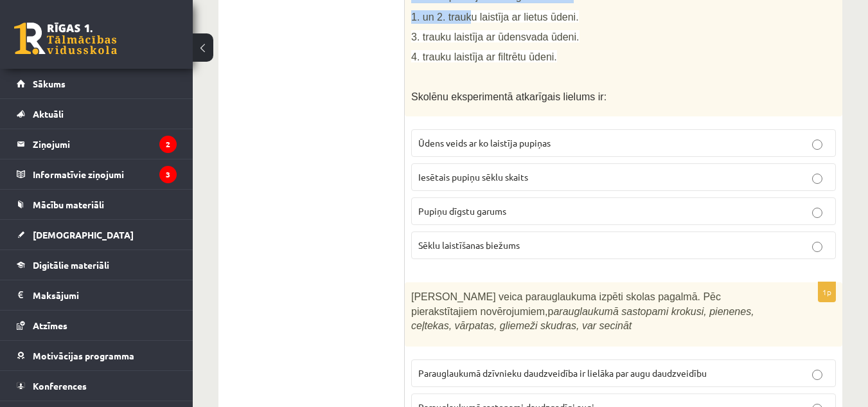
scroll to position [2844, 0]
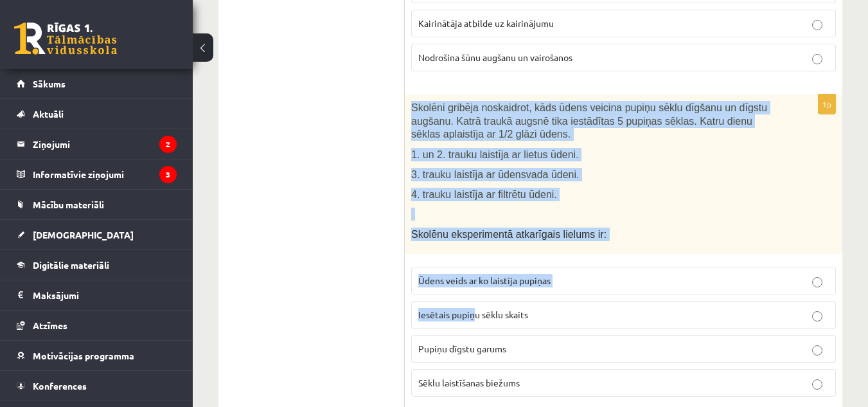
drag, startPoint x: 405, startPoint y: 133, endPoint x: 474, endPoint y: 326, distance: 204.7
click at [474, 326] on div "1p Skolēni gribēja noskaidrot, kāds ūdens veicina pupiņu sēklu dīgšanu un dīgst…" at bounding box center [624, 250] width 438 height 312
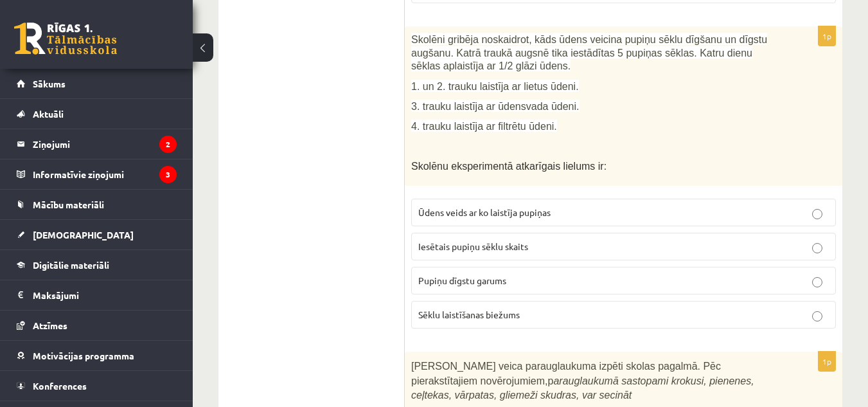
scroll to position [2913, 0]
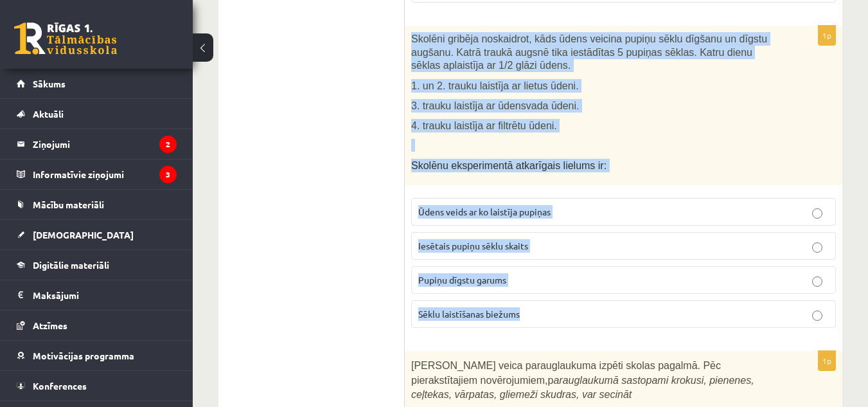
drag, startPoint x: 413, startPoint y: 37, endPoint x: 541, endPoint y: 327, distance: 317.1
click at [541, 327] on div "1p Skolēni gribēja noskaidrot, kāds ūdens veicina pupiņu sēklu dīgšanu un dīgst…" at bounding box center [624, 182] width 438 height 312
click at [457, 278] on span "Pupiņu dīgstu garums" at bounding box center [462, 280] width 88 height 12
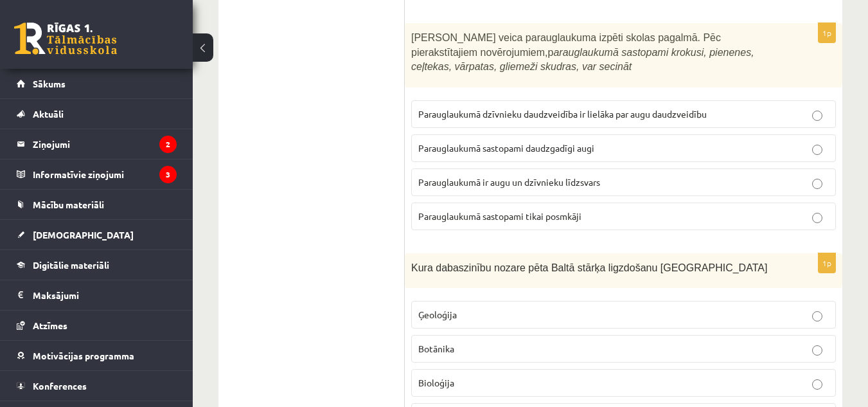
scroll to position [3241, 0]
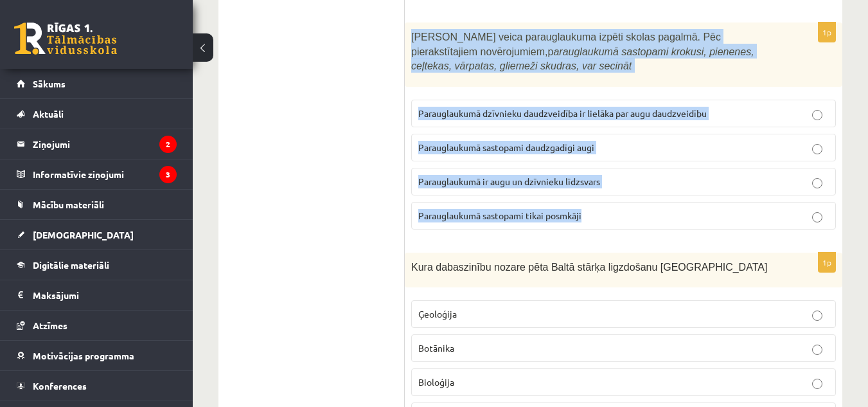
drag, startPoint x: 407, startPoint y: 32, endPoint x: 603, endPoint y: 216, distance: 268.7
click at [603, 216] on div "1p Skolēni veica parauglaukuma izpēti skolas pagalmā. Pēc pierakstītajiem novēr…" at bounding box center [624, 130] width 438 height 217
click at [542, 181] on span "Parauglaukumā ir augu un dzīvnieku līdzsvars" at bounding box center [509, 181] width 182 height 12
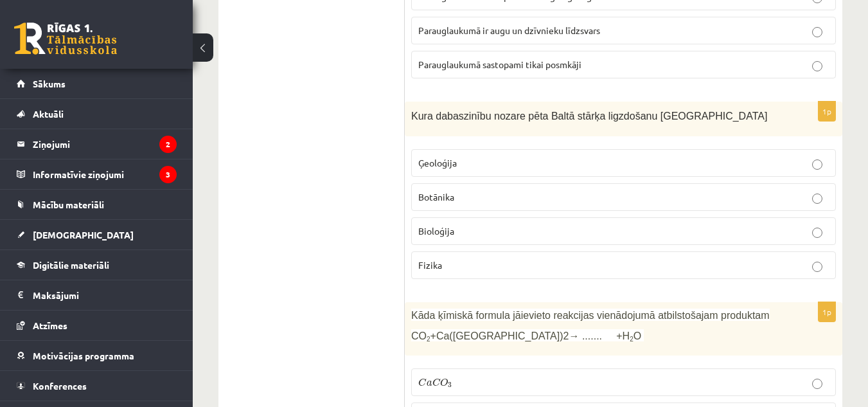
scroll to position [3408, 0]
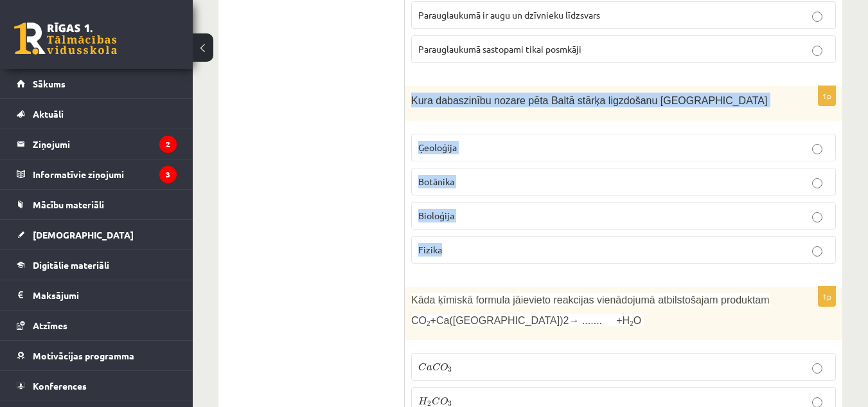
drag, startPoint x: 410, startPoint y: 100, endPoint x: 472, endPoint y: 265, distance: 176.3
click at [472, 265] on div "1p Kura dabaszinību nozare pēta Baltā stārķa ligzdošanu Latvijā Ģeoloģija Botān…" at bounding box center [624, 180] width 438 height 188
click at [502, 226] on label "Bioloģija" at bounding box center [623, 216] width 425 height 28
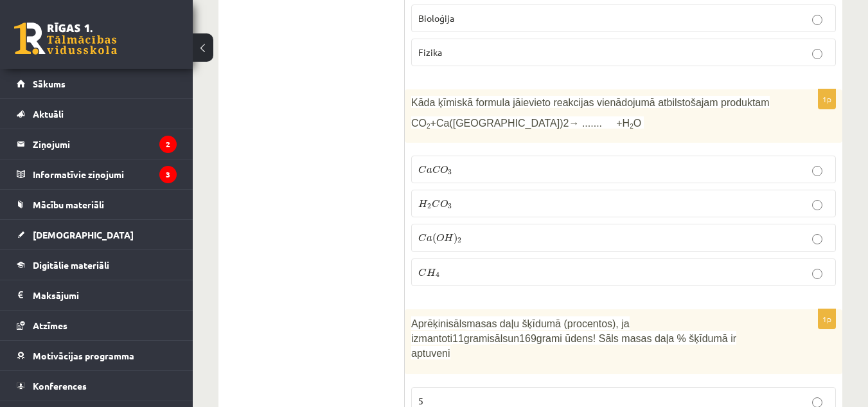
scroll to position [3606, 0]
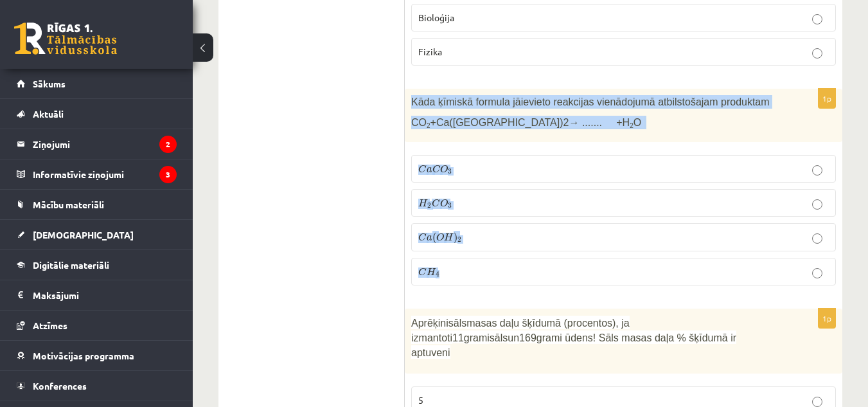
drag, startPoint x: 407, startPoint y: 99, endPoint x: 476, endPoint y: 274, distance: 188.2
click at [476, 274] on div "1p Kāda ķīmiskā formula jāievieto reakcijas vienādojumā atbilstošajam produktam…" at bounding box center [624, 192] width 438 height 207
click at [461, 160] on label "C a C O 3 C a C O 3" at bounding box center [623, 169] width 425 height 28
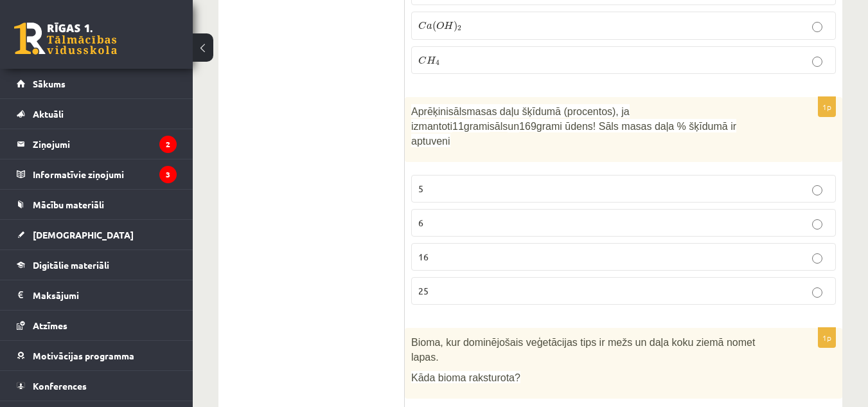
scroll to position [3818, 0]
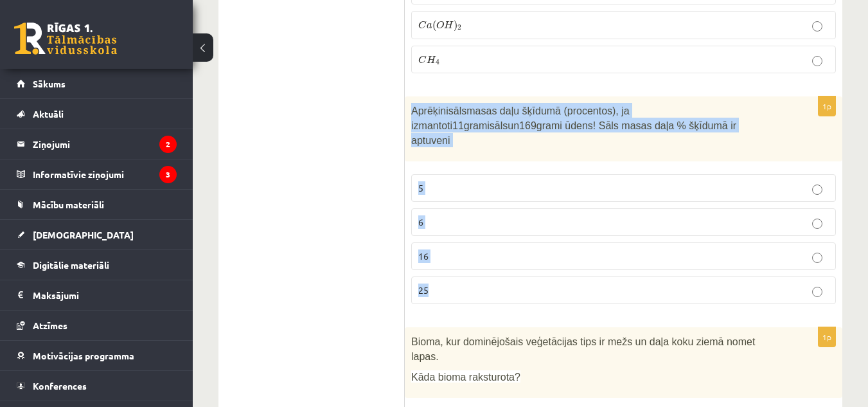
drag, startPoint x: 409, startPoint y: 105, endPoint x: 454, endPoint y: 298, distance: 198.8
click at [454, 298] on div "1p Aprēķini sāls masas daļu šķīdumā (procentos), ja izmantoti 11 grami sāls un …" at bounding box center [624, 205] width 438 height 218
click at [480, 215] on p "6" at bounding box center [623, 221] width 411 height 13
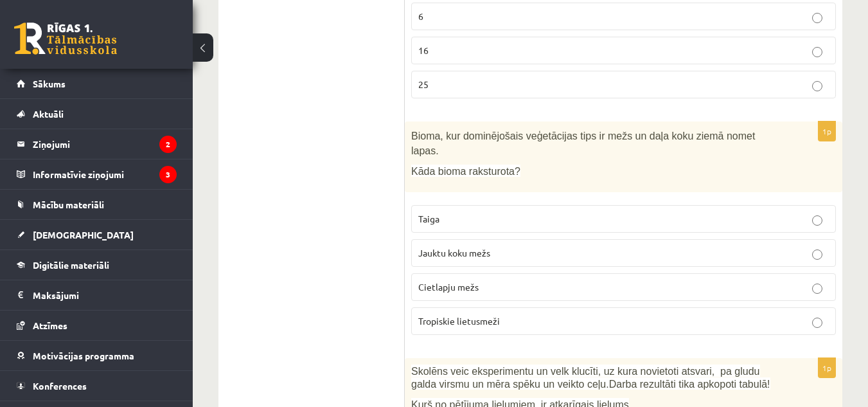
scroll to position [4043, 0]
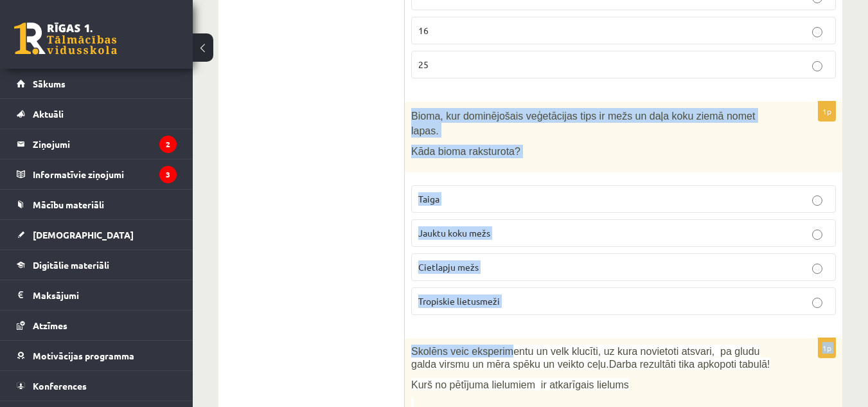
drag, startPoint x: 409, startPoint y: 94, endPoint x: 499, endPoint y: 296, distance: 221.0
click at [452, 227] on span "Jauktu koku mežs" at bounding box center [454, 233] width 72 height 12
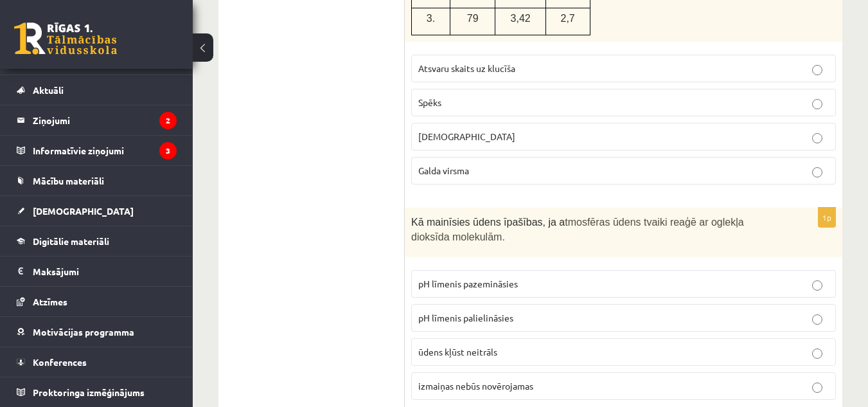
scroll to position [4662, 0]
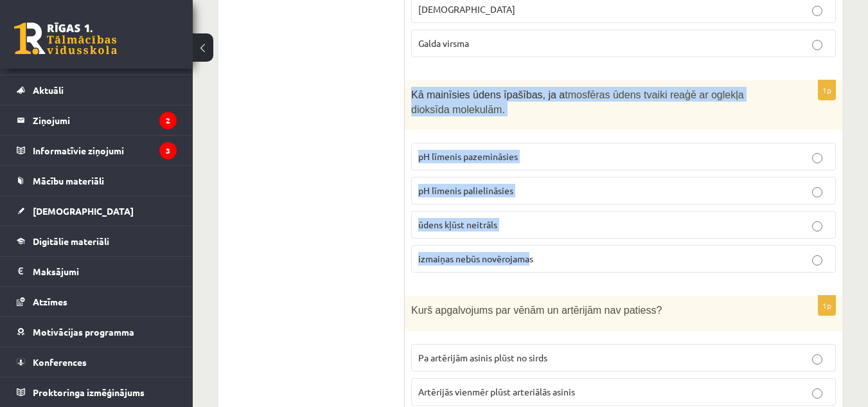
drag, startPoint x: 406, startPoint y: 58, endPoint x: 532, endPoint y: 246, distance: 225.5
click at [532, 246] on div "1p Kā mainīsies ūdens īpašības, ja a tmosfēras ūdens tvaiki reaģē ar oglekļa di…" at bounding box center [624, 181] width 438 height 202
click at [530, 253] on span "izmaiņas nebūs novērojamas" at bounding box center [475, 259] width 115 height 12
drag, startPoint x: 408, startPoint y: 62, endPoint x: 546, endPoint y: 246, distance: 229.1
click at [546, 246] on div "1p Kā mainīsies ūdens īpašības, ja a tmosfēras ūdens tvaiki reaģē ar oglekļa di…" at bounding box center [624, 181] width 438 height 202
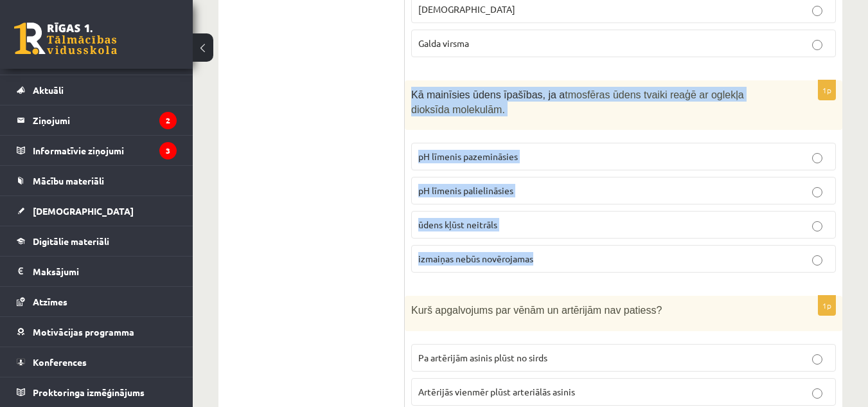
click at [525, 150] on p "pH līmenis pazemināsies" at bounding box center [623, 156] width 411 height 13
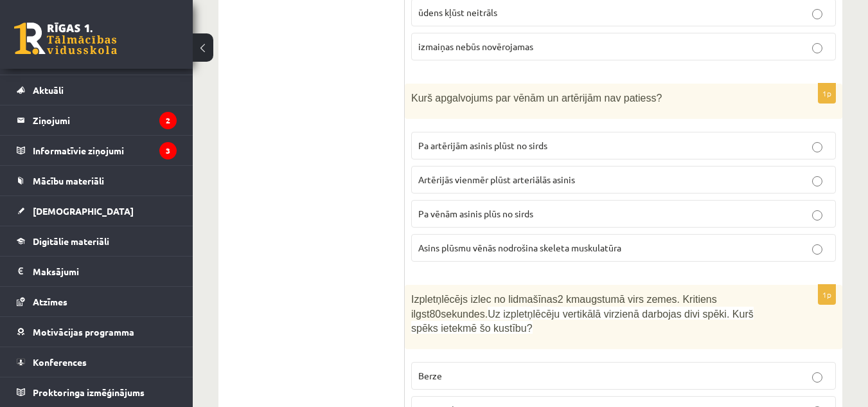
scroll to position [4876, 0]
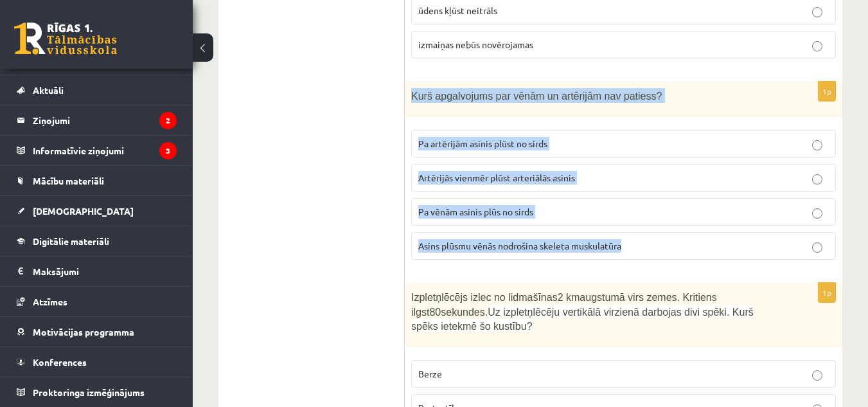
drag, startPoint x: 406, startPoint y: 61, endPoint x: 635, endPoint y: 217, distance: 276.7
click at [635, 217] on div "1p Kurš apgalvojums par vēnām un artērijām nav patiess? Pa artērijām asinis plū…" at bounding box center [624, 176] width 438 height 188
click at [522, 171] on p "Artērijās vienmēr plūst arteriālās asinis" at bounding box center [623, 177] width 411 height 13
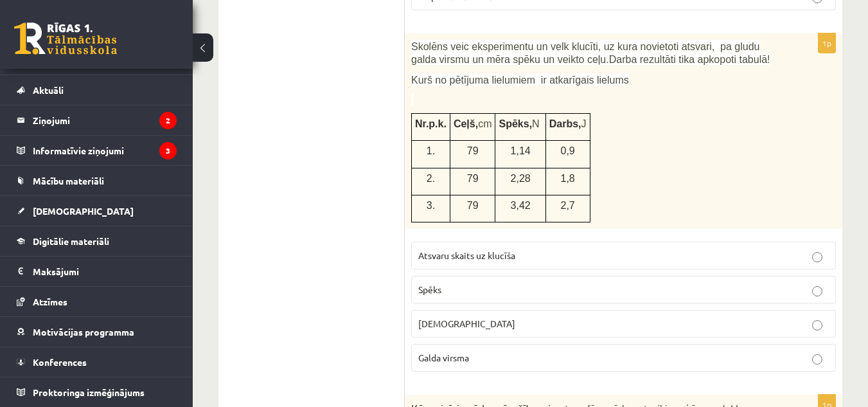
scroll to position [4347, 0]
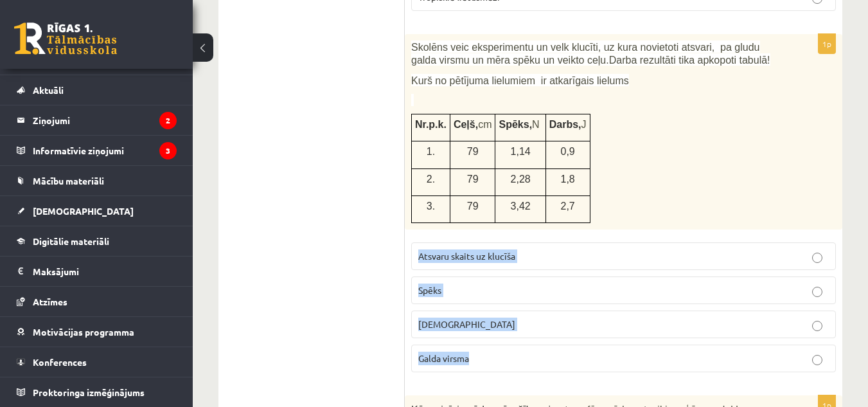
drag, startPoint x: 413, startPoint y: 222, endPoint x: 492, endPoint y: 341, distance: 142.4
click at [492, 341] on fieldset "Atsvaru skaits uz klucīša Spēks Attālums Galda virsma" at bounding box center [623, 306] width 425 height 140
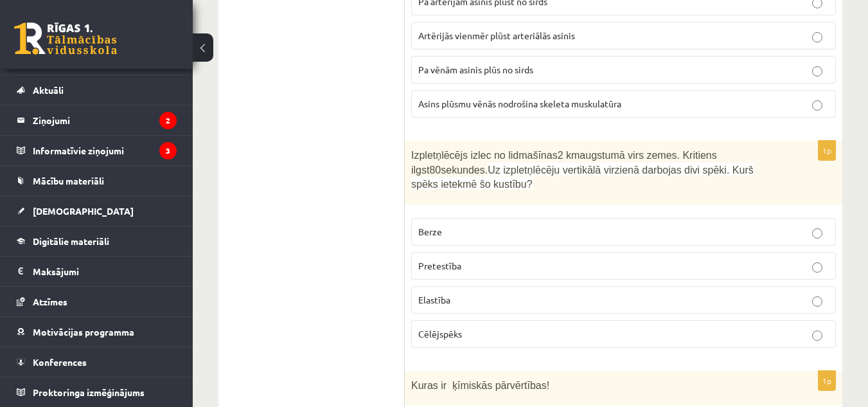
scroll to position [5019, 0]
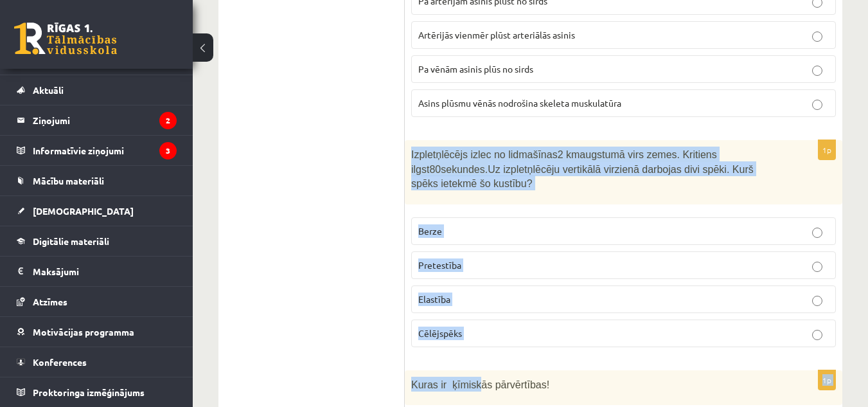
drag, startPoint x: 407, startPoint y: 118, endPoint x: 472, endPoint y: 328, distance: 220.0
click at [483, 258] on p "Pretestība" at bounding box center [623, 264] width 411 height 13
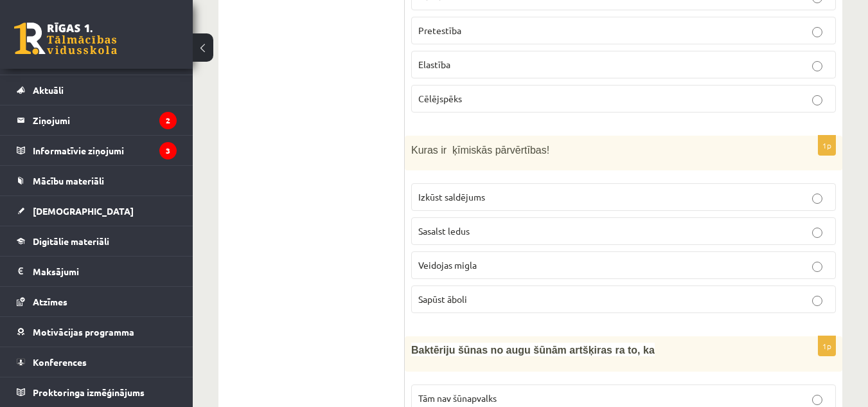
scroll to position [5260, 0]
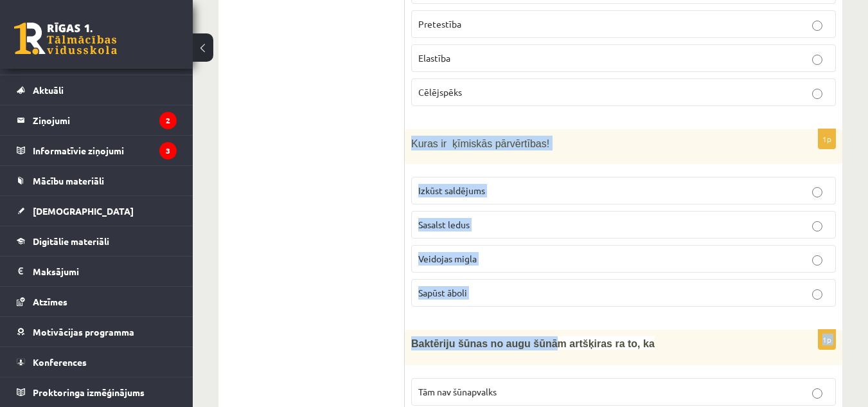
drag, startPoint x: 409, startPoint y: 94, endPoint x: 541, endPoint y: 277, distance: 225.1
click at [479, 286] on p "Sapūst āboli" at bounding box center [623, 292] width 411 height 13
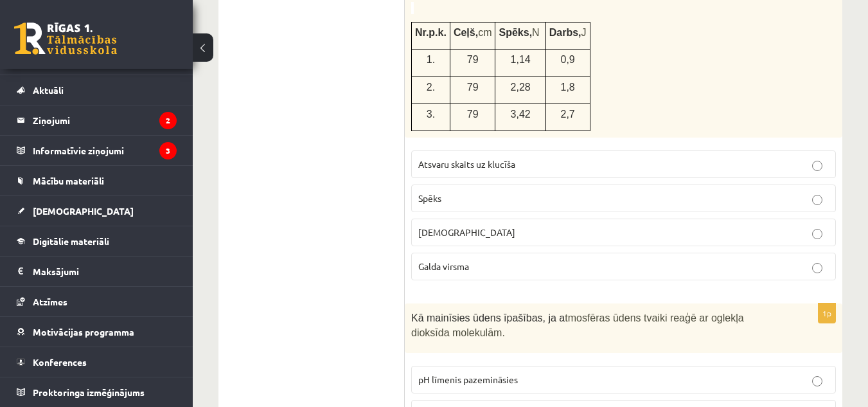
scroll to position [4441, 0]
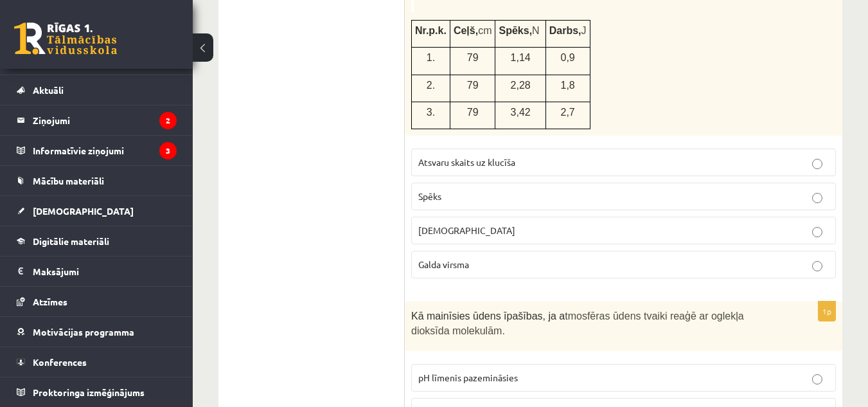
click at [498, 190] on p "Spēks" at bounding box center [623, 196] width 411 height 13
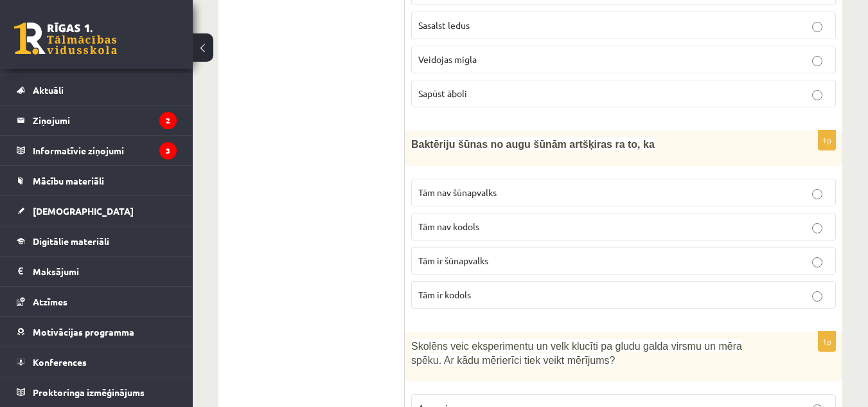
scroll to position [5460, 0]
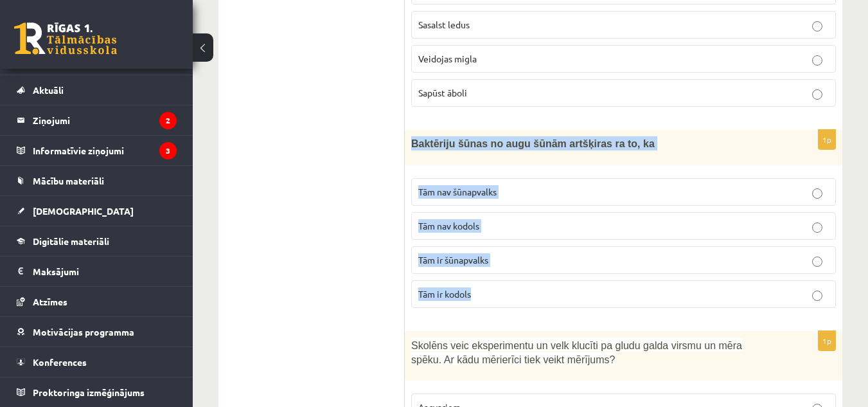
drag, startPoint x: 409, startPoint y: 93, endPoint x: 494, endPoint y: 271, distance: 197.5
click at [494, 271] on div "1p Baktēriju šūnas no augu šūnām artšķiras ra to, ka Tām nav šūnapvalks Tām nav…" at bounding box center [624, 224] width 438 height 188
click at [514, 219] on p "Tām nav kodols" at bounding box center [623, 225] width 411 height 13
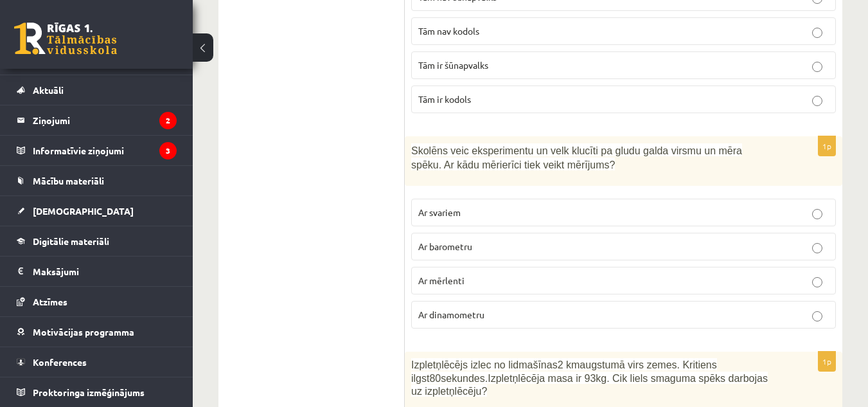
scroll to position [5679, 0]
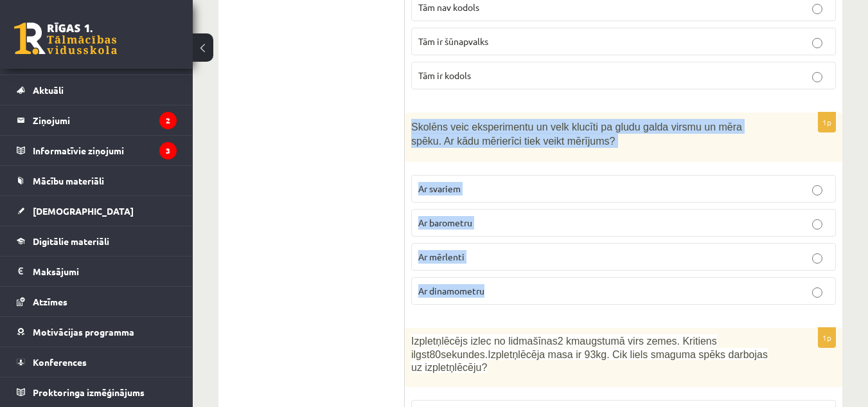
drag, startPoint x: 409, startPoint y: 74, endPoint x: 509, endPoint y: 269, distance: 219.0
click at [509, 269] on div "1p Skolēns veic eksperimentu un velk klucīti pa gludu galda virsmu un mēra spēk…" at bounding box center [624, 213] width 438 height 202
click at [476, 285] on span "Ar dinamometru" at bounding box center [451, 291] width 66 height 12
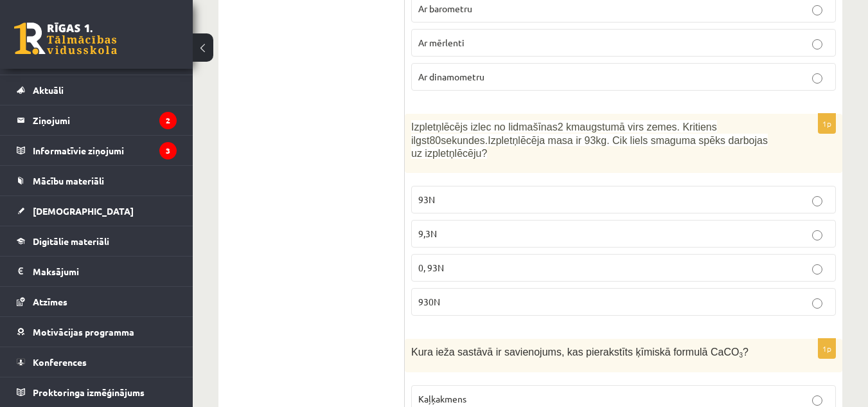
scroll to position [5893, 0]
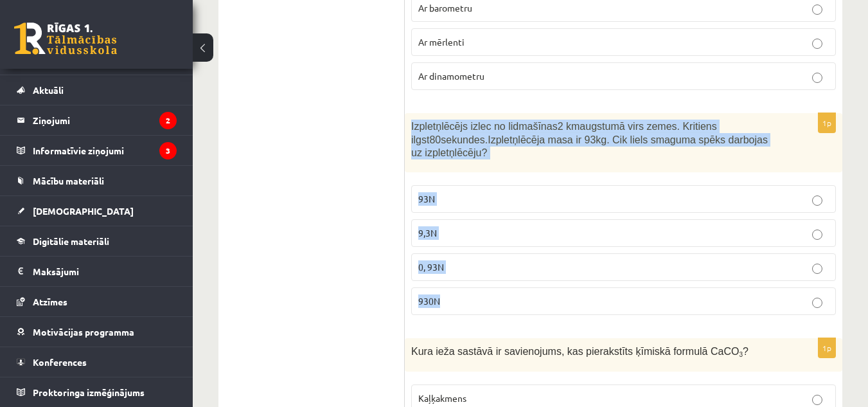
drag, startPoint x: 407, startPoint y: 82, endPoint x: 467, endPoint y: 264, distance: 190.9
click at [467, 264] on div "1p Izpletņlēcējs izlec no lidmašīnas 2 km augstumā virs zemes. Kritiens ilgst 8…" at bounding box center [624, 219] width 438 height 212
click at [467, 294] on p "930N" at bounding box center [623, 300] width 411 height 13
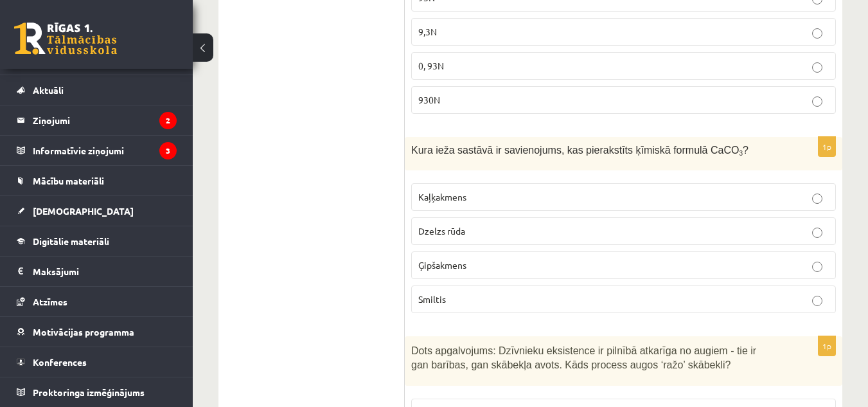
scroll to position [6095, 0]
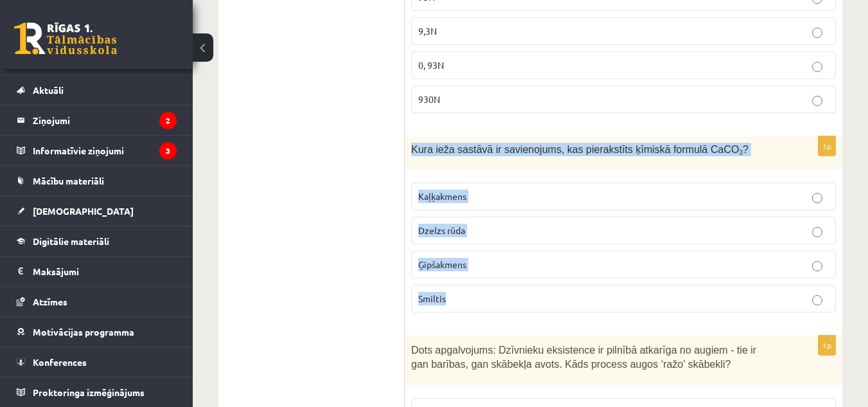
drag, startPoint x: 407, startPoint y: 102, endPoint x: 496, endPoint y: 260, distance: 181.6
click at [496, 260] on div "1p Kura ieža sastāvā ir savienojums, kas pierakstīts ķīmiskā formulā CaCO 3 ? K…" at bounding box center [624, 229] width 438 height 186
click at [493, 183] on label "Kaļķakmens" at bounding box center [623, 197] width 425 height 28
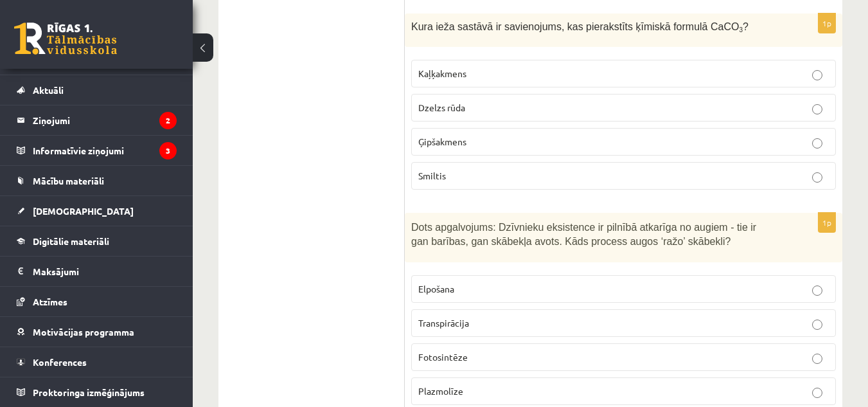
scroll to position [6220, 0]
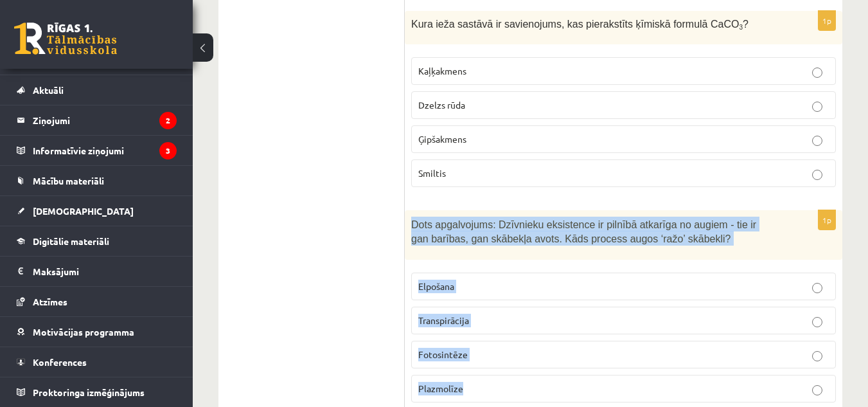
drag, startPoint x: 409, startPoint y: 179, endPoint x: 476, endPoint y: 400, distance: 230.4
click at [469, 348] on p "Fotosintēze" at bounding box center [623, 354] width 411 height 13
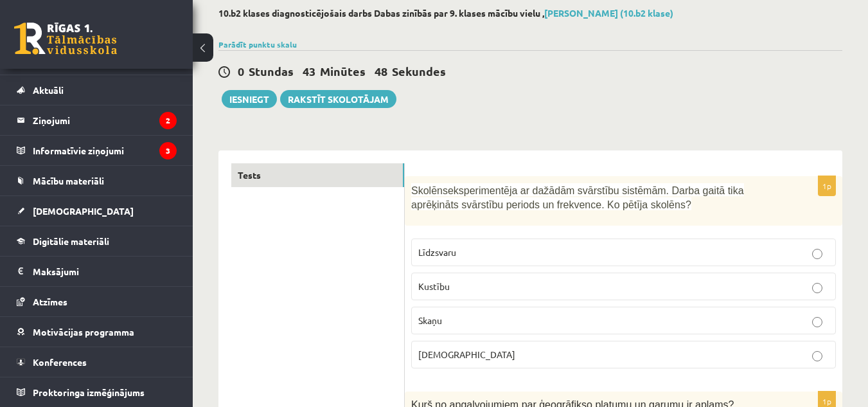
scroll to position [0, 0]
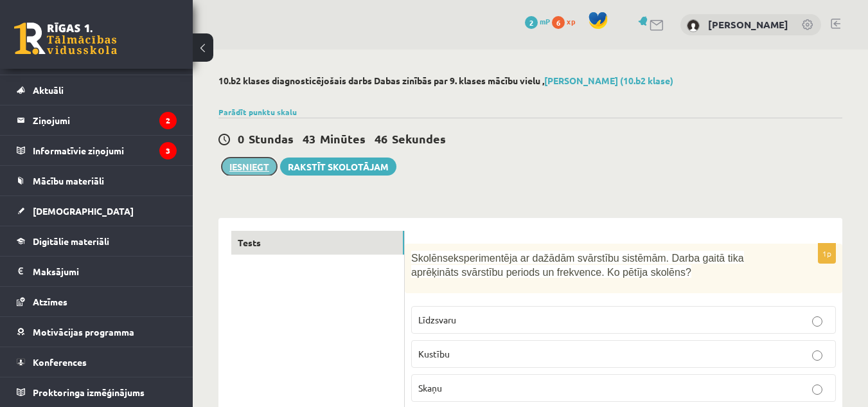
click at [235, 165] on button "Iesniegt" at bounding box center [249, 166] width 55 height 18
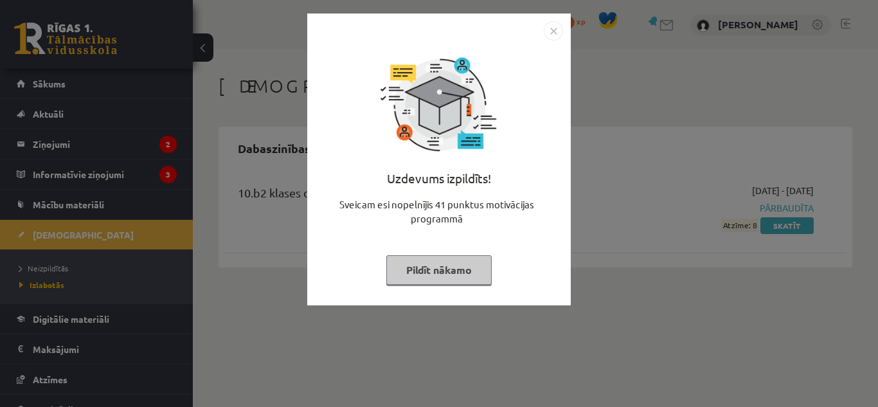
click at [451, 262] on button "Pildīt nākamo" at bounding box center [438, 270] width 105 height 30
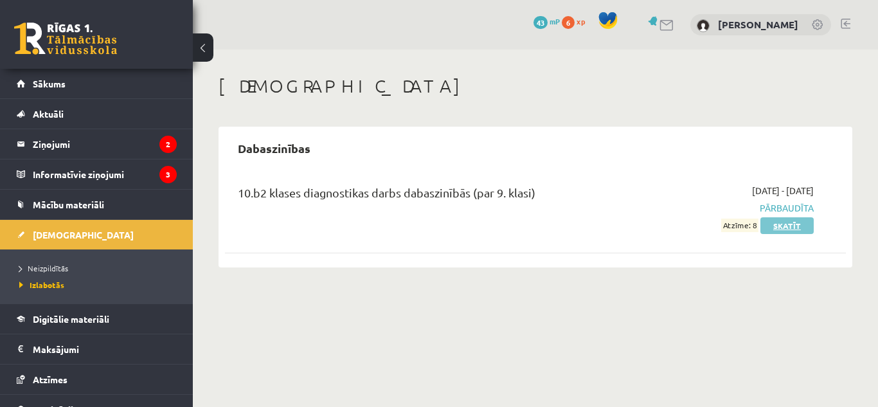
click at [786, 224] on link "Skatīt" at bounding box center [786, 225] width 53 height 17
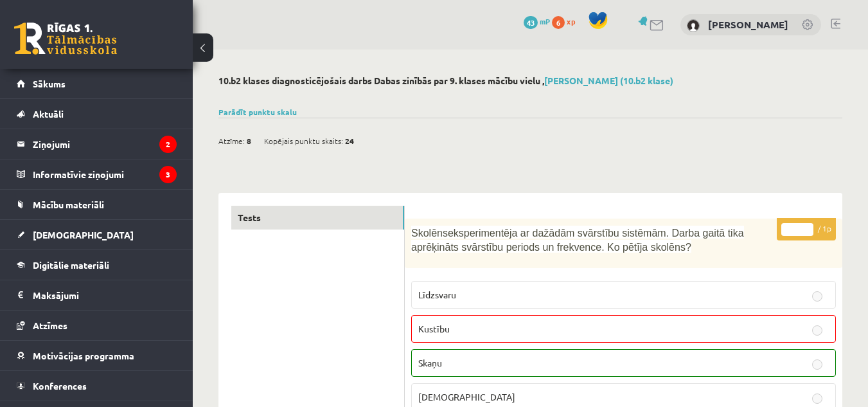
click at [241, 106] on div "Parādīt punktu skalu Atzīme No Līdz 1 0 5 2 6 8 3 9 11 4 12 14 5 15 17 6 18 20 …" at bounding box center [531, 112] width 624 height 12
click at [242, 108] on link "Parādīt punktu skalu" at bounding box center [258, 112] width 78 height 10
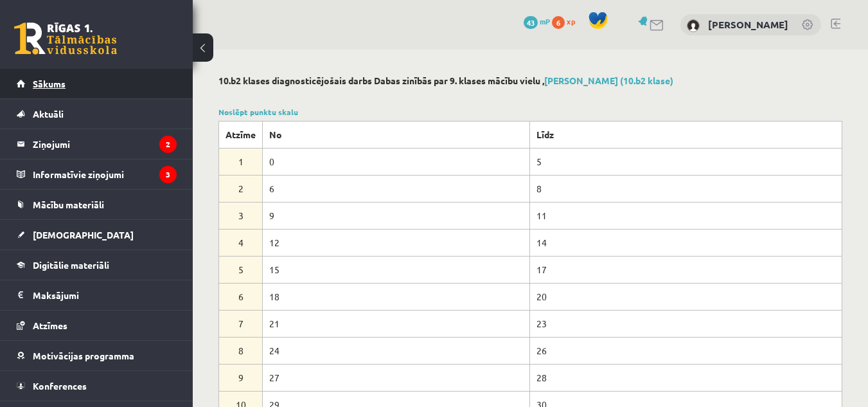
click at [83, 84] on link "Sākums" at bounding box center [97, 84] width 160 height 30
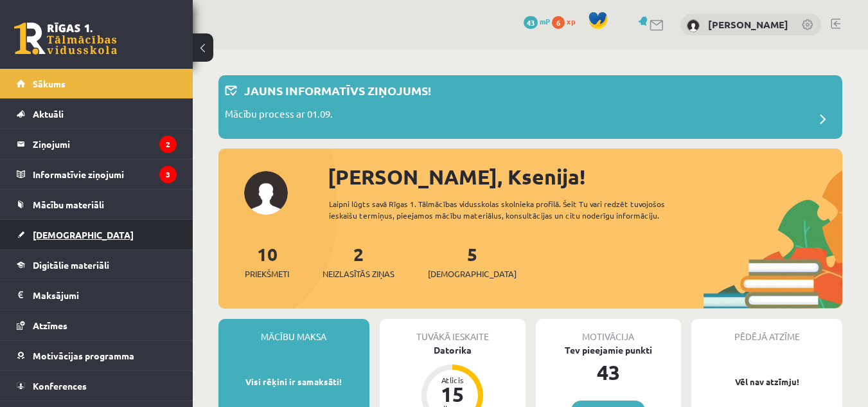
click at [87, 239] on link "[DEMOGRAPHIC_DATA]" at bounding box center [97, 235] width 160 height 30
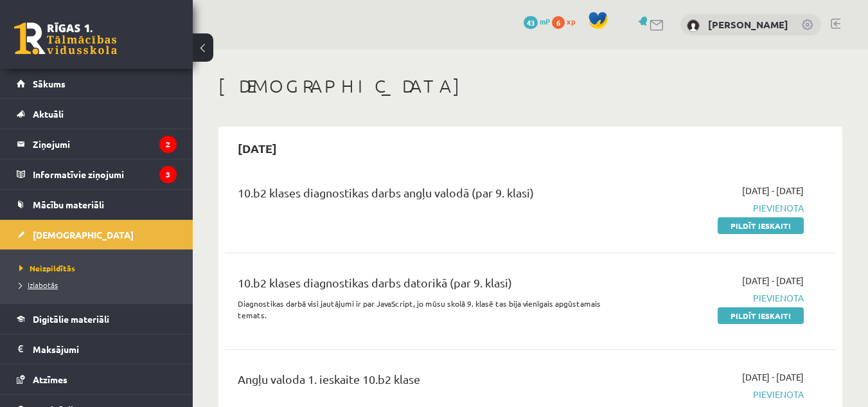
click at [39, 287] on span "Izlabotās" at bounding box center [38, 285] width 39 height 10
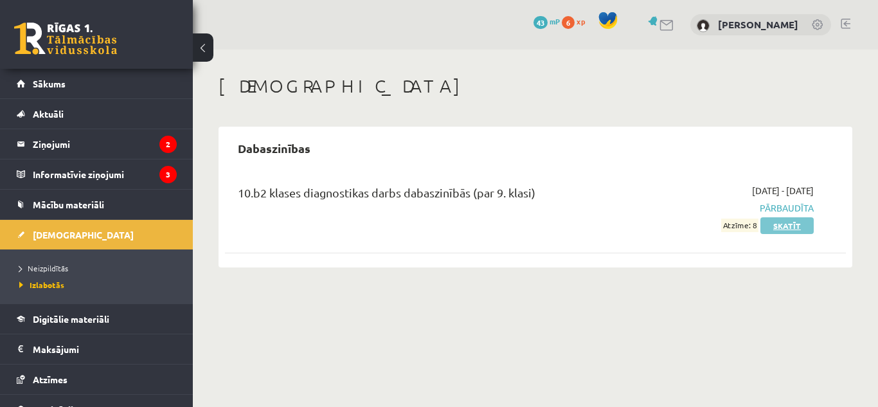
click at [784, 220] on link "Skatīt" at bounding box center [786, 225] width 53 height 17
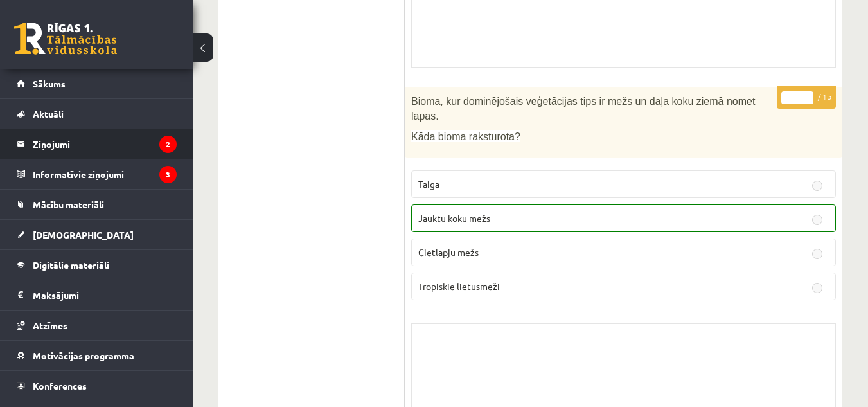
scroll to position [6546, 0]
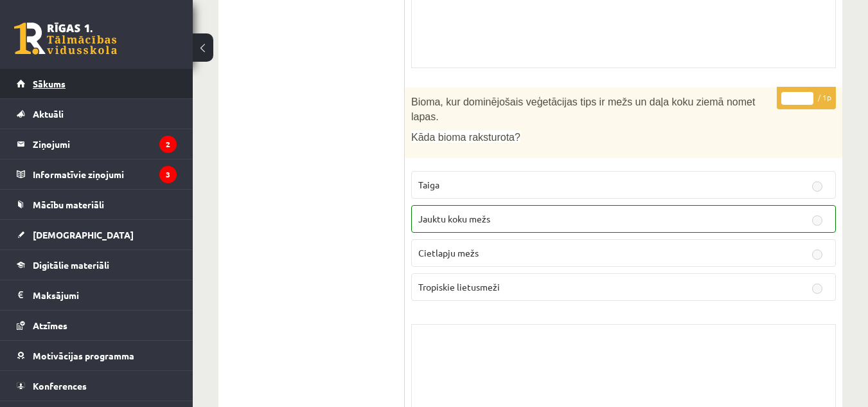
click at [78, 75] on link "Sākums" at bounding box center [97, 84] width 160 height 30
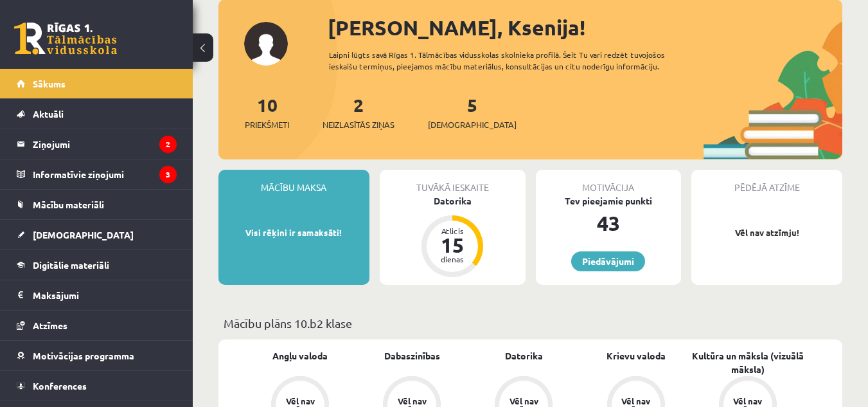
scroll to position [152, 0]
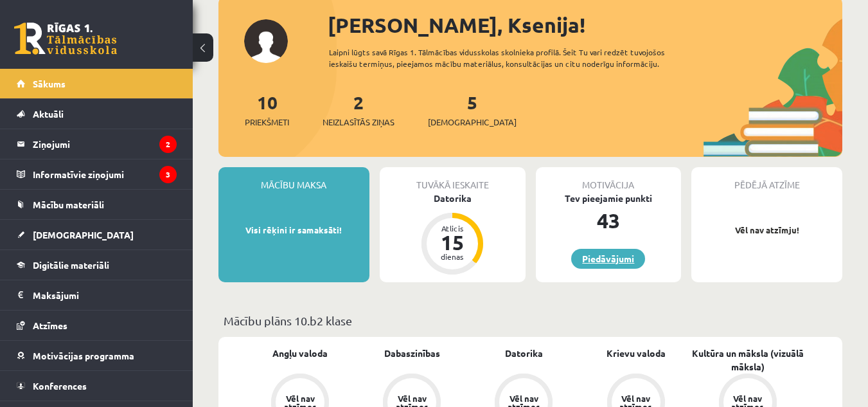
click at [621, 260] on link "Piedāvājumi" at bounding box center [608, 259] width 74 height 20
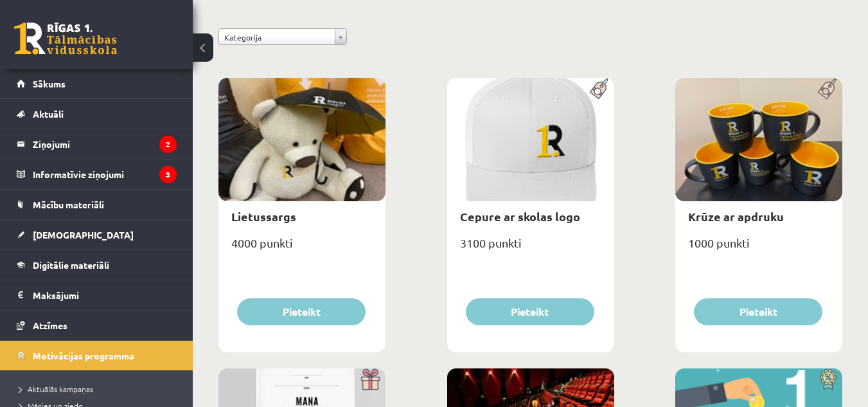
scroll to position [136, 0]
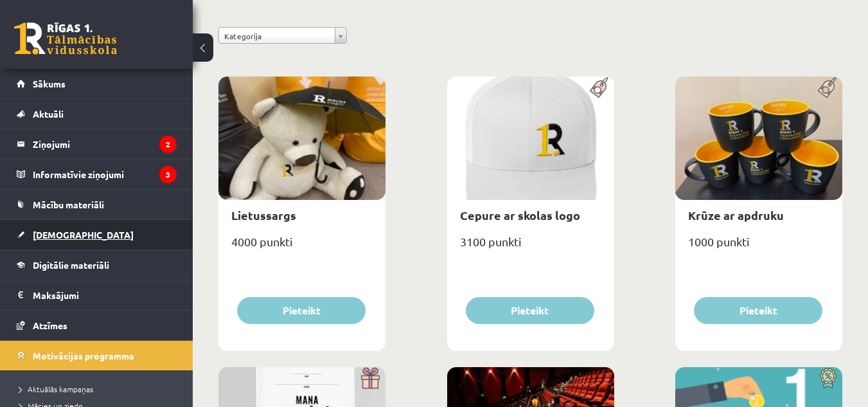
click at [55, 233] on span "[DEMOGRAPHIC_DATA]" at bounding box center [83, 235] width 101 height 12
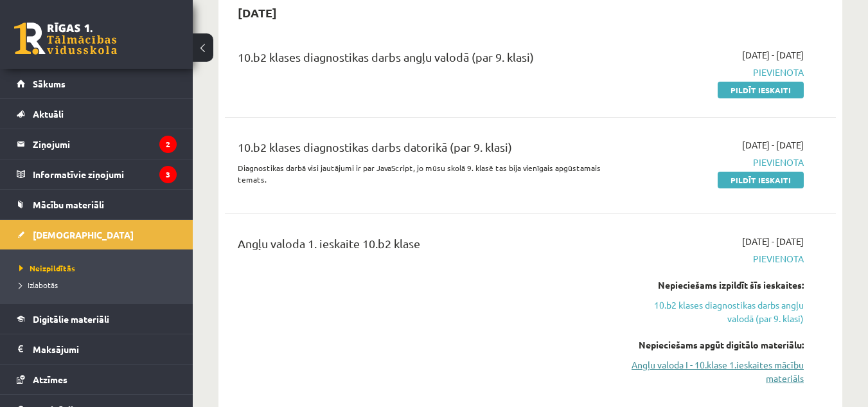
click at [691, 361] on link "Angļu valoda I - 10.klase 1.ieskaites mācību materiāls" at bounding box center [716, 371] width 176 height 27
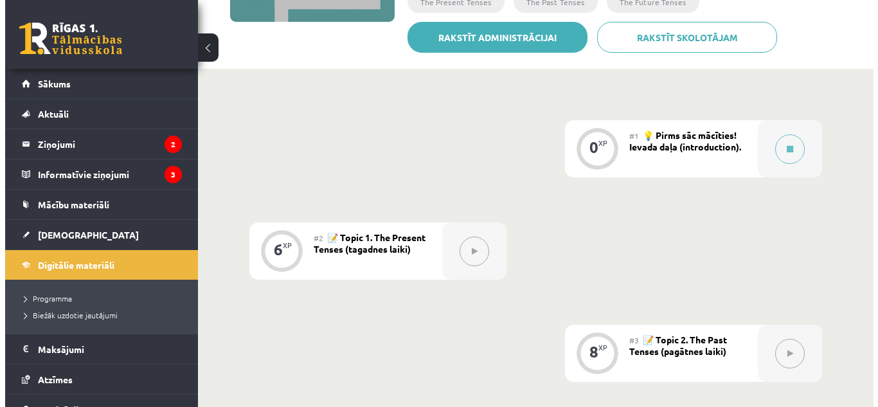
scroll to position [243, 0]
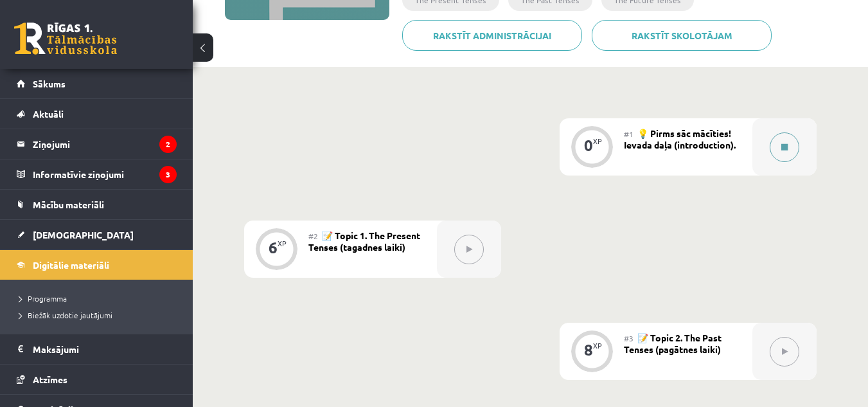
click at [789, 152] on button at bounding box center [785, 147] width 30 height 30
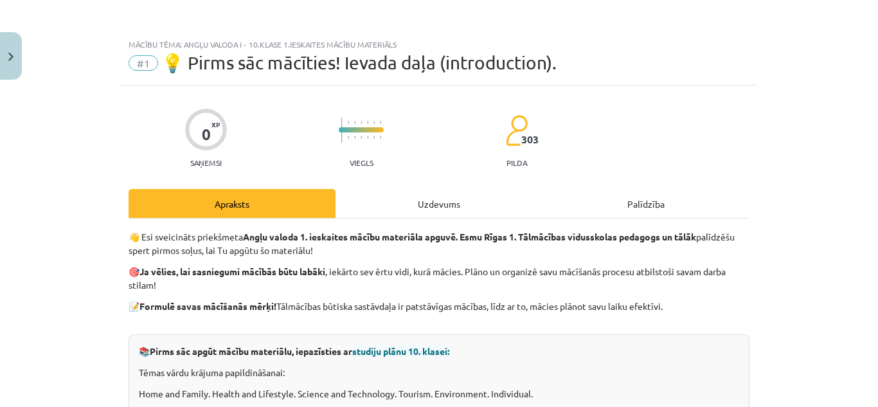
click at [411, 202] on div "Uzdevums" at bounding box center [439, 203] width 207 height 29
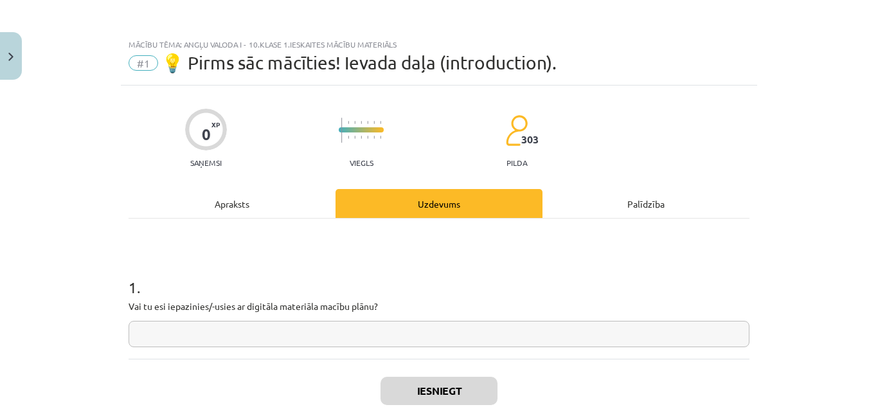
scroll to position [32, 0]
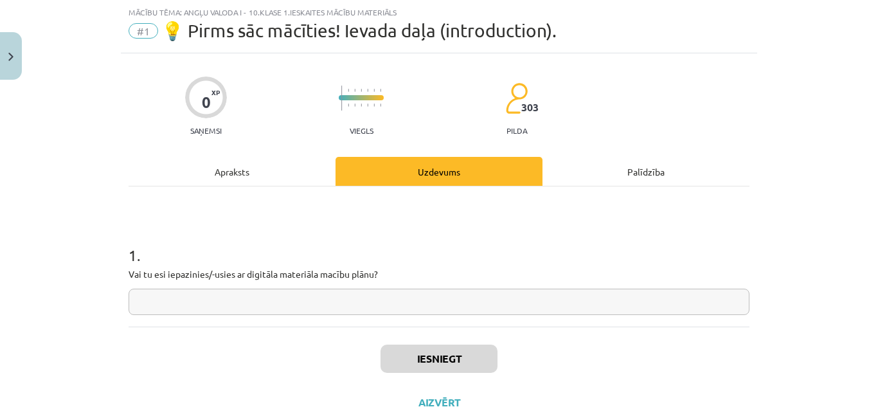
click at [503, 298] on input "text" at bounding box center [439, 302] width 621 height 26
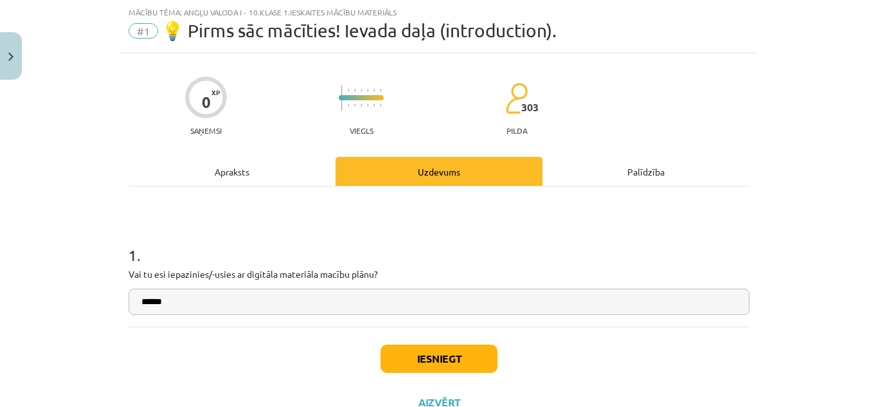
type input "******"
click at [420, 361] on button "Iesniegt" at bounding box center [438, 359] width 117 height 28
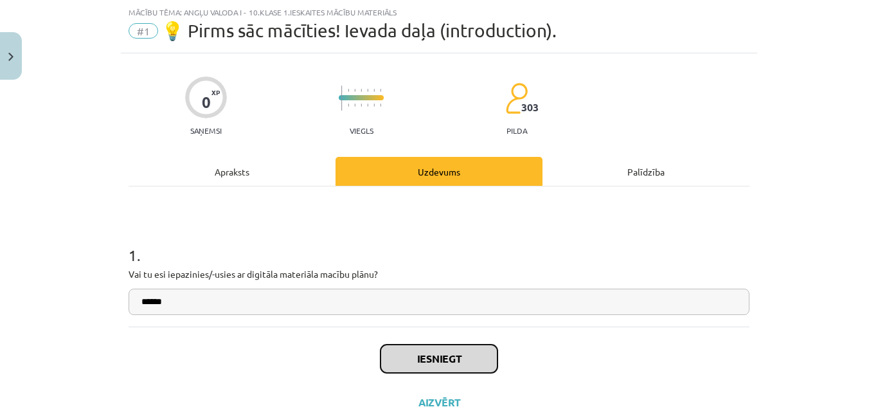
scroll to position [82, 0]
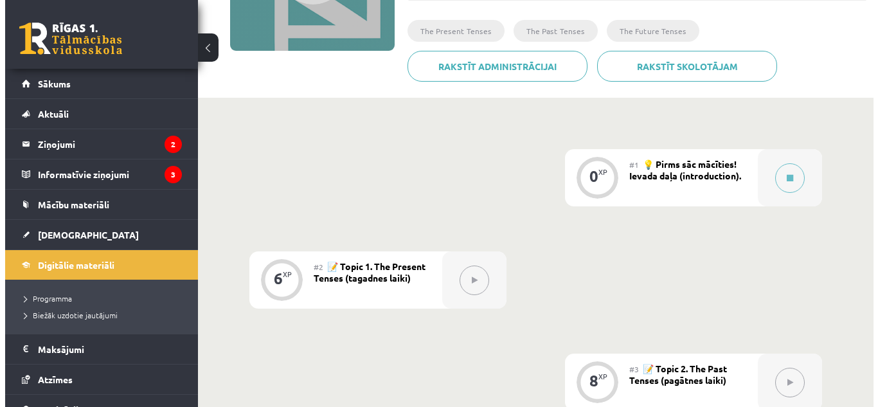
scroll to position [213, 0]
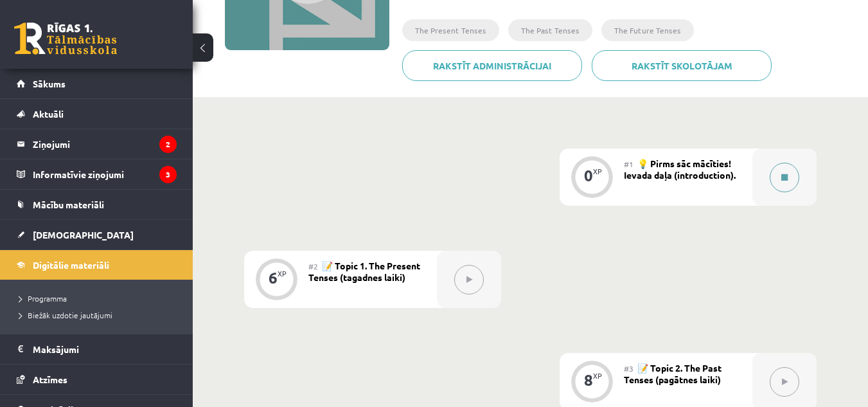
click at [796, 169] on button at bounding box center [785, 178] width 30 height 30
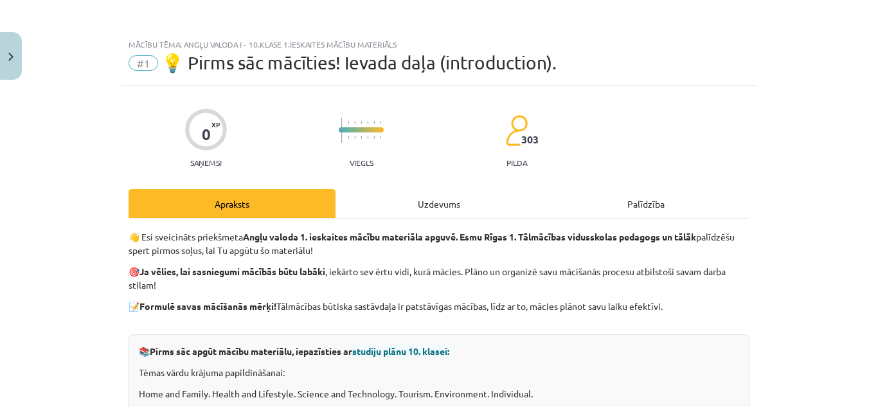
click at [493, 207] on div "Uzdevums" at bounding box center [439, 203] width 207 height 29
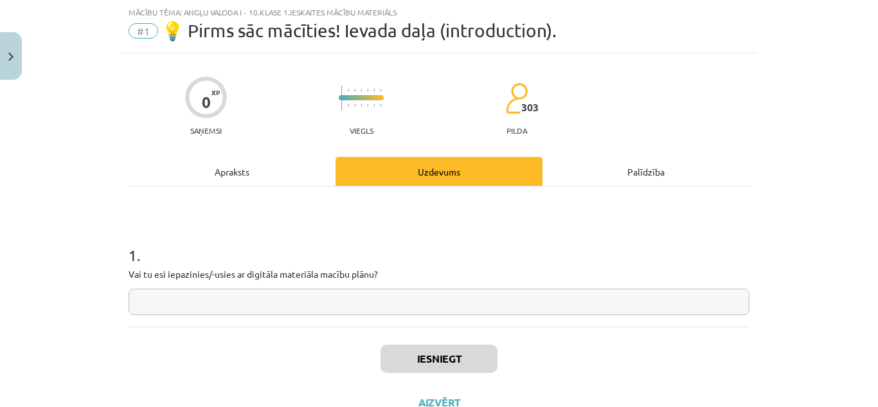
click at [429, 299] on input "text" at bounding box center [439, 302] width 621 height 26
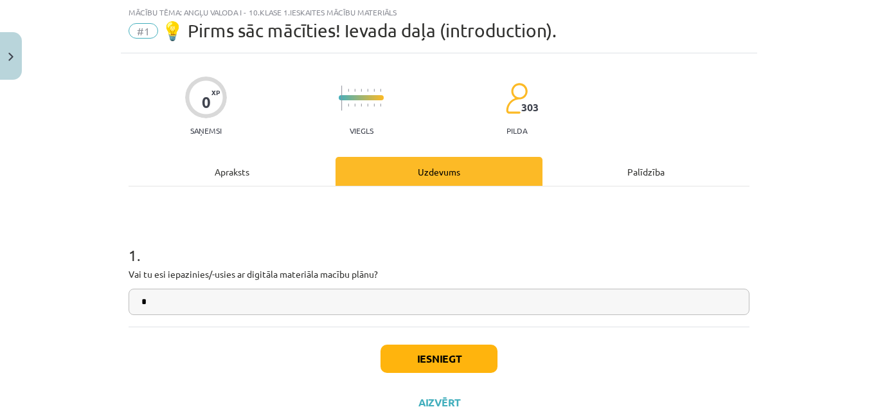
type input "*"
click at [426, 359] on button "Iesniegt" at bounding box center [438, 359] width 117 height 28
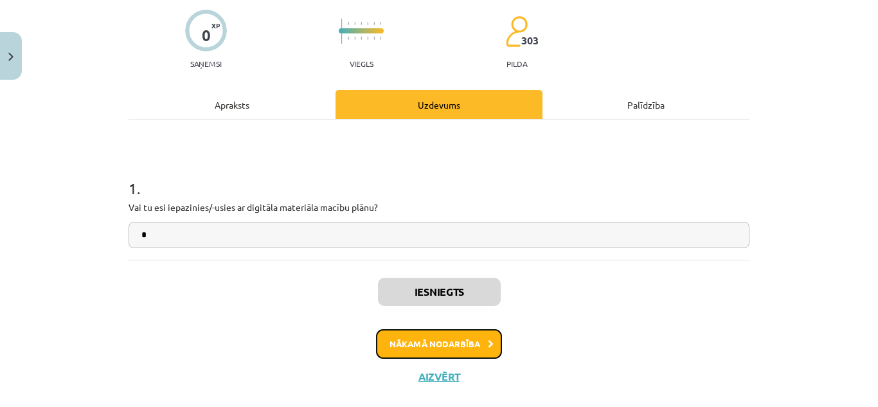
click at [427, 345] on button "Nākamā nodarbība" at bounding box center [439, 344] width 126 height 30
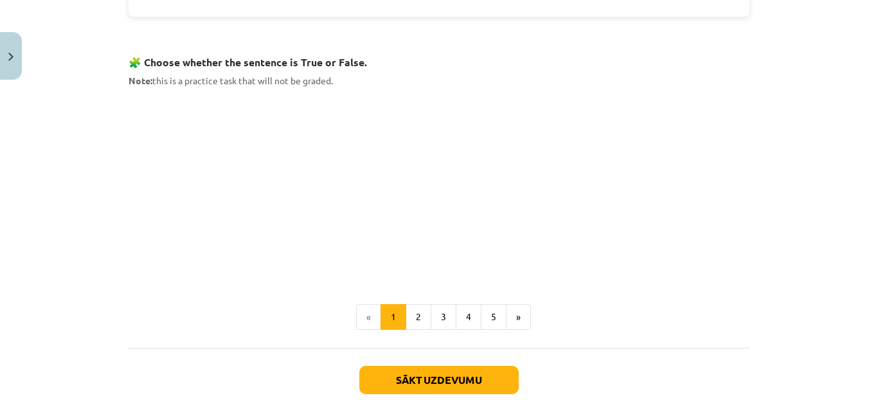
scroll to position [825, 0]
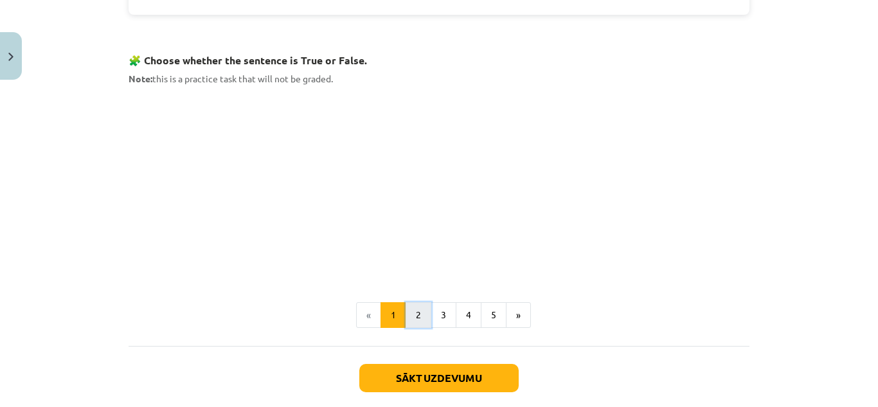
click at [409, 309] on button "2" at bounding box center [419, 315] width 26 height 26
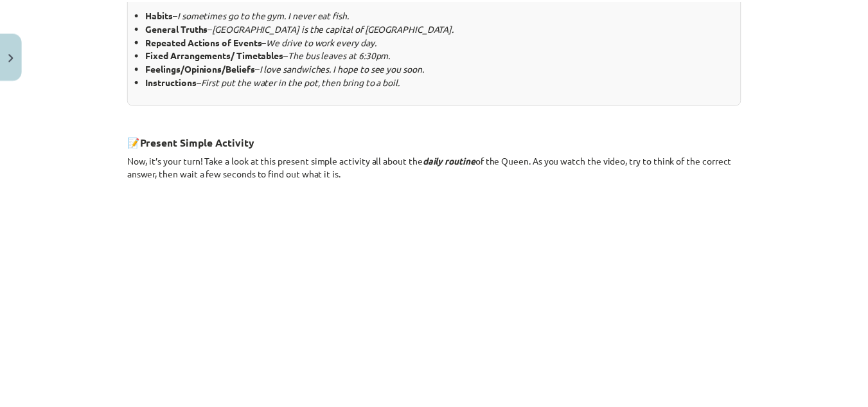
scroll to position [861, 0]
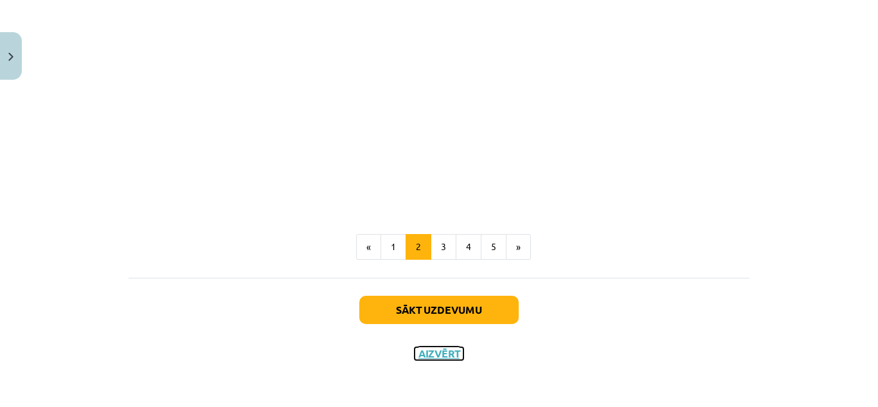
click at [438, 355] on button "Aizvērt" at bounding box center [439, 353] width 49 height 13
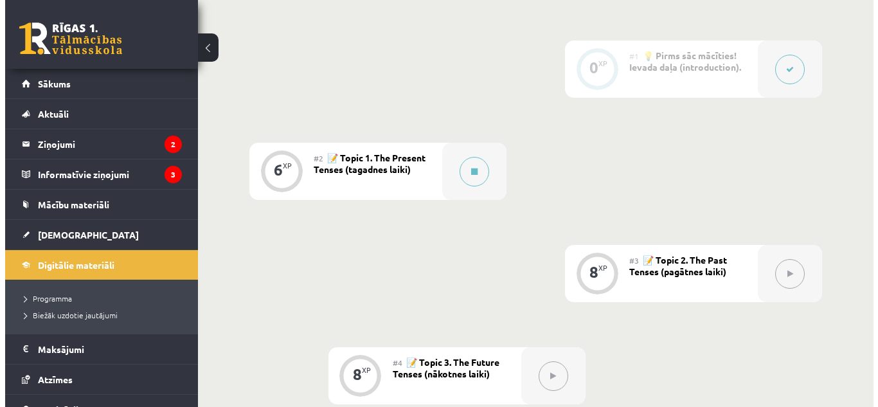
scroll to position [0, 0]
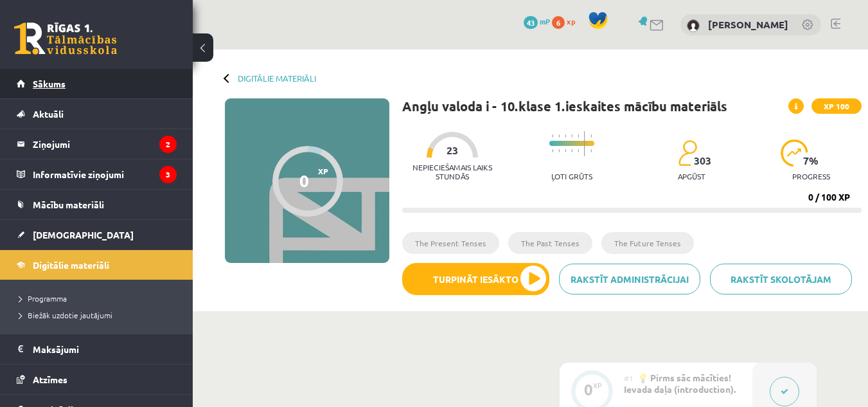
click at [129, 87] on link "Sākums" at bounding box center [97, 84] width 160 height 30
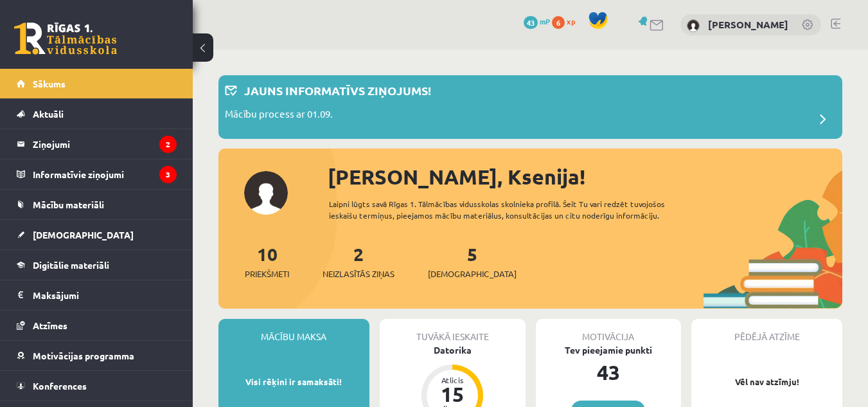
click at [833, 14] on div "0 Dāvanas 43 mP 6 xp Ksenija Misņika" at bounding box center [531, 24] width 676 height 49
click at [831, 19] on link at bounding box center [836, 24] width 10 height 10
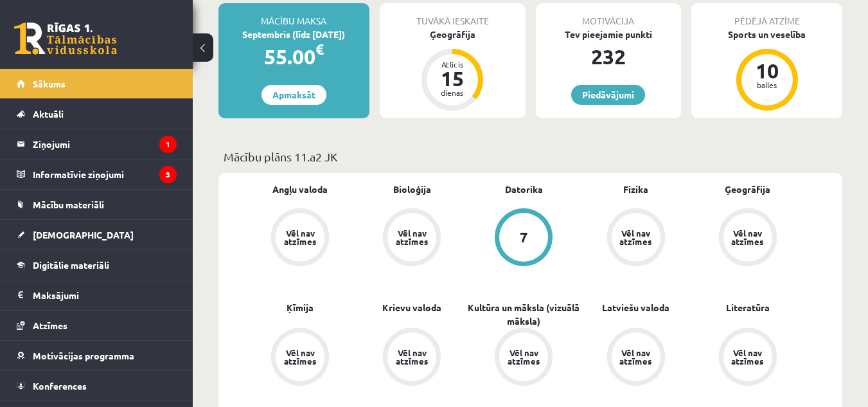
scroll to position [324, 0]
